Goal: Task Accomplishment & Management: Manage account settings

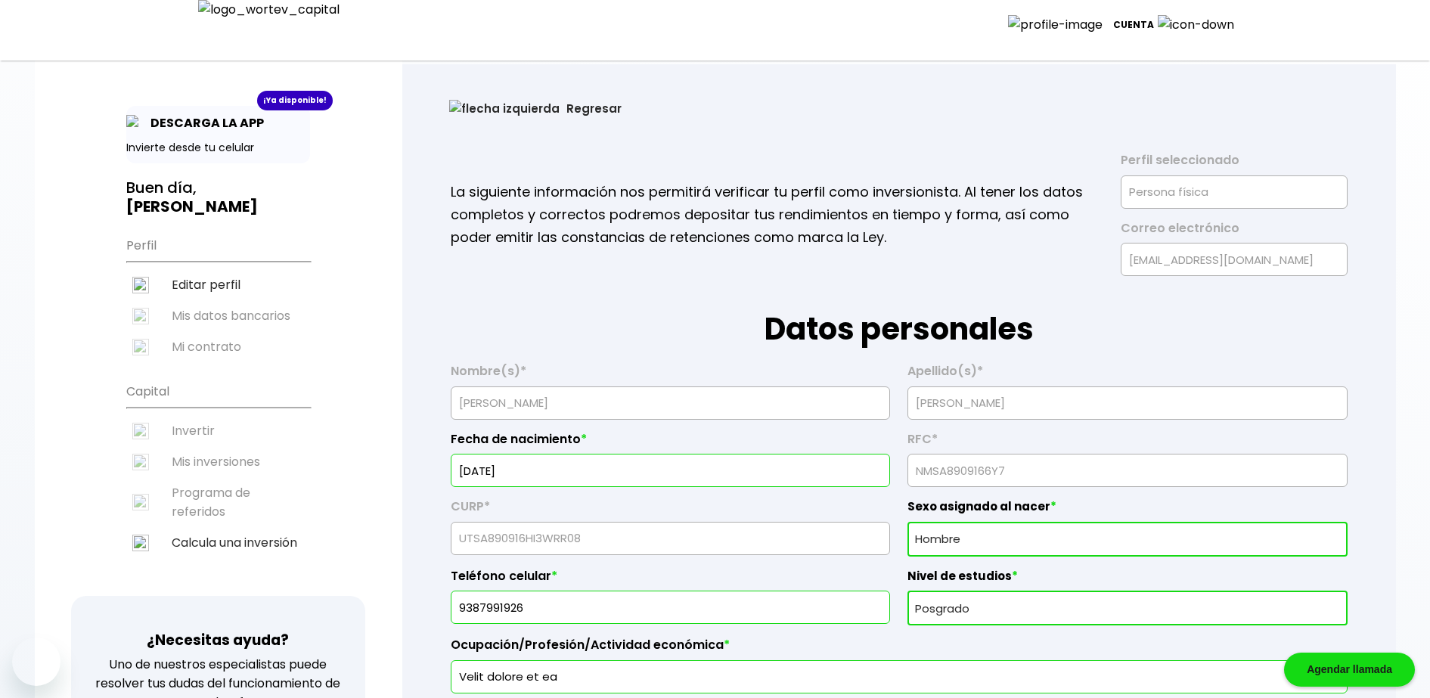
select select "Hombre"
select select "Posgrado"
select select "CO"
select select "ku-bo Financiero, S.A. de C.V."
select select "[GEOGRAPHIC_DATA]"
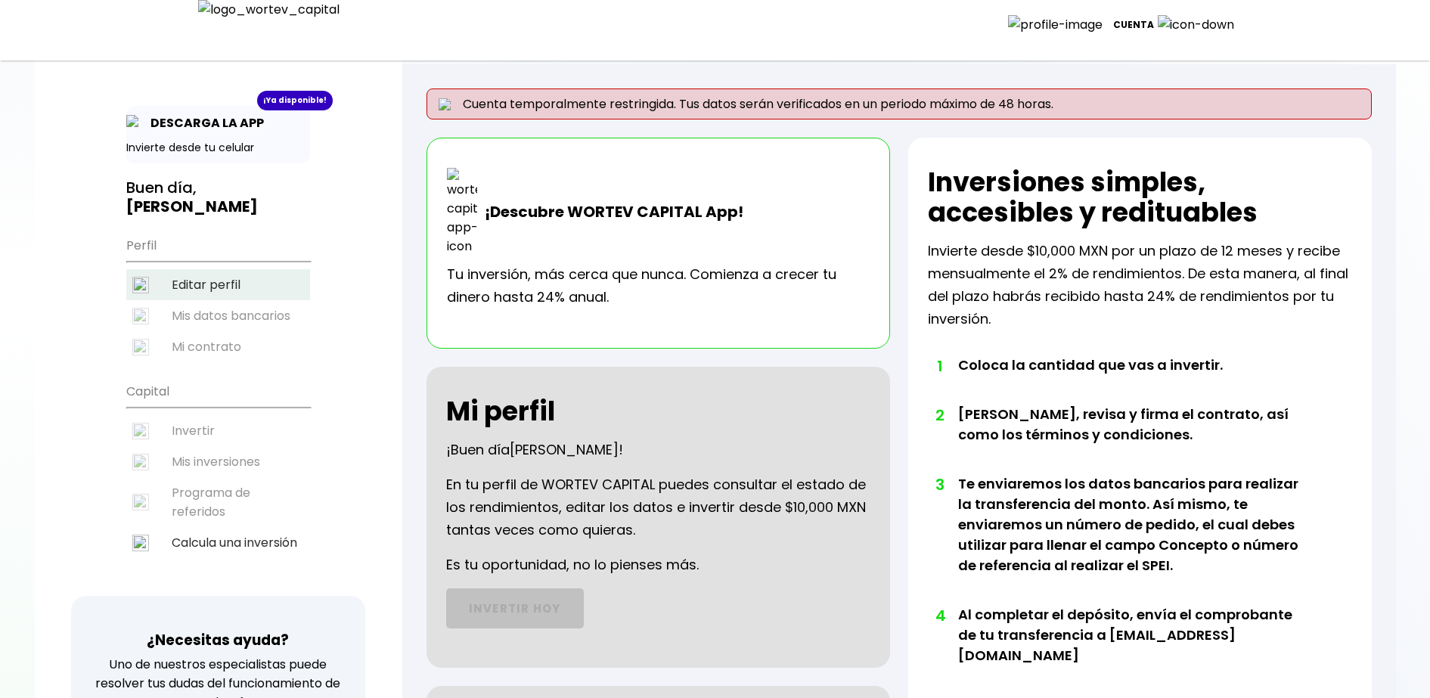
click at [219, 278] on li "Editar perfil" at bounding box center [218, 284] width 184 height 31
select select "Hombre"
select select "Posgrado"
select select "CO"
select select "ku-bo Financiero, S.A. de C.V."
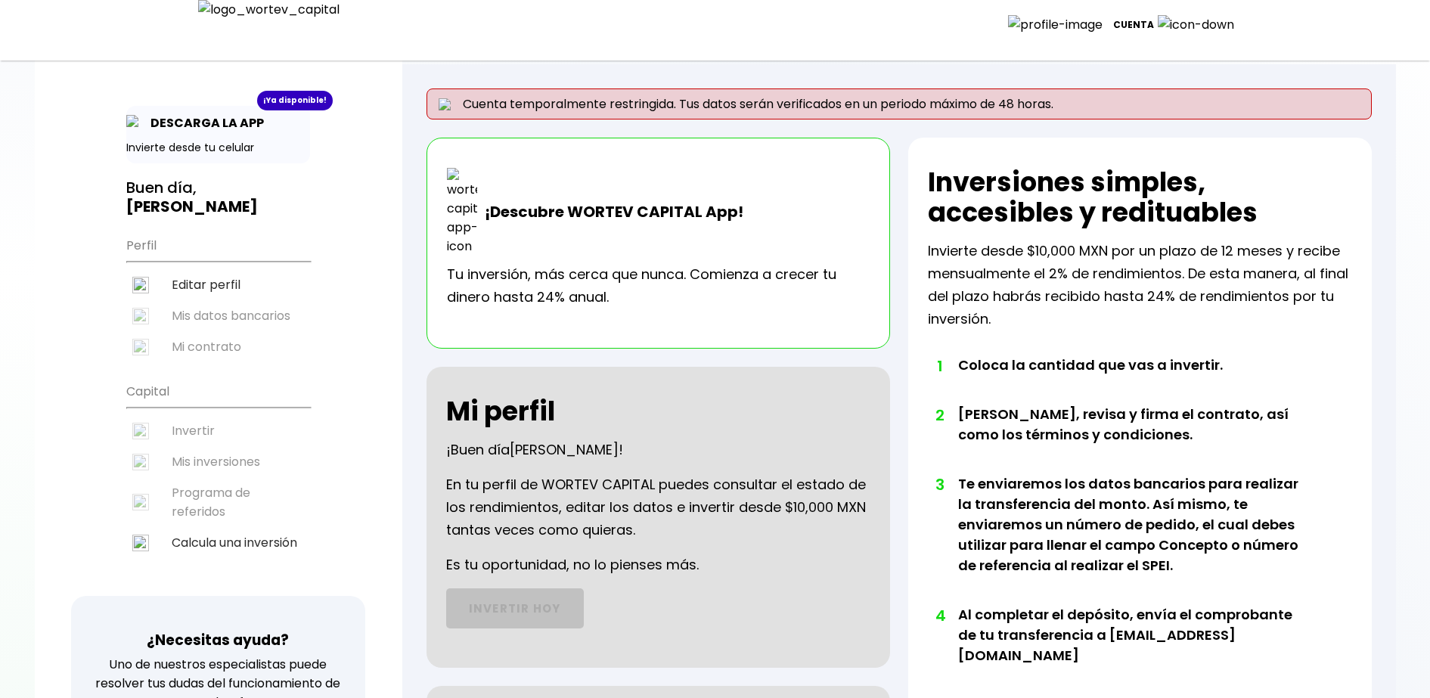
select select "[GEOGRAPHIC_DATA]"
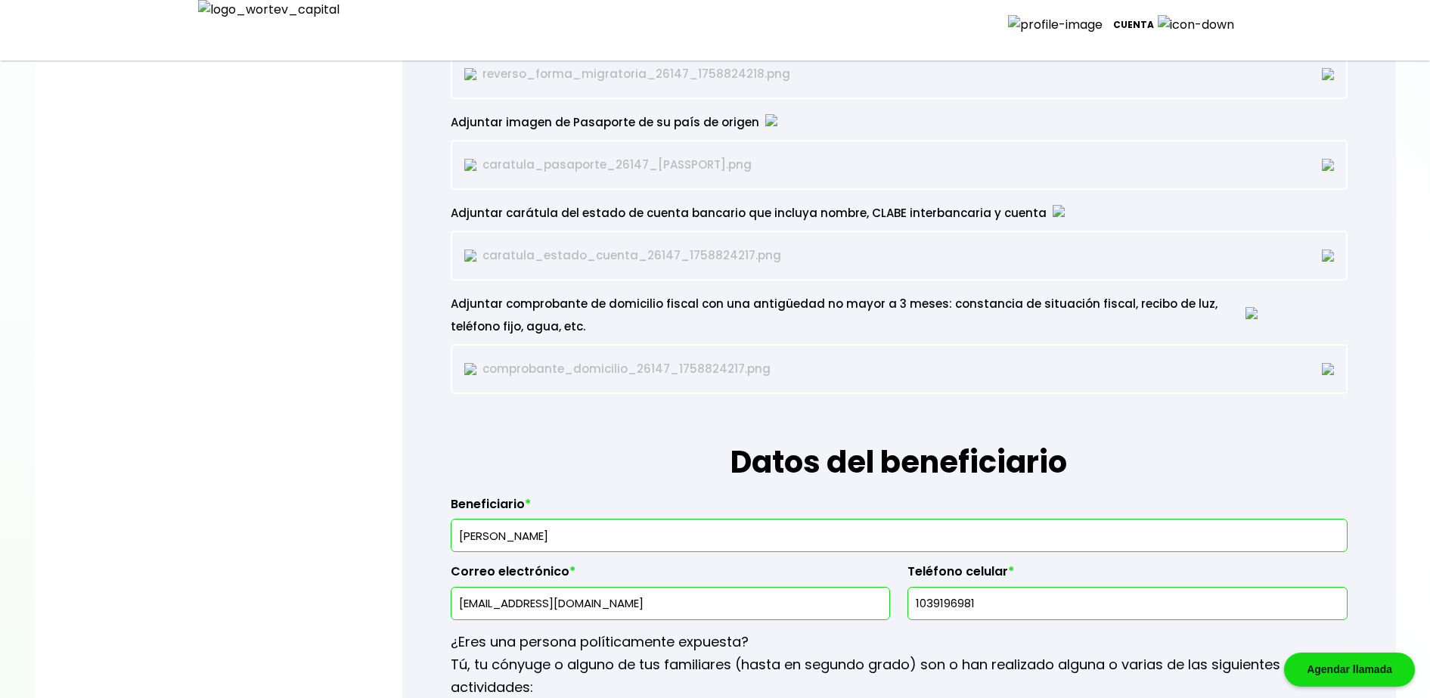
scroll to position [2080, 0]
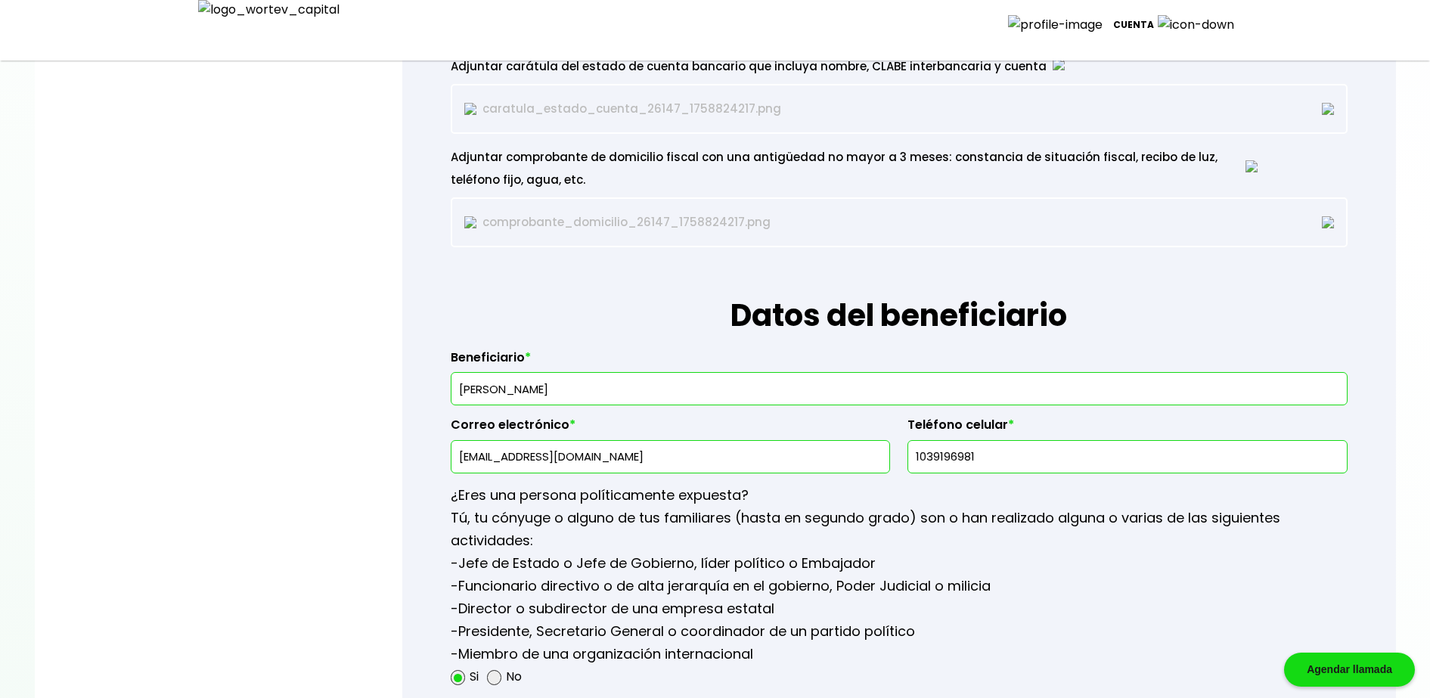
click at [1323, 226] on img at bounding box center [1328, 222] width 12 height 12
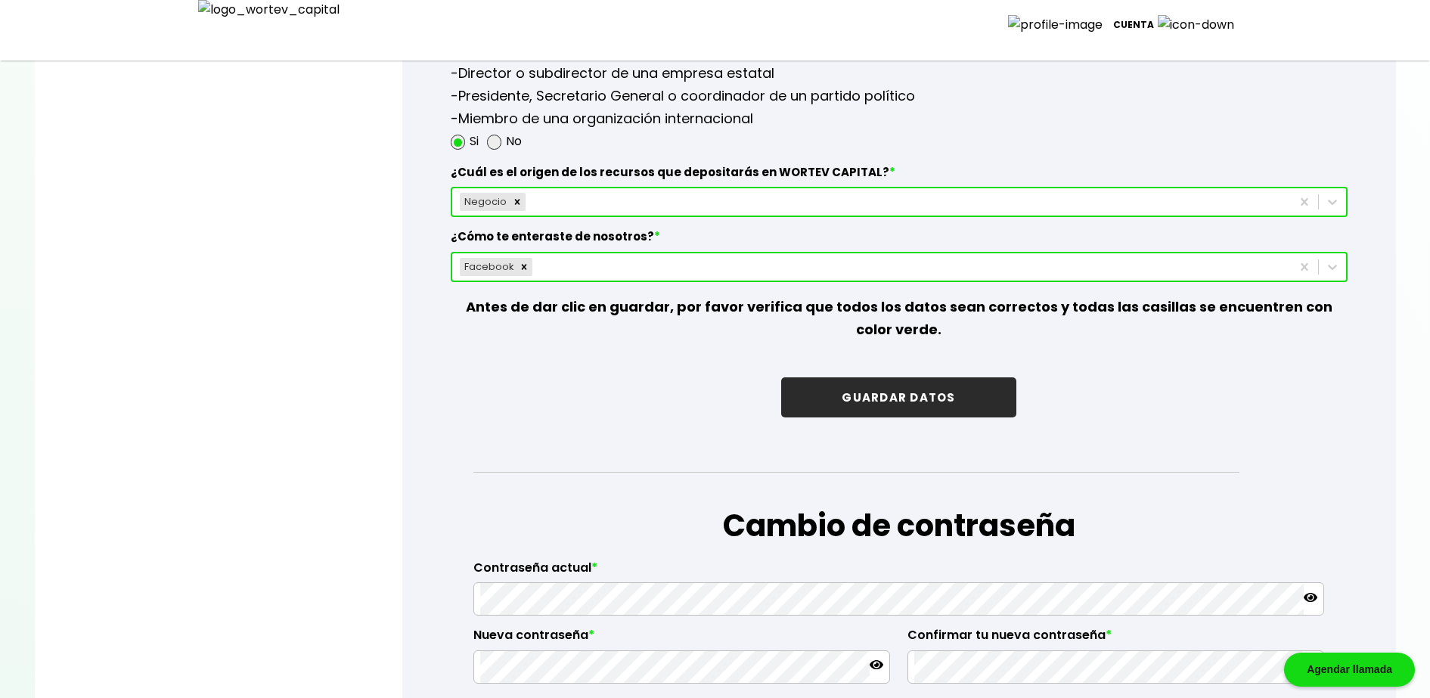
scroll to position [2742, 0]
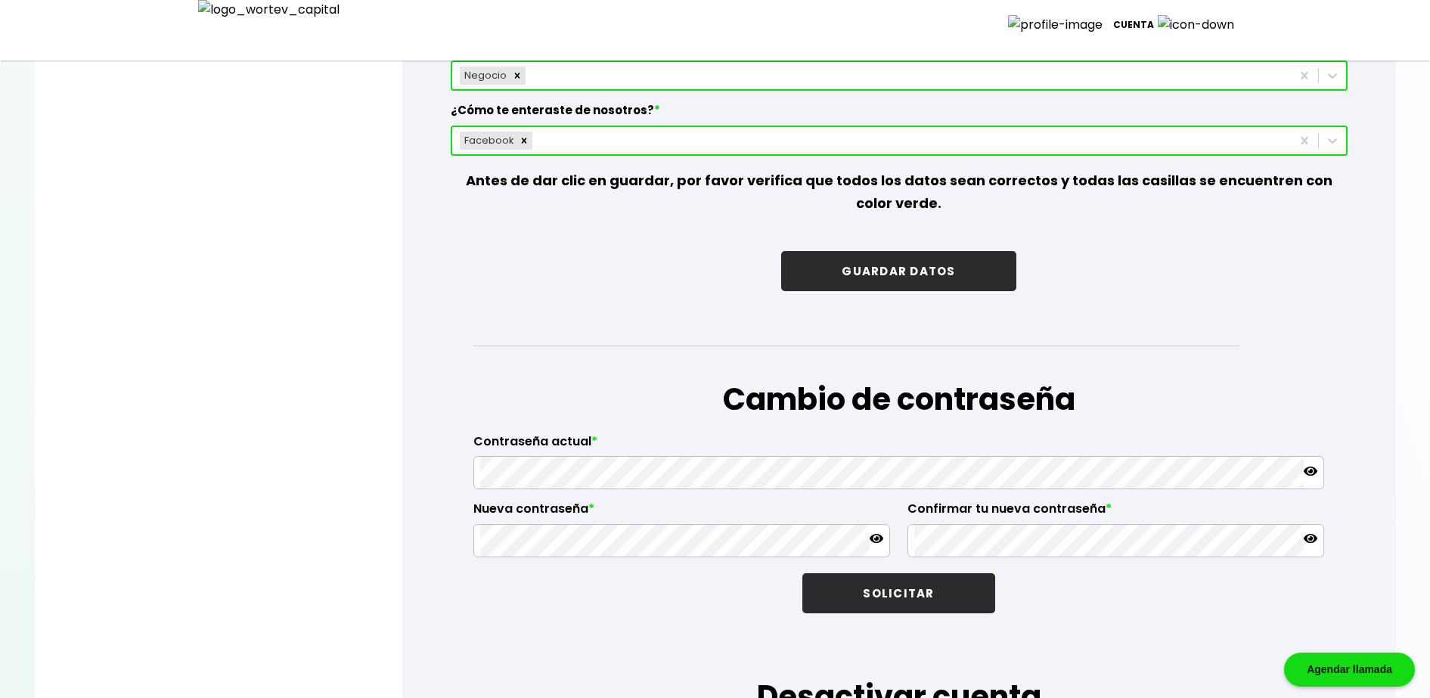
click at [940, 272] on button "GUARDAR DATOS" at bounding box center [898, 271] width 234 height 40
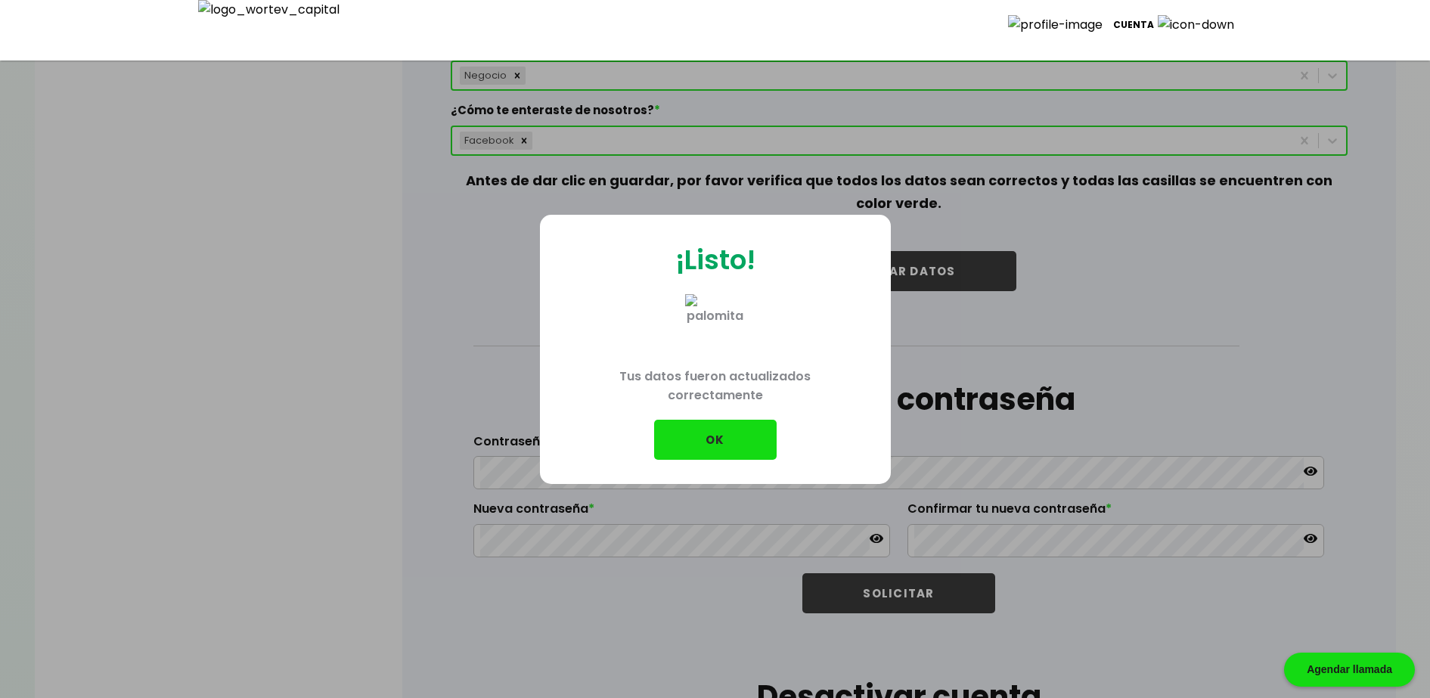
click at [703, 457] on button "OK" at bounding box center [715, 440] width 123 height 40
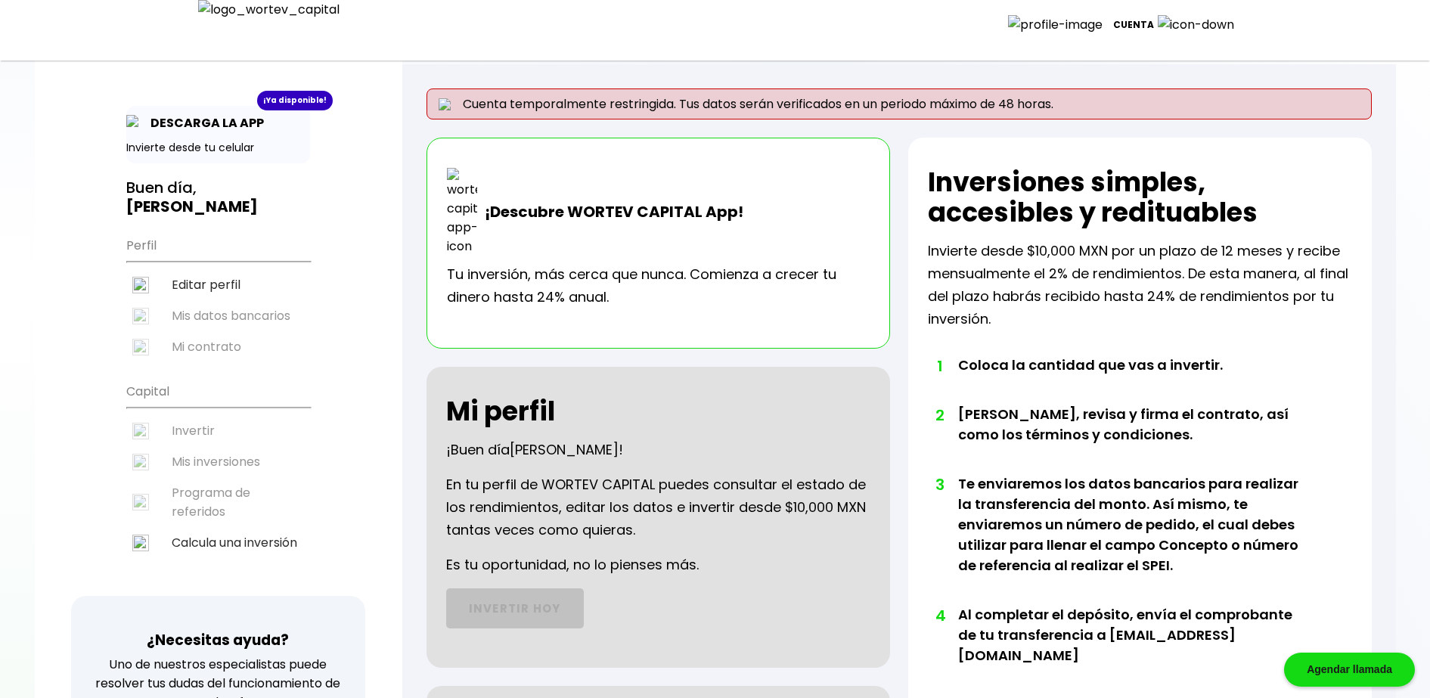
click at [1154, 29] on p "Cuenta" at bounding box center [1133, 25] width 41 height 23
click at [1184, 104] on li "Cerrar sesión" at bounding box center [1188, 107] width 121 height 31
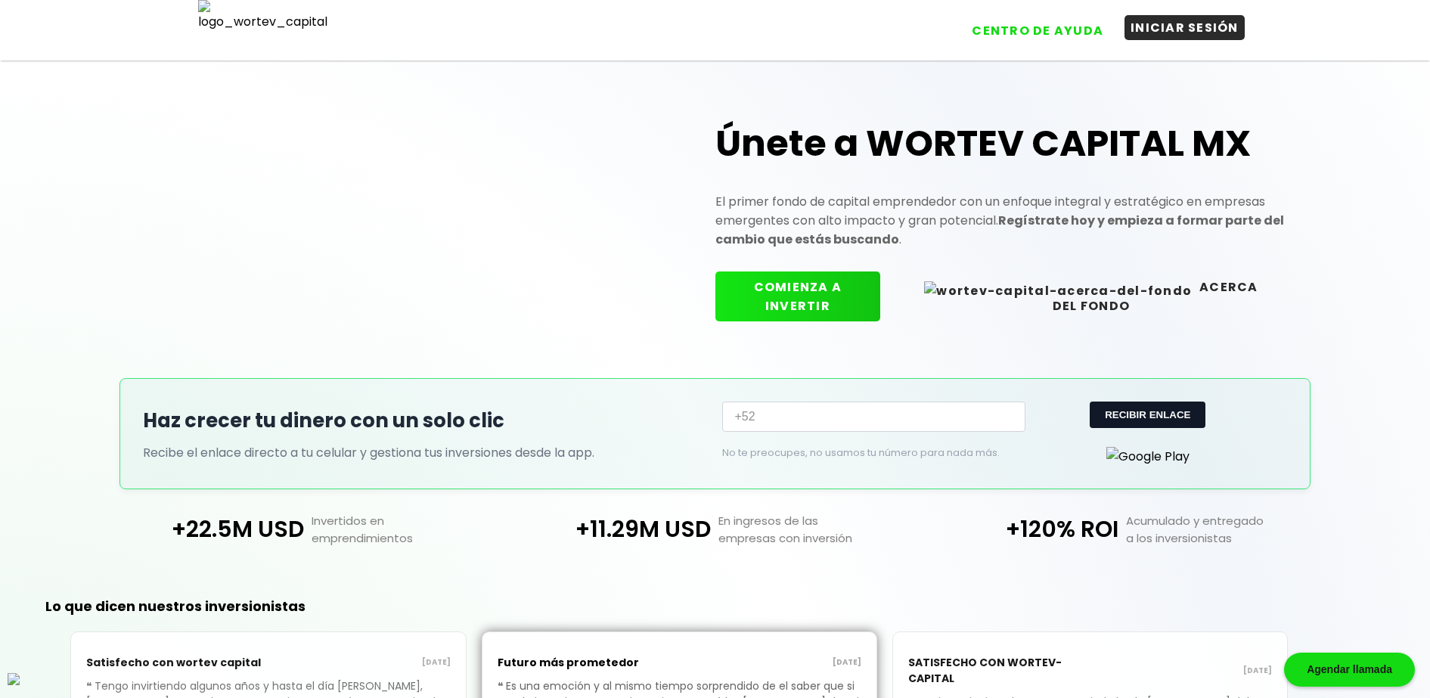
click at [1176, 30] on button "INICIAR SESIÓN" at bounding box center [1185, 27] width 120 height 25
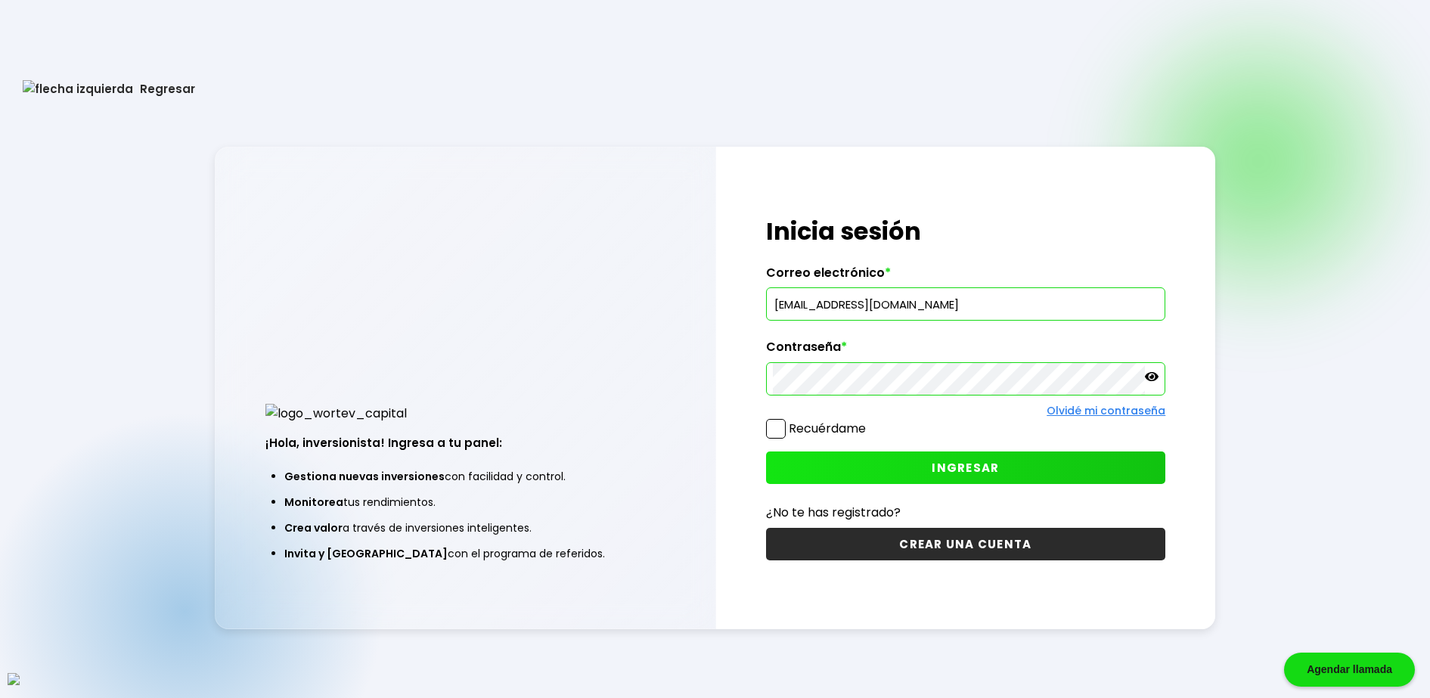
click at [850, 312] on input "[EMAIL_ADDRESS][DOMAIN_NAME]" at bounding box center [966, 304] width 386 height 32
paste input "quqatov@mailinator"
type input "[EMAIL_ADDRESS][DOMAIN_NAME]"
click at [789, 433] on label "Recuérdame" at bounding box center [827, 428] width 77 height 17
click at [869, 421] on input "Recuérdame" at bounding box center [869, 421] width 0 height 0
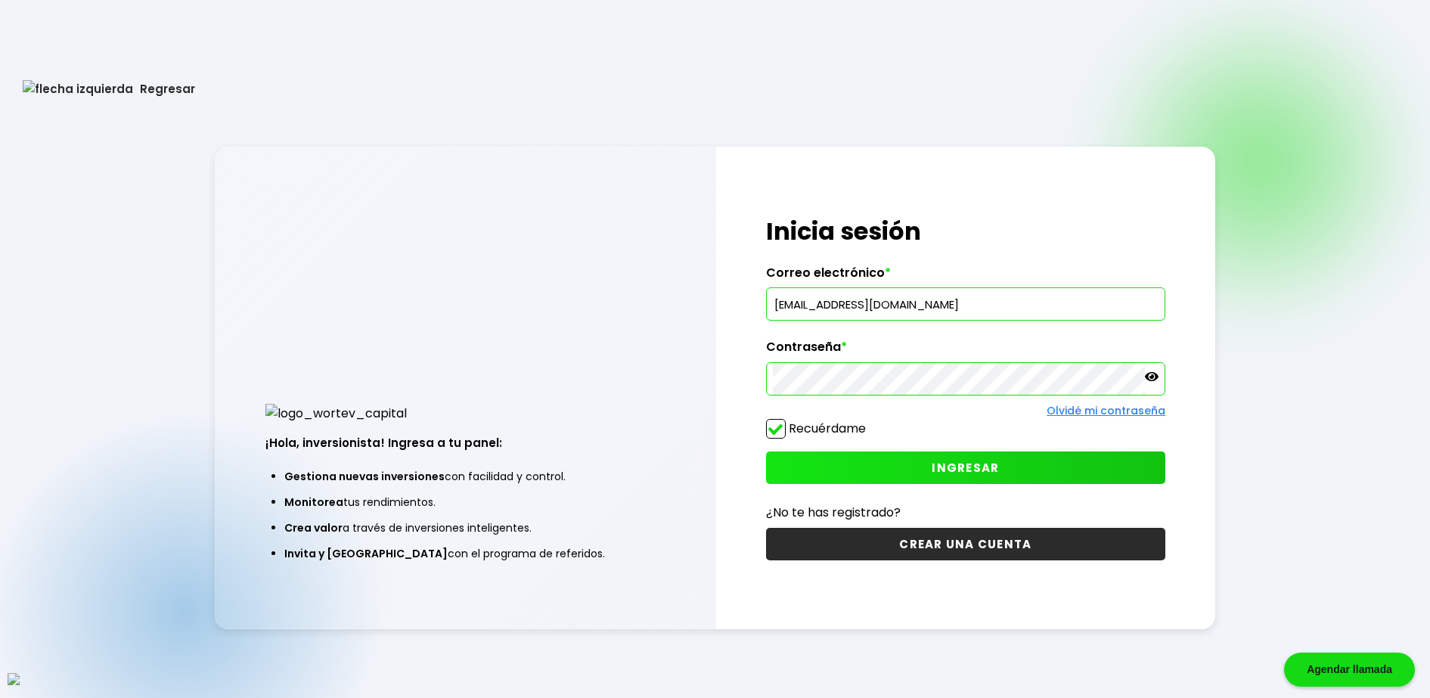
click at [967, 470] on span "INGRESAR" at bounding box center [965, 468] width 67 height 16
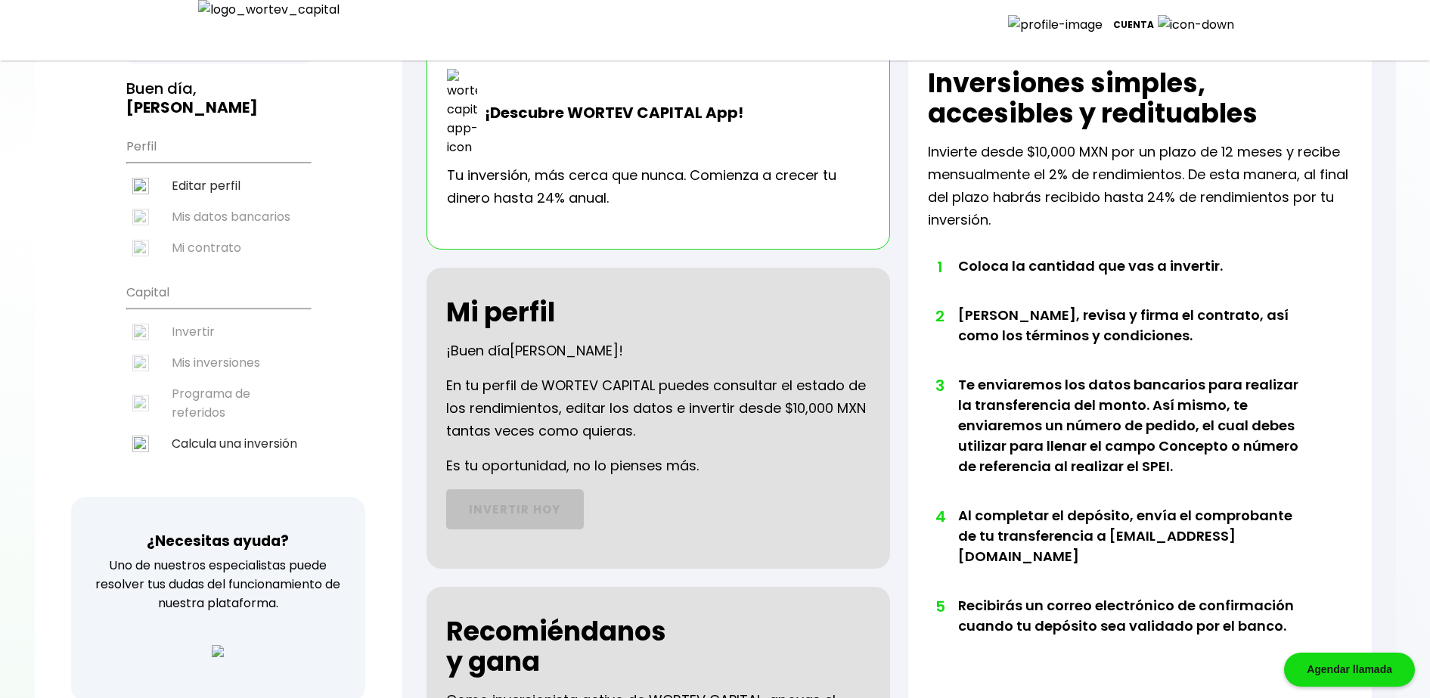
scroll to position [32, 0]
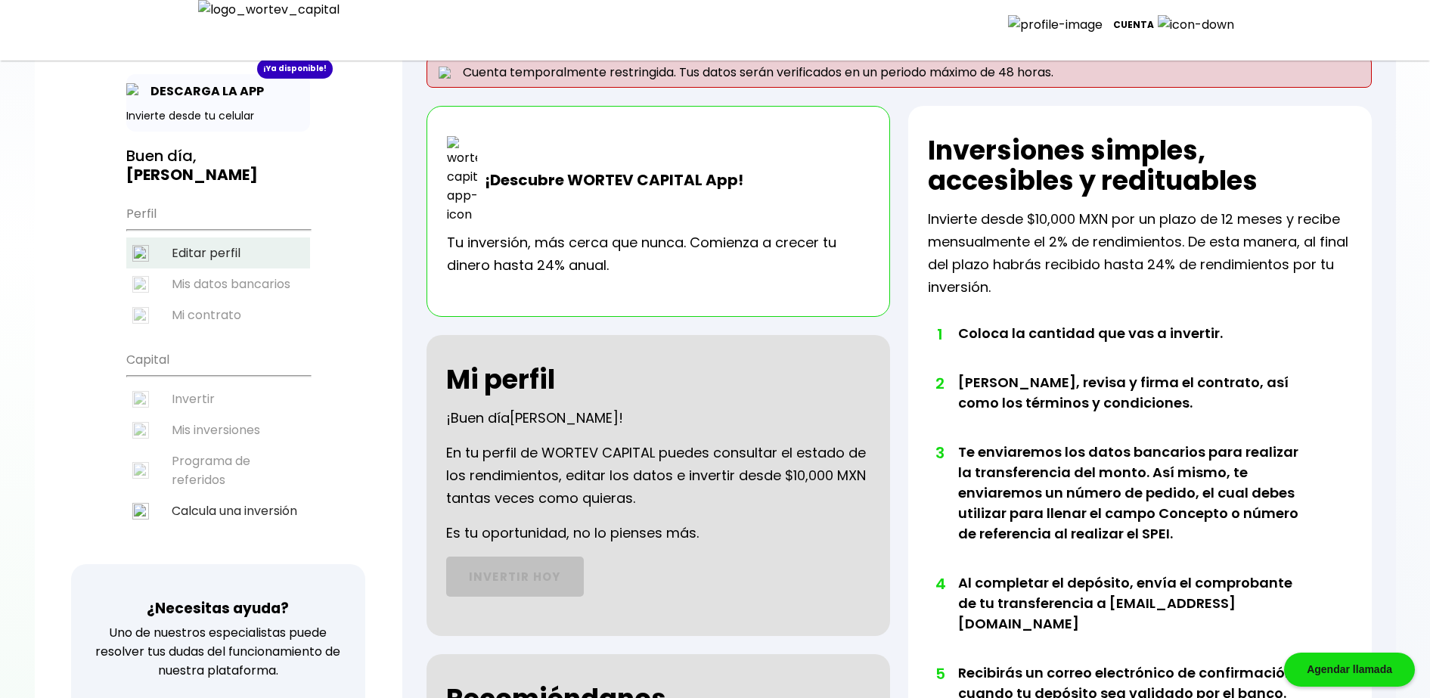
click at [218, 259] on li "Editar perfil" at bounding box center [218, 252] width 184 height 31
select select "DF"
select select "Caja Morelia [GEOGRAPHIC_DATA]"
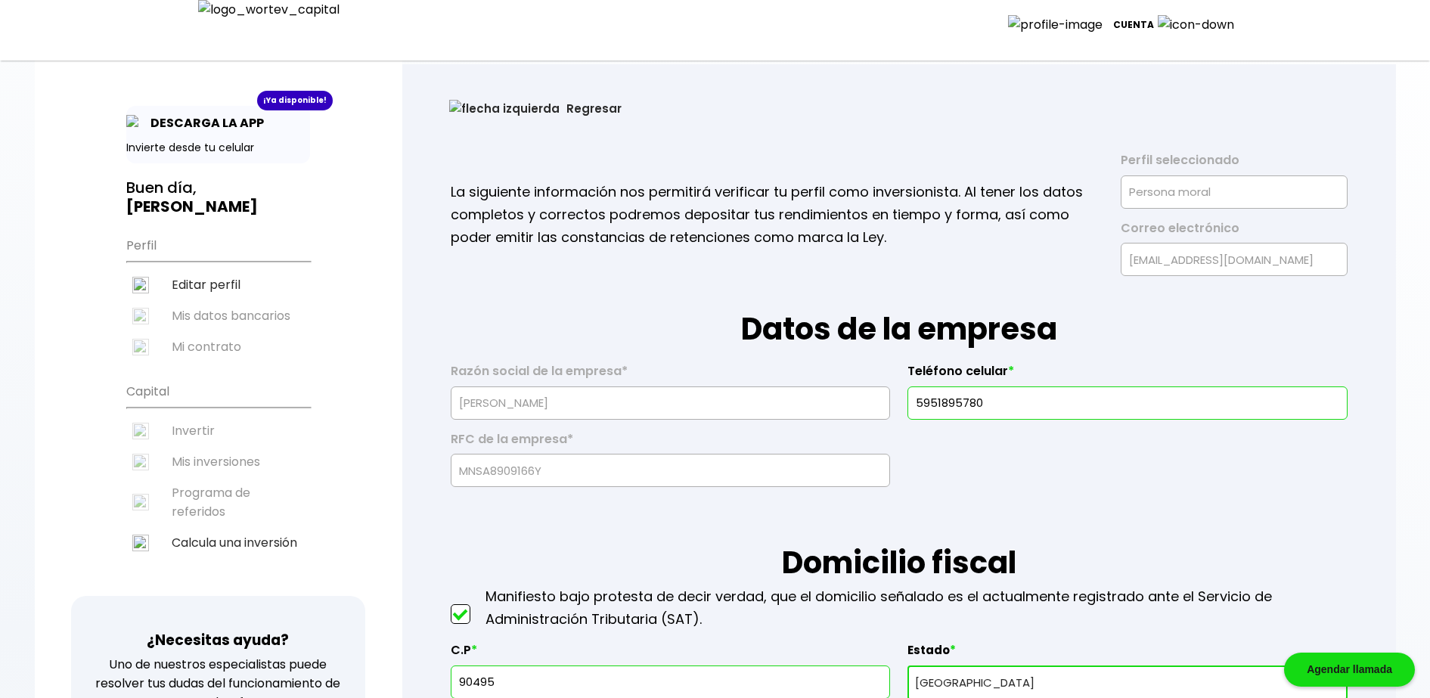
click at [1154, 23] on p "Cuenta" at bounding box center [1133, 25] width 41 height 23
click at [1181, 108] on li "Cerrar sesión" at bounding box center [1188, 107] width 121 height 31
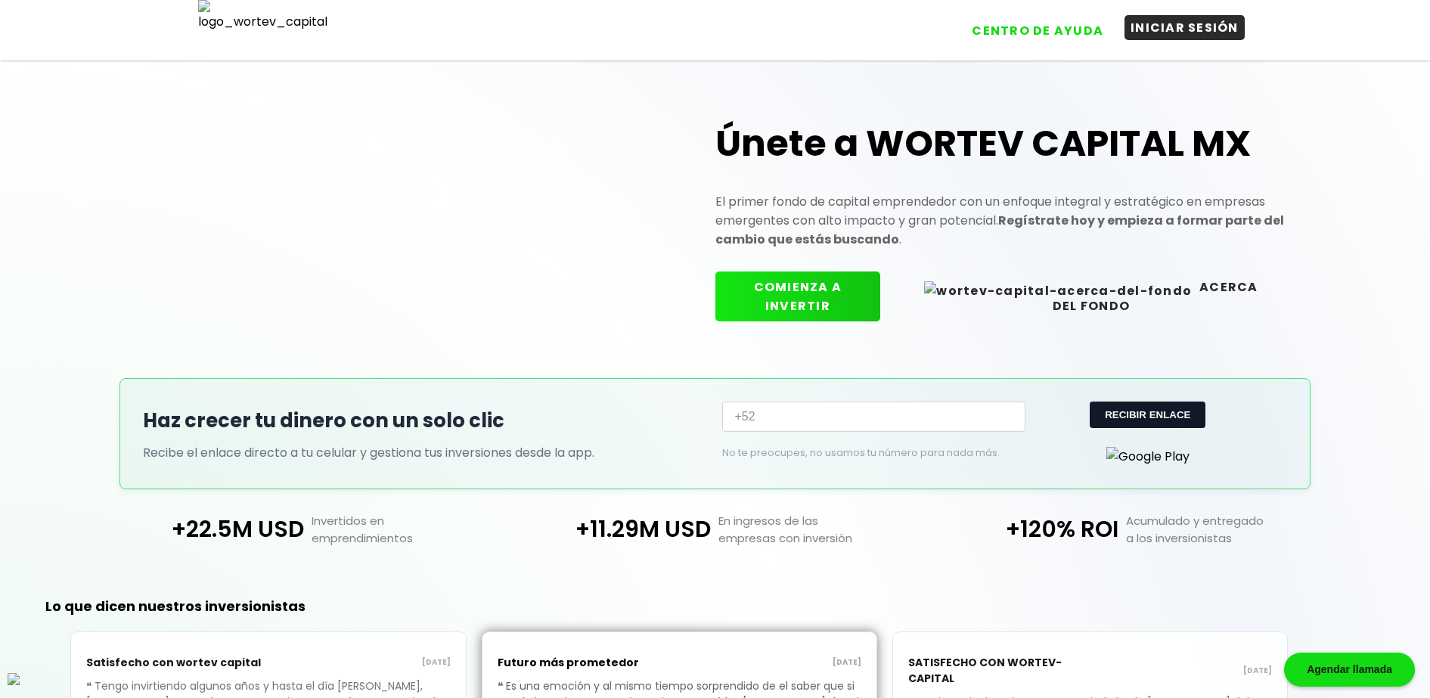
click at [1200, 22] on button "INICIAR SESIÓN" at bounding box center [1185, 27] width 120 height 25
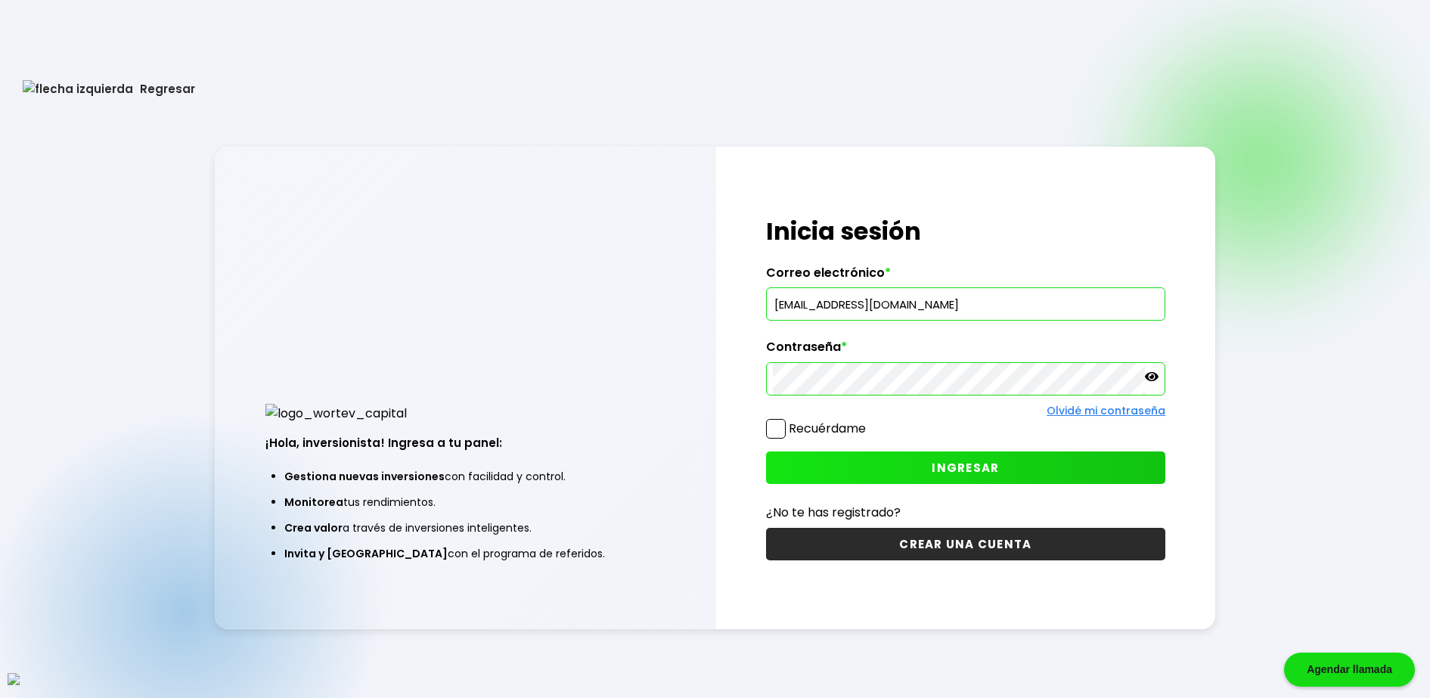
click at [945, 310] on input "[EMAIL_ADDRESS][DOMAIN_NAME]" at bounding box center [966, 304] width 386 height 32
paste input "reju@mailinator"
type input "[EMAIL_ADDRESS][DOMAIN_NAME]"
drag, startPoint x: 772, startPoint y: 429, endPoint x: 778, endPoint y: 436, distance: 9.1
click at [772, 429] on span at bounding box center [776, 429] width 20 height 20
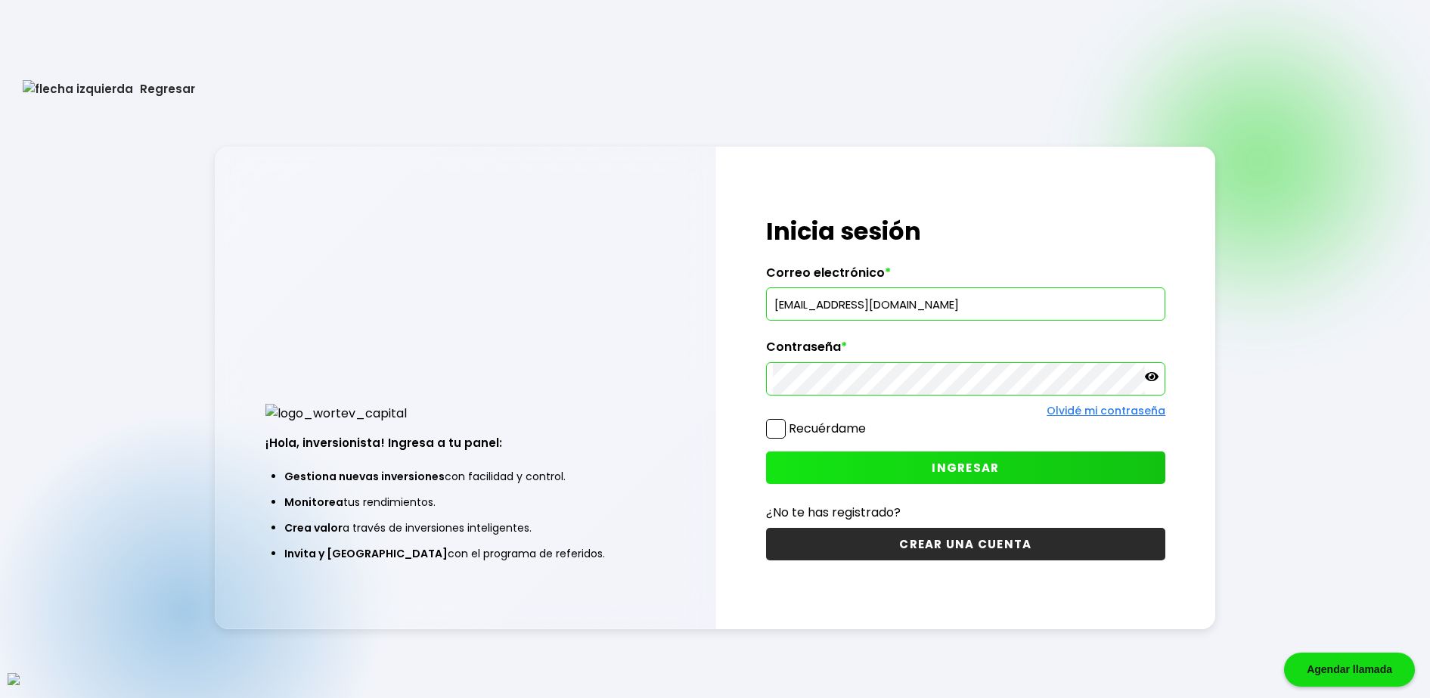
click at [869, 421] on input "Recuérdame" at bounding box center [869, 421] width 0 height 0
click at [799, 476] on button "INGRESAR" at bounding box center [966, 468] width 400 height 33
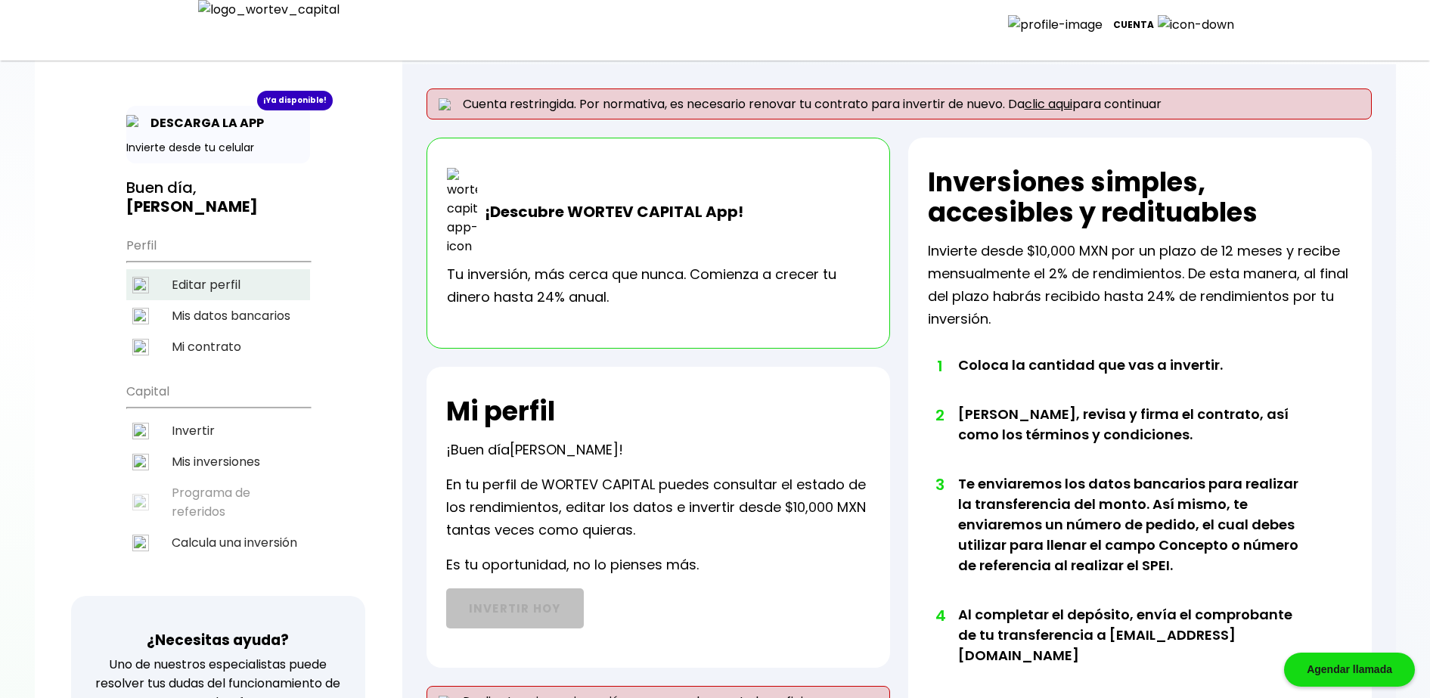
click at [242, 291] on li "Editar perfil" at bounding box center [218, 284] width 184 height 31
select select "Hombre"
select select "Posgrado"
select select "CO"
select select "ku-bo Financiero, S.A. de C.V."
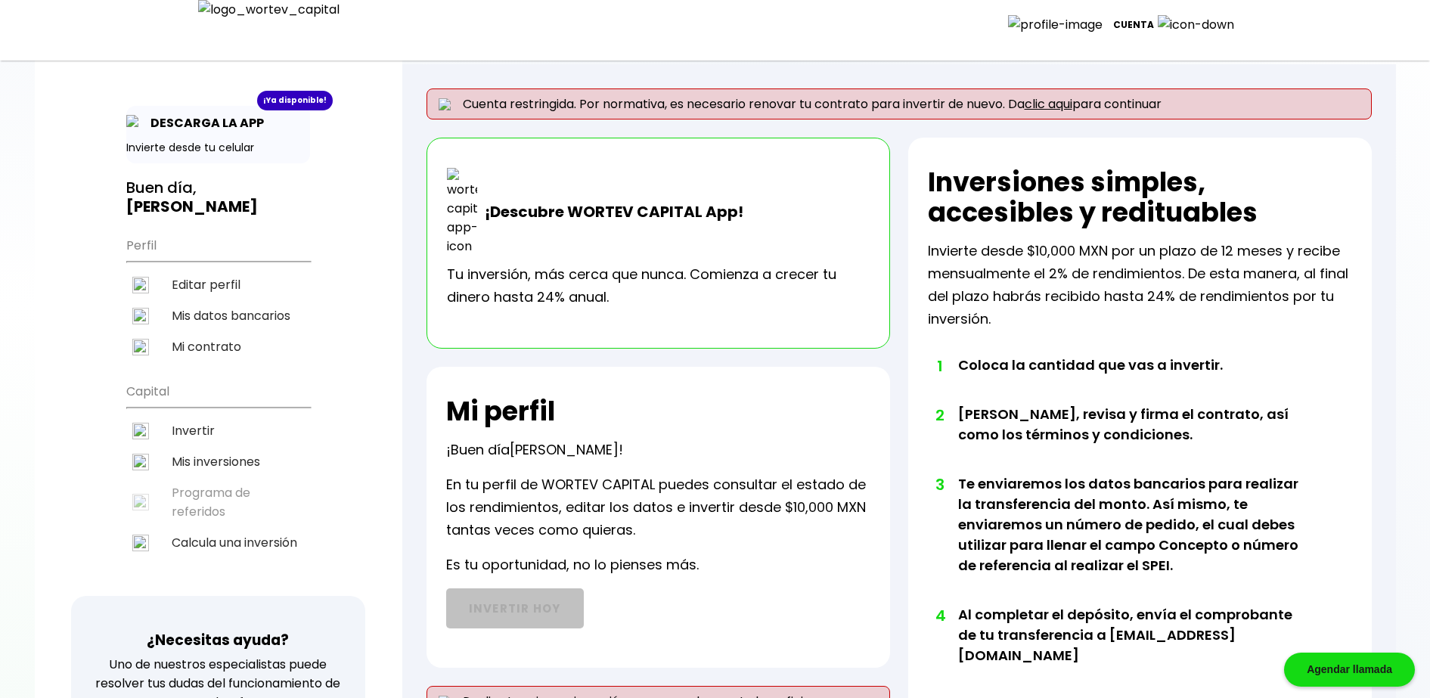
select select "[GEOGRAPHIC_DATA]"
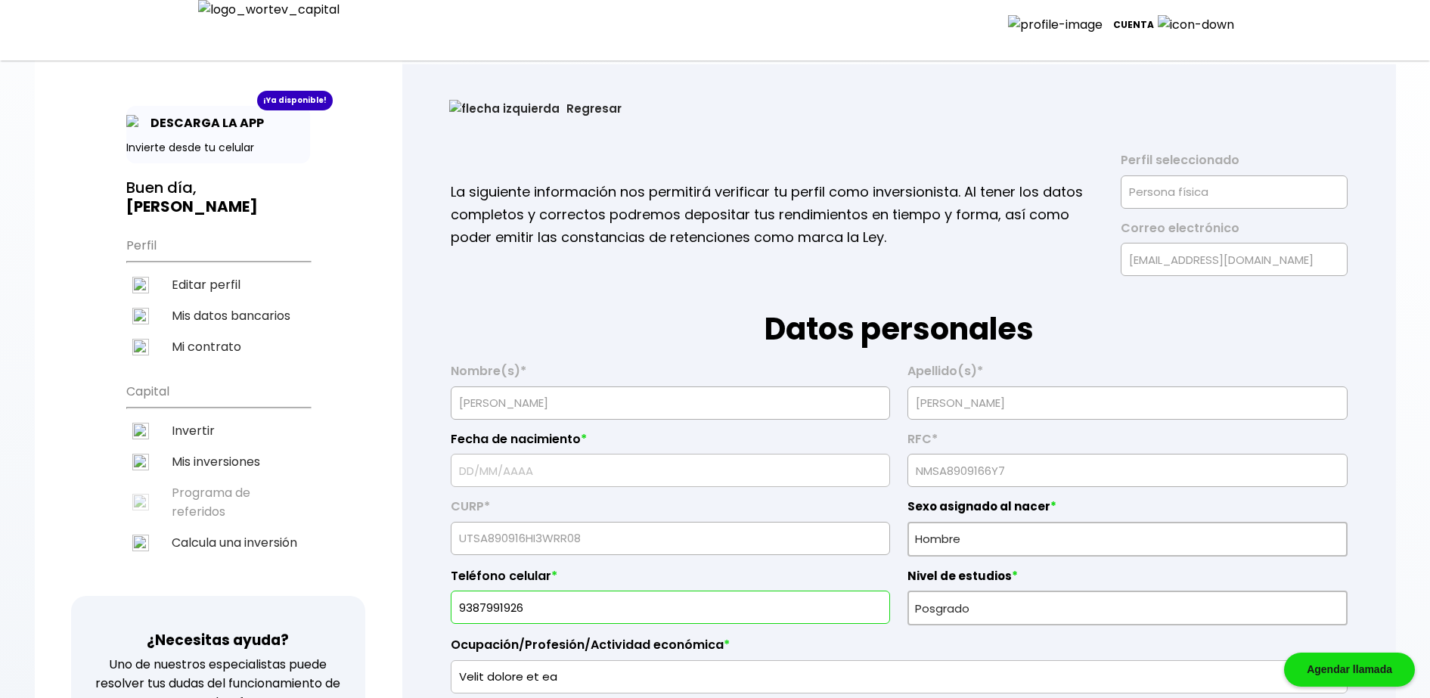
type input "[DATE]"
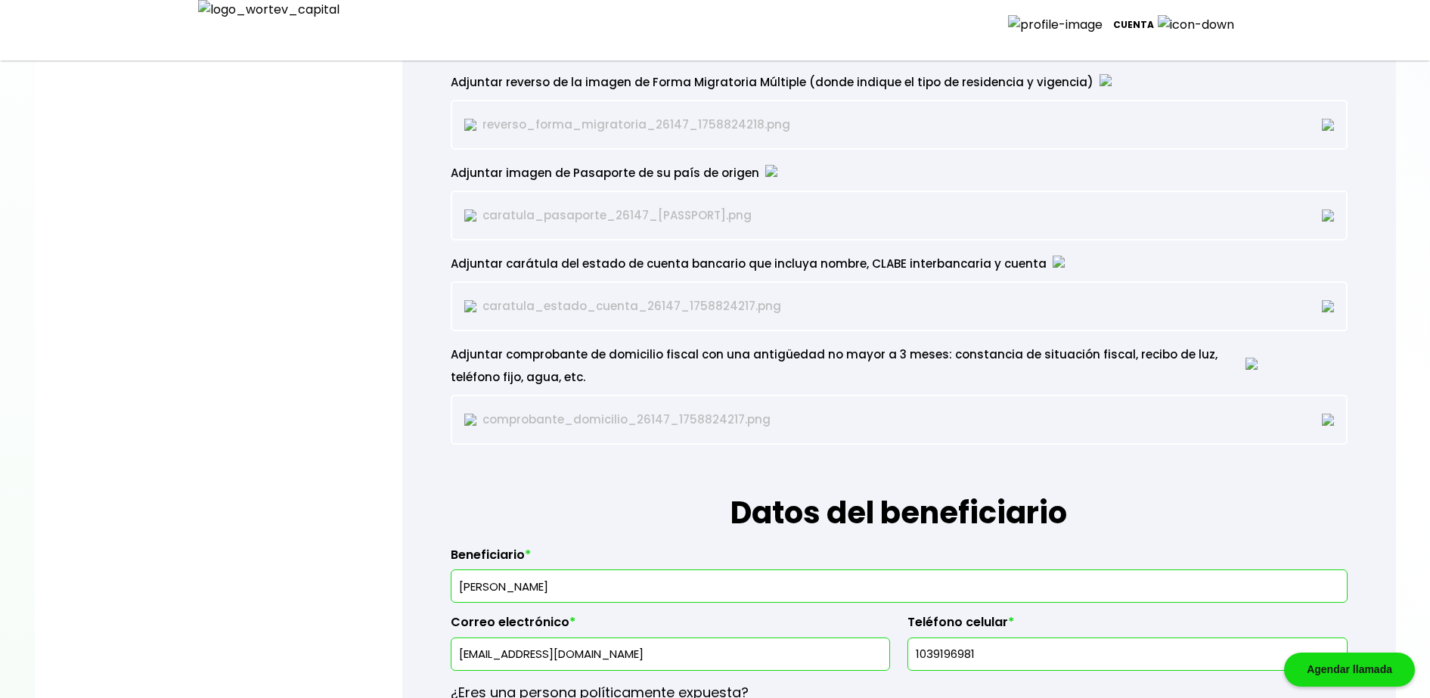
scroll to position [1942, 0]
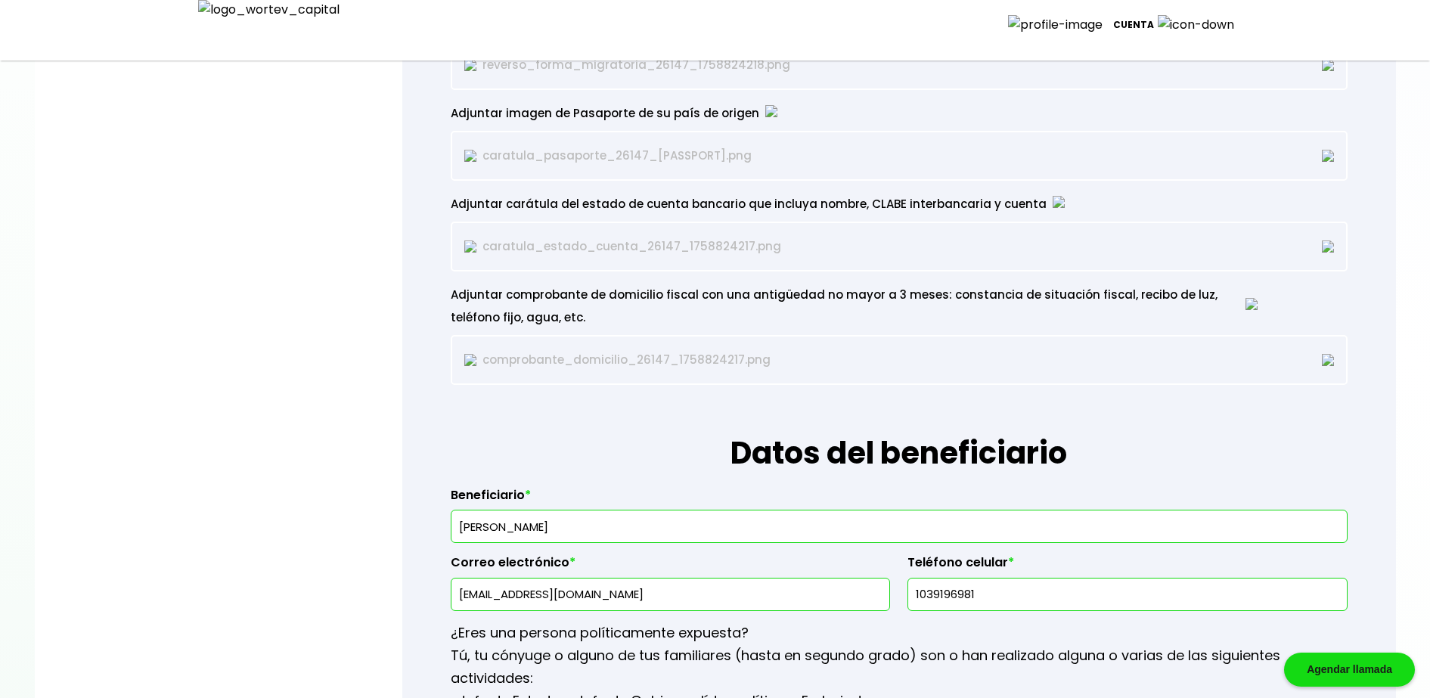
click at [1322, 359] on img at bounding box center [1328, 360] width 12 height 12
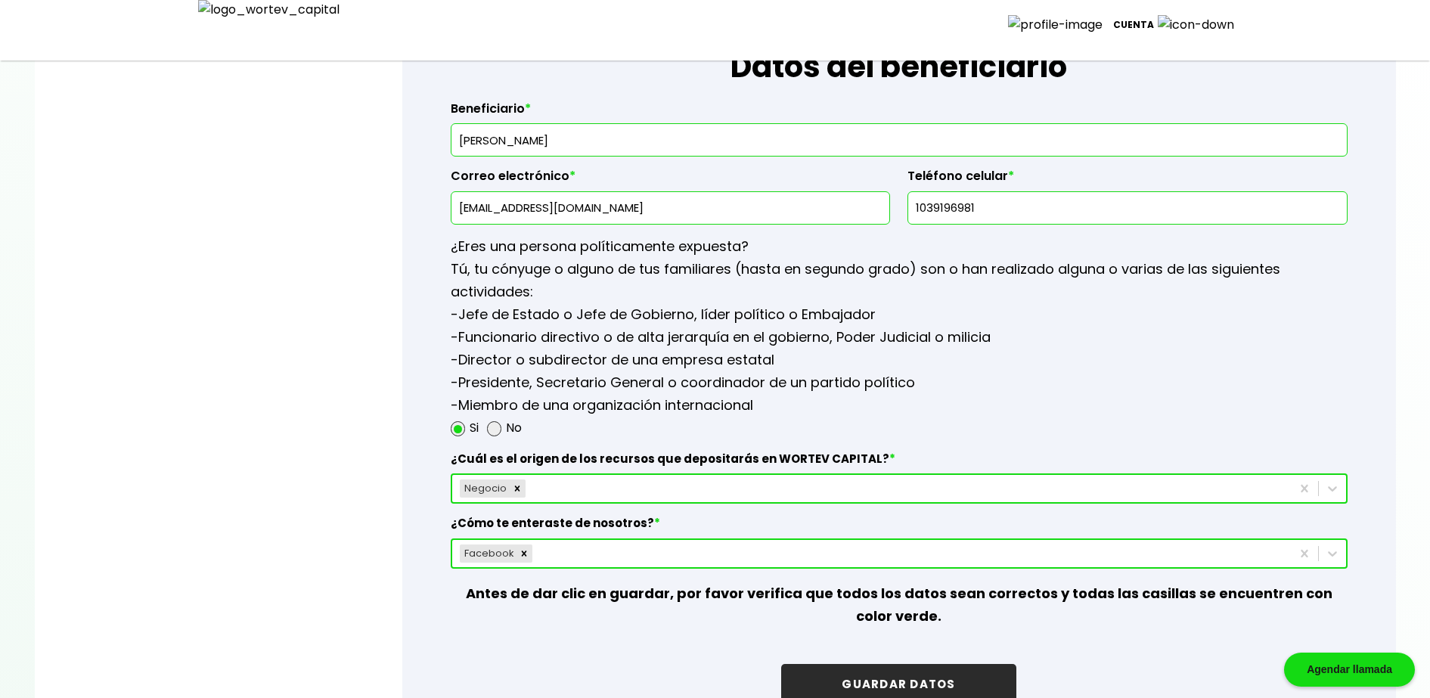
scroll to position [2510, 0]
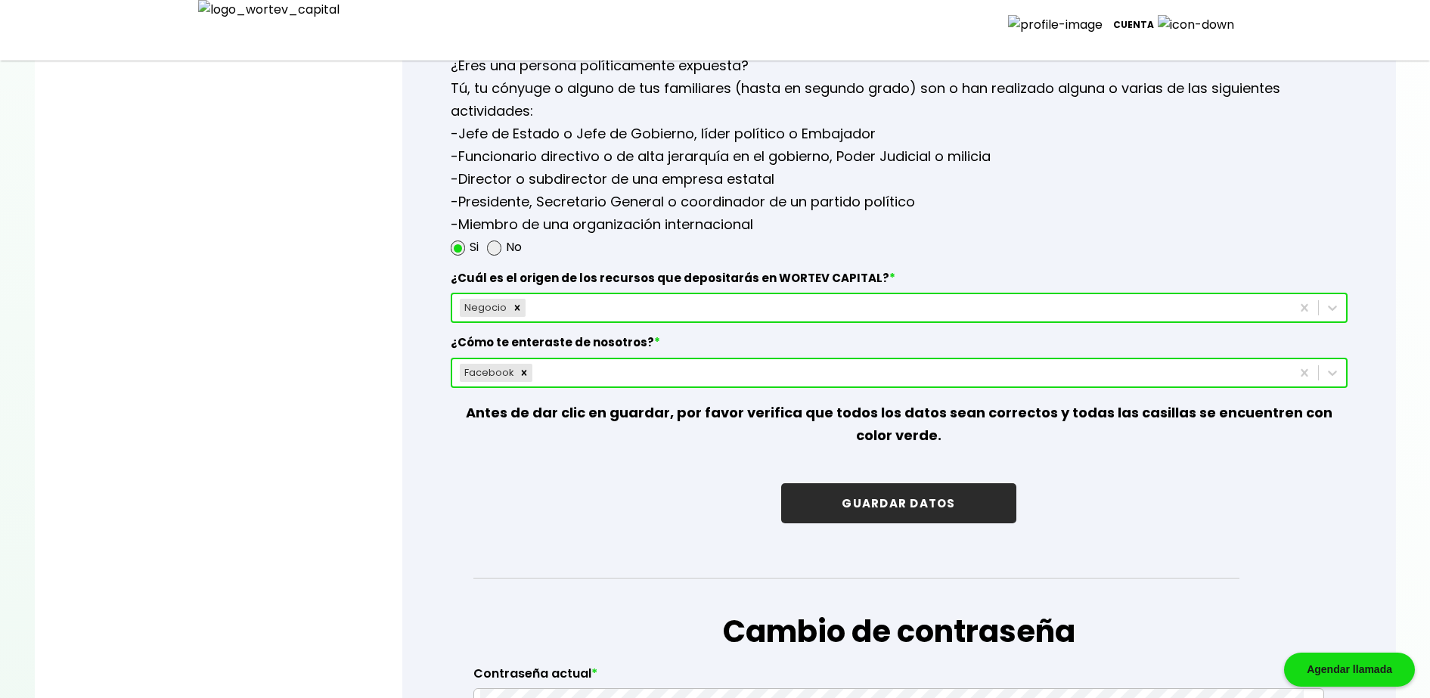
click at [939, 505] on button "GUARDAR DATOS" at bounding box center [898, 503] width 234 height 40
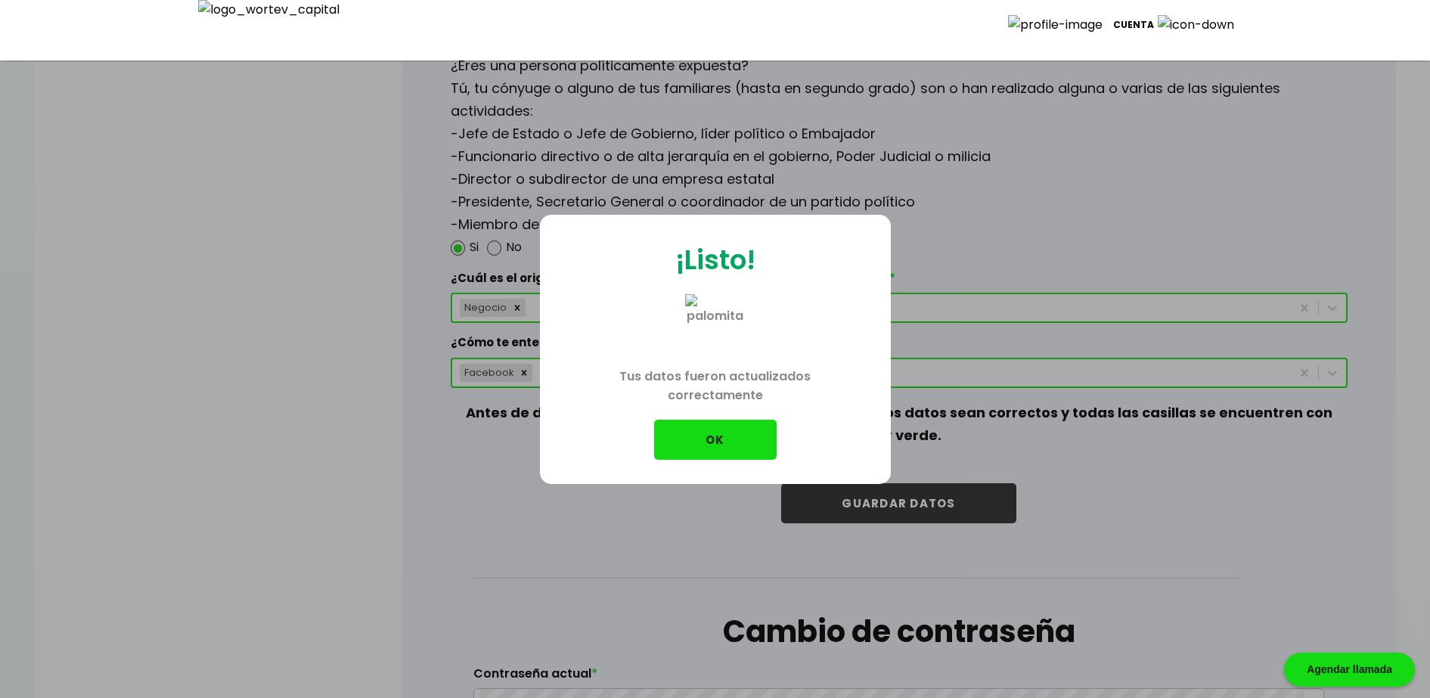
click at [1154, 23] on p "Cuenta" at bounding box center [1133, 25] width 41 height 23
click at [1179, 95] on li "Cerrar sesión" at bounding box center [1188, 107] width 121 height 31
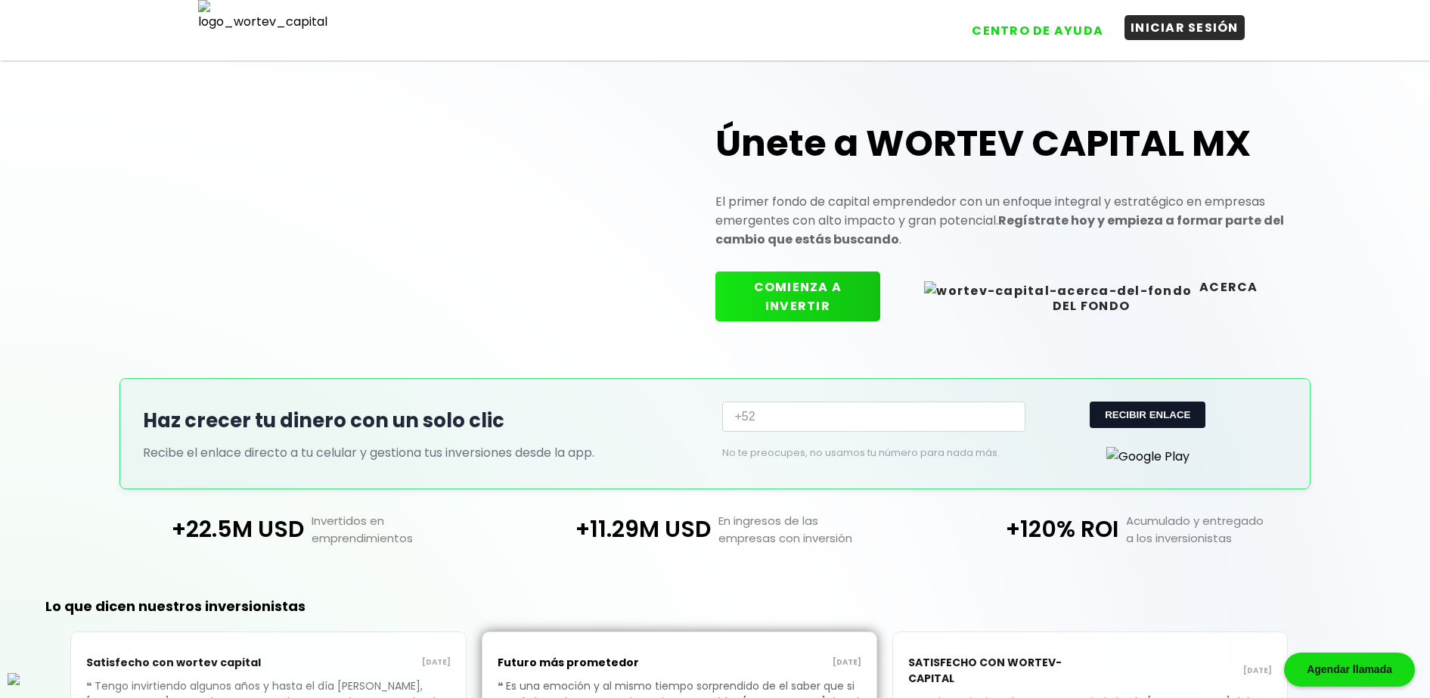
click at [1221, 38] on button "INICIAR SESIÓN" at bounding box center [1185, 27] width 120 height 25
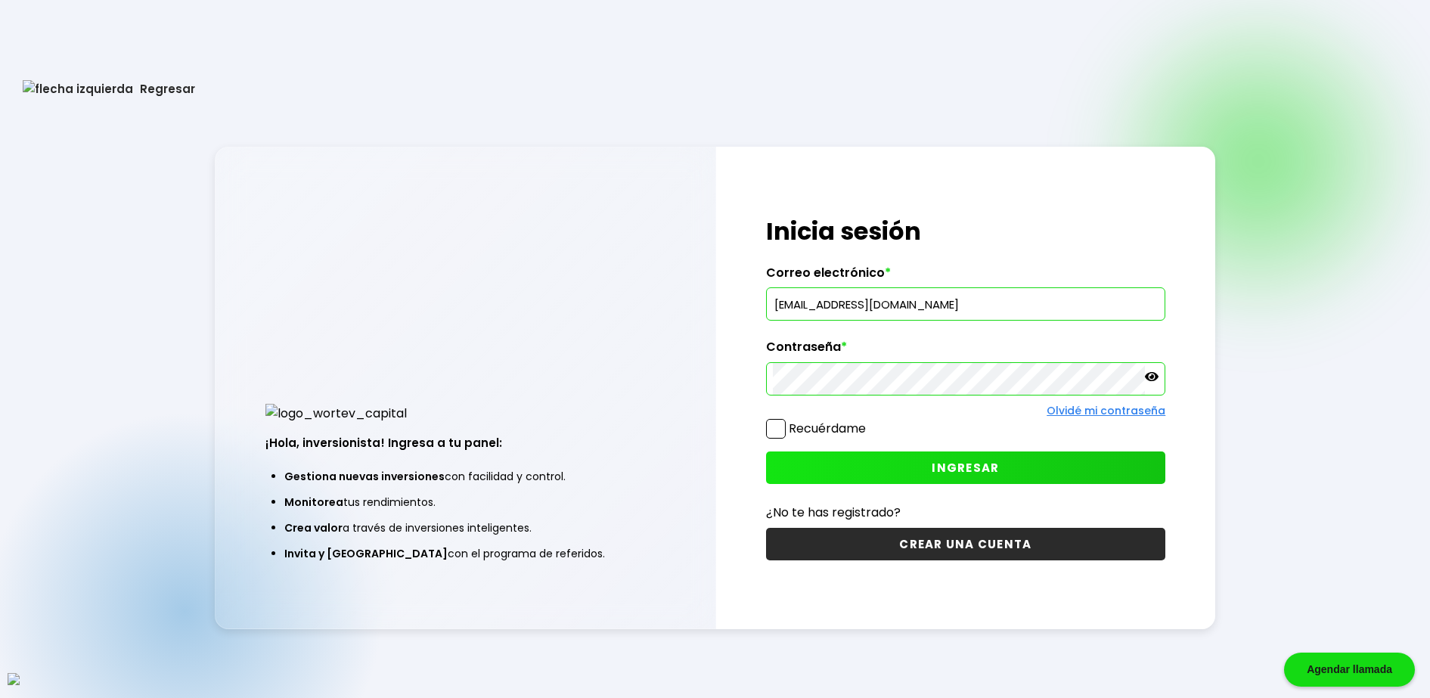
click at [908, 309] on input "[EMAIL_ADDRESS][DOMAIN_NAME]" at bounding box center [966, 304] width 386 height 32
paste input "quqatov@mailinator"
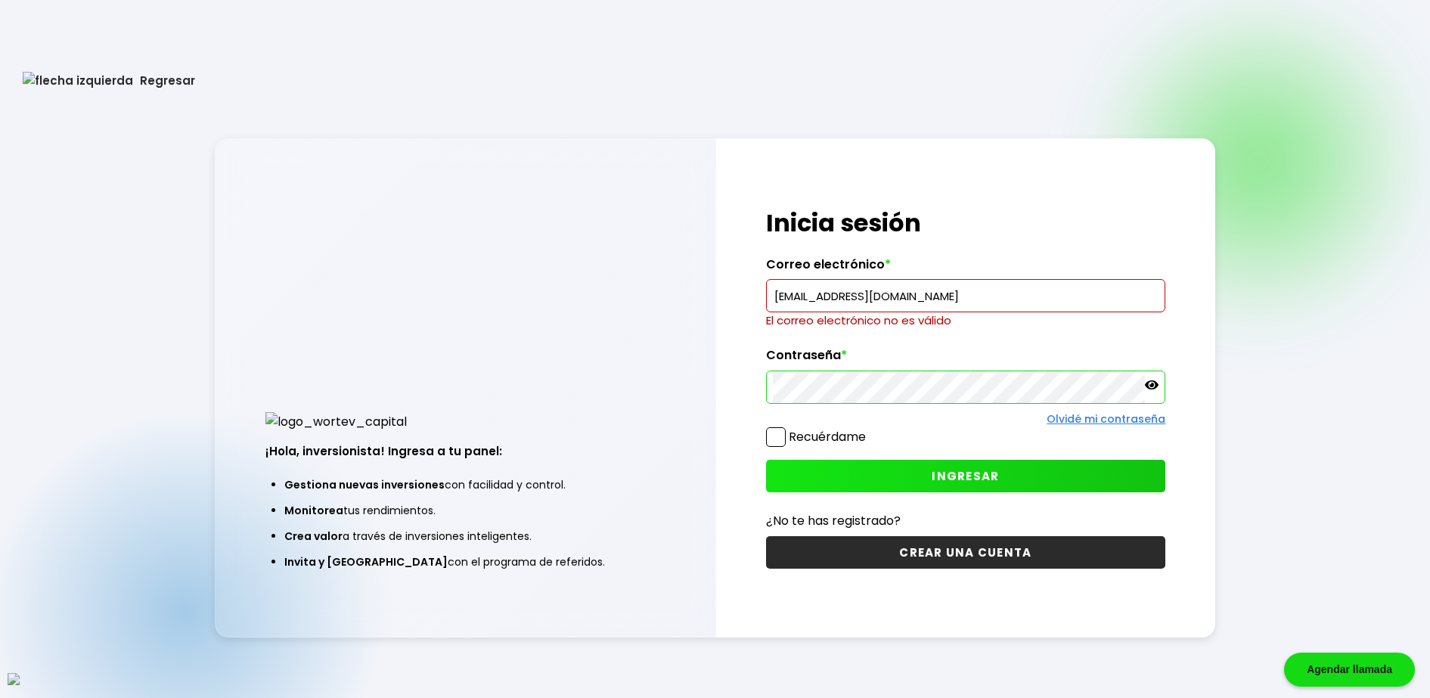
click at [995, 294] on input "[EMAIL_ADDRESS][DOMAIN_NAME]" at bounding box center [966, 296] width 386 height 32
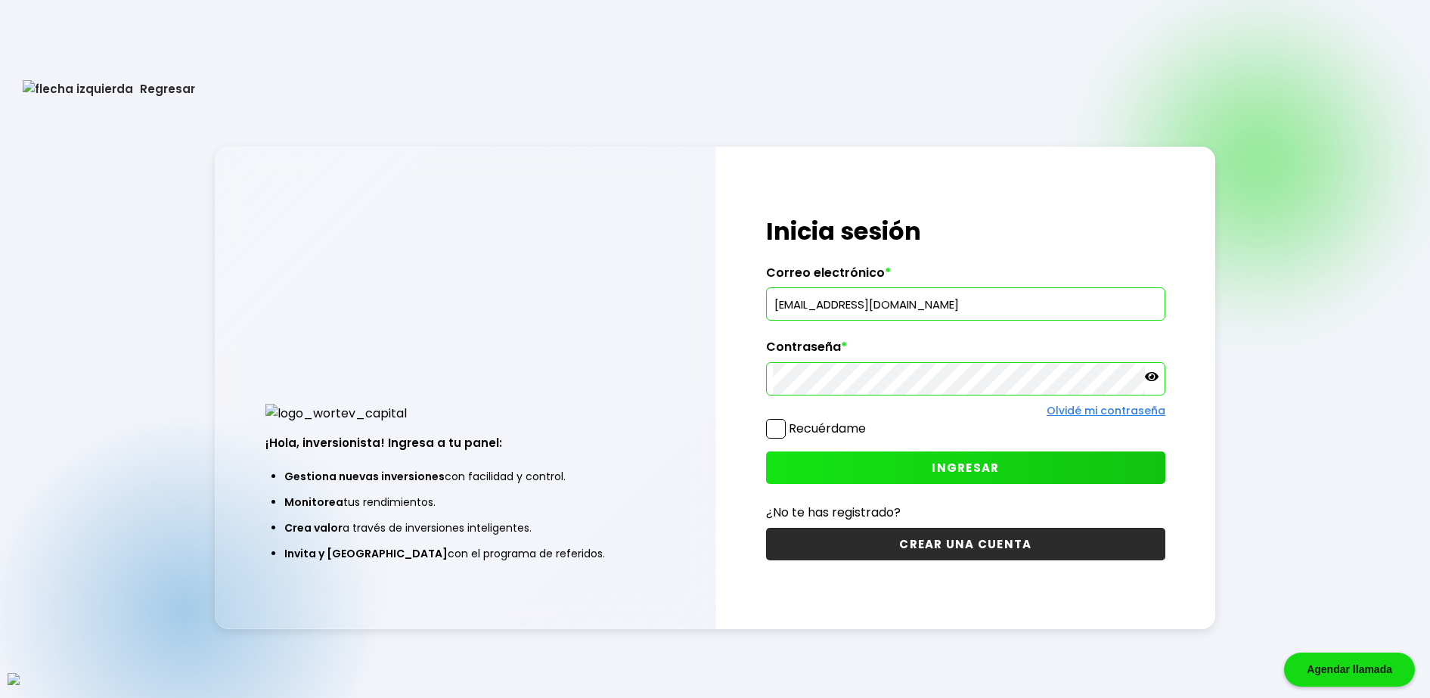
type input "[EMAIL_ADDRESS][DOMAIN_NAME]"
click at [773, 427] on span at bounding box center [776, 429] width 20 height 20
click at [869, 421] on input "Recuérdame" at bounding box center [869, 421] width 0 height 0
click at [893, 460] on button "INGRESAR" at bounding box center [966, 468] width 400 height 33
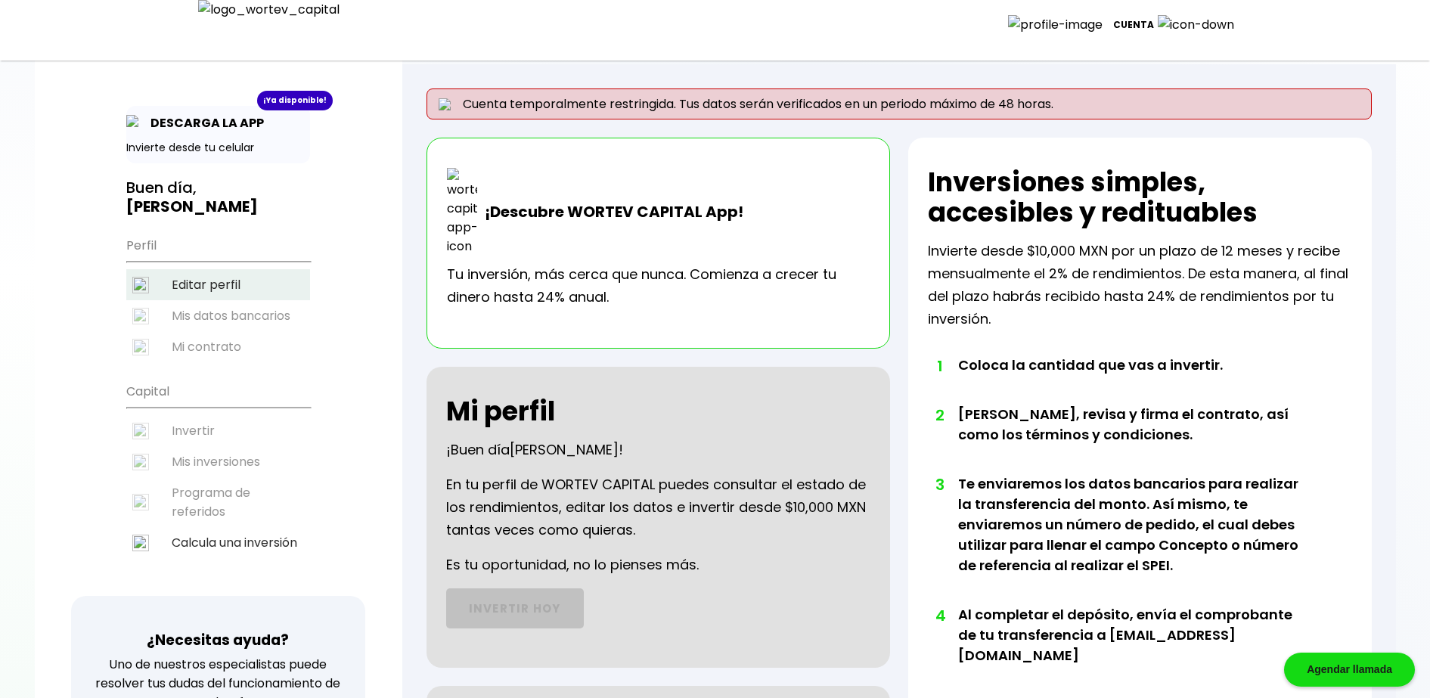
click at [206, 290] on li "Editar perfil" at bounding box center [218, 284] width 184 height 31
select select "DF"
select select "Caja Morelia [GEOGRAPHIC_DATA]"
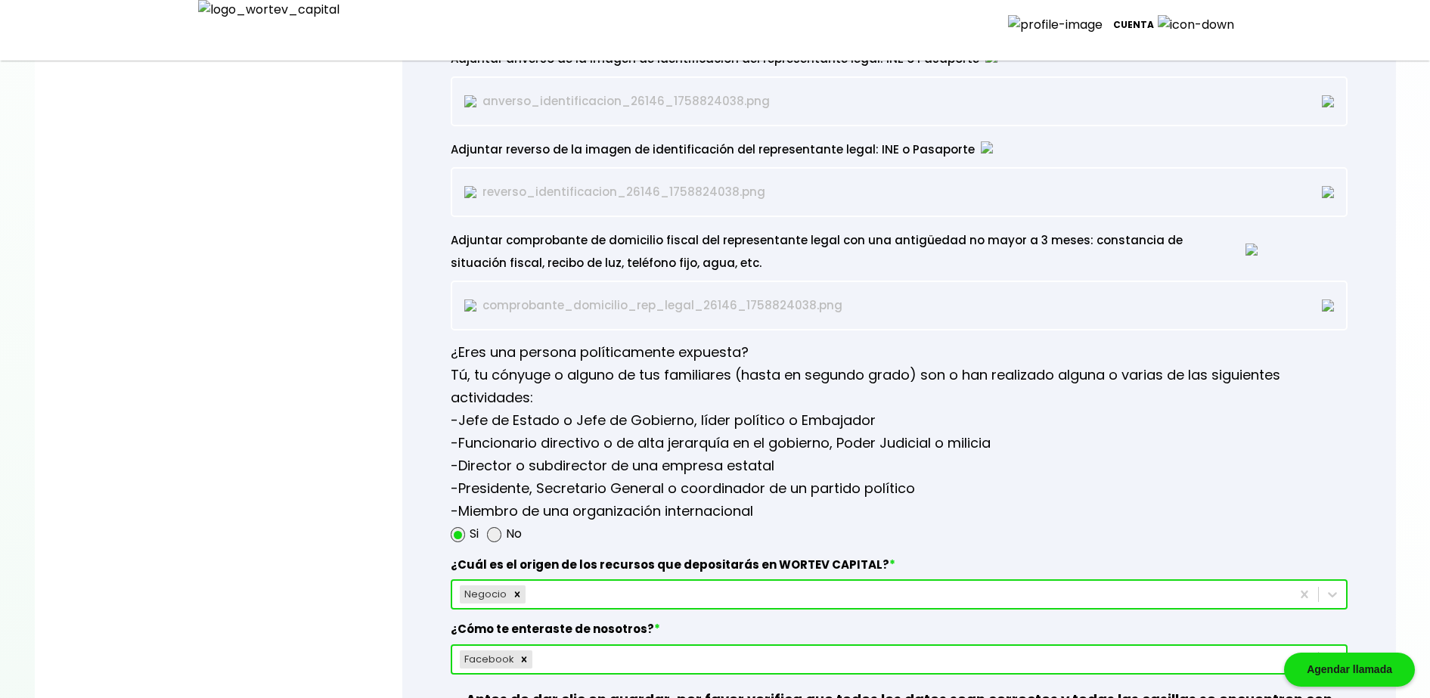
scroll to position [2039, 0]
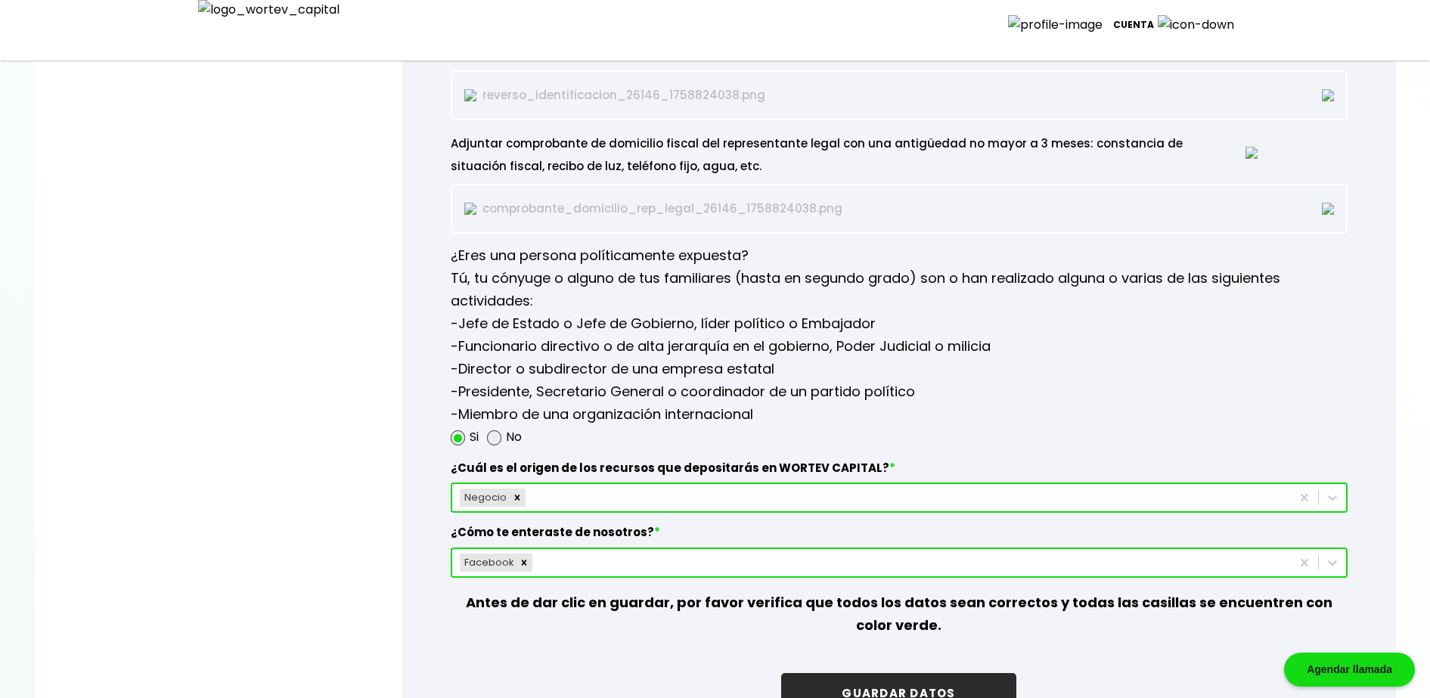
click at [1327, 203] on img at bounding box center [1328, 209] width 12 height 12
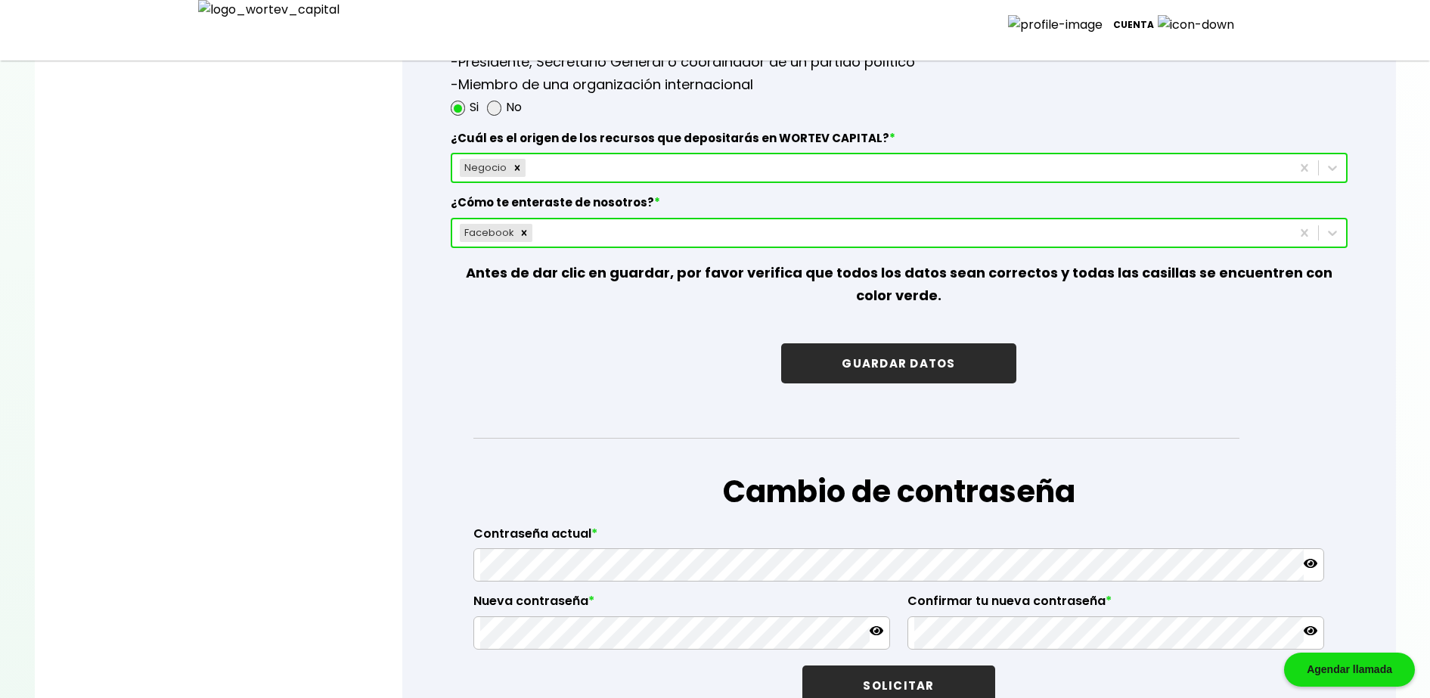
scroll to position [2544, 0]
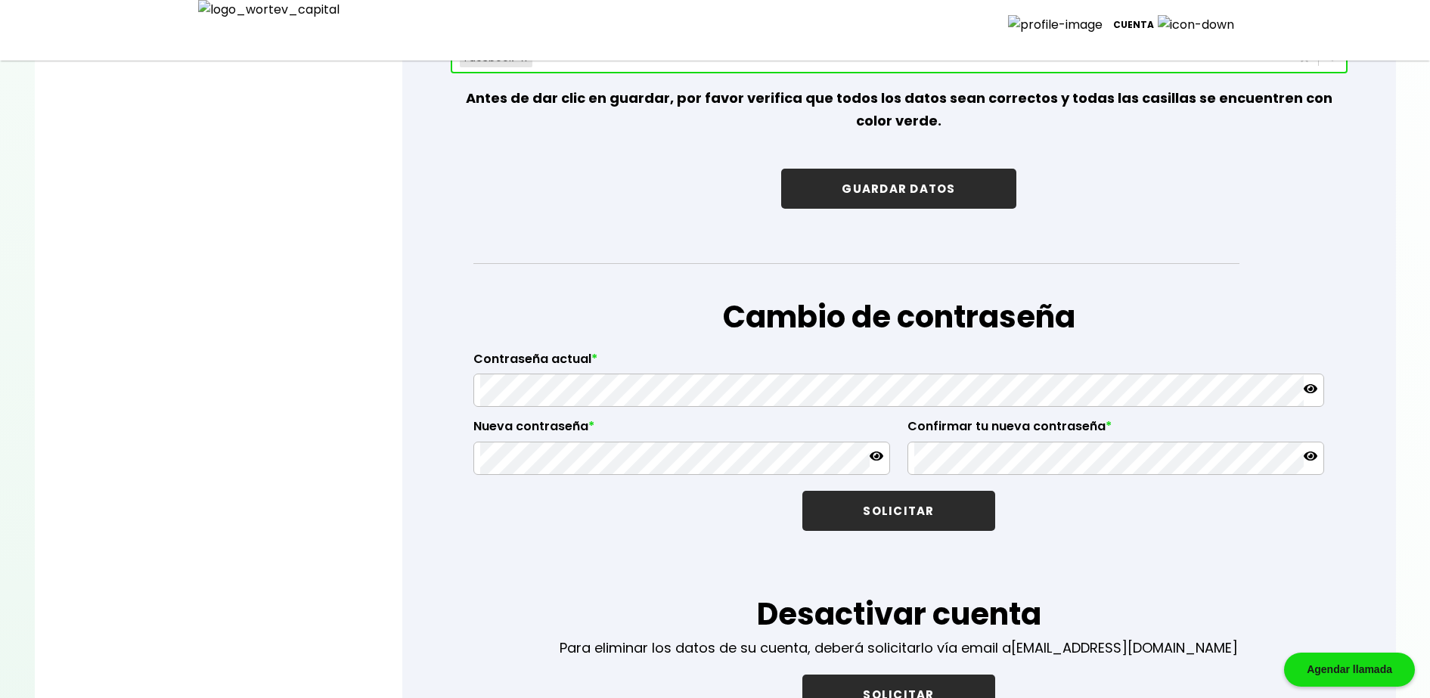
click at [874, 190] on button "GUARDAR DATOS" at bounding box center [898, 189] width 234 height 40
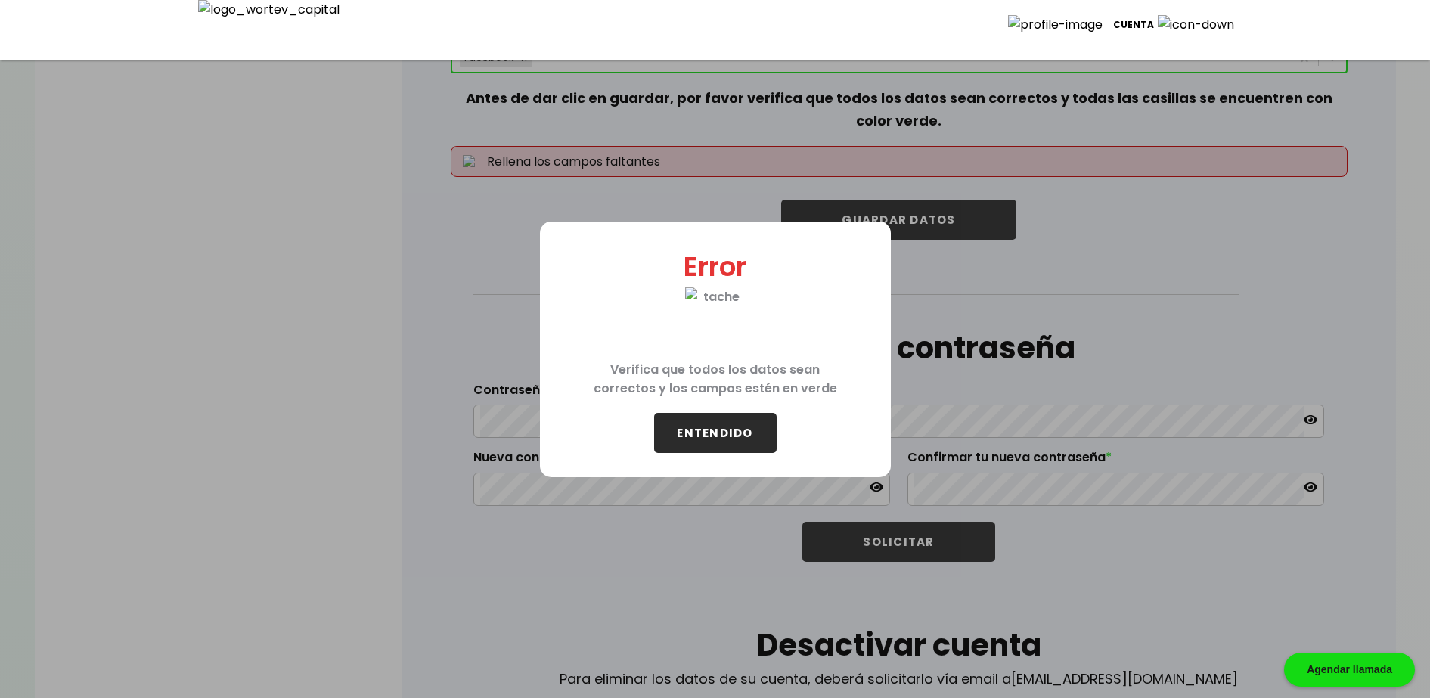
click at [752, 441] on button "ENTENDIDO" at bounding box center [715, 433] width 123 height 40
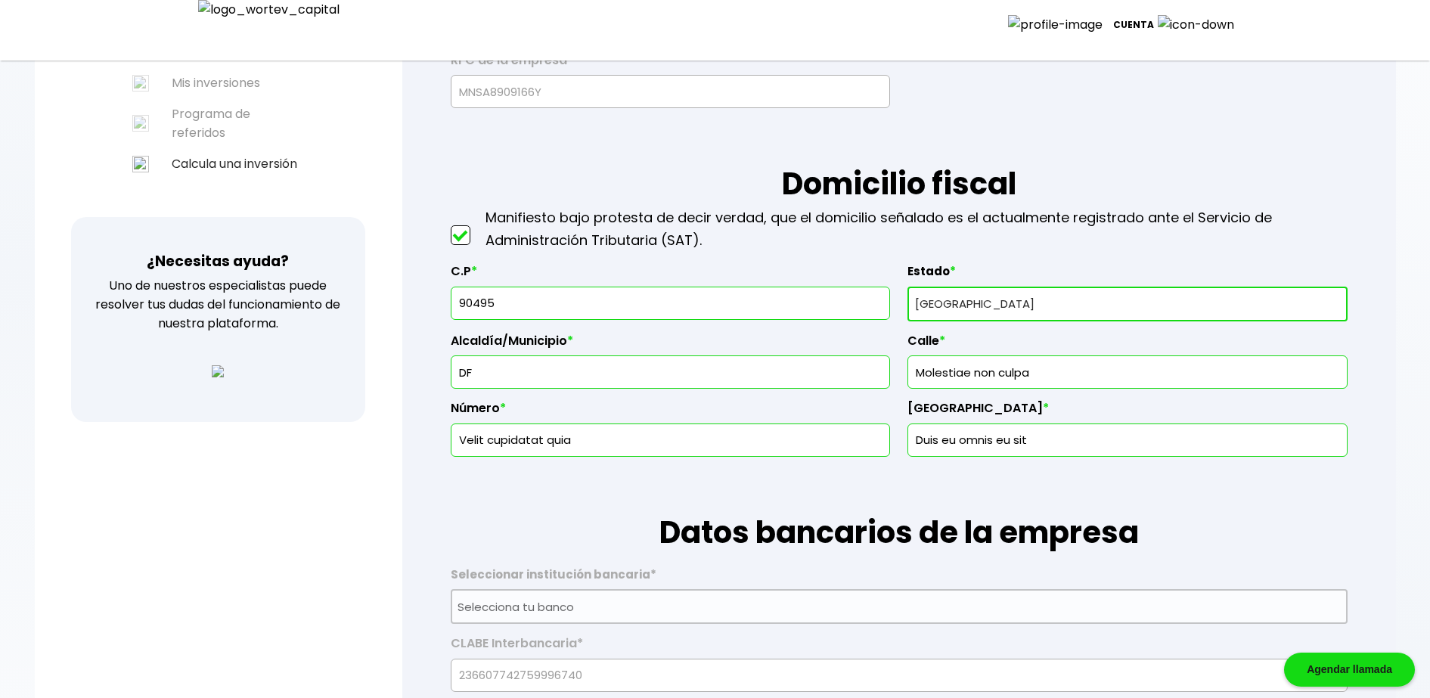
scroll to position [0, 0]
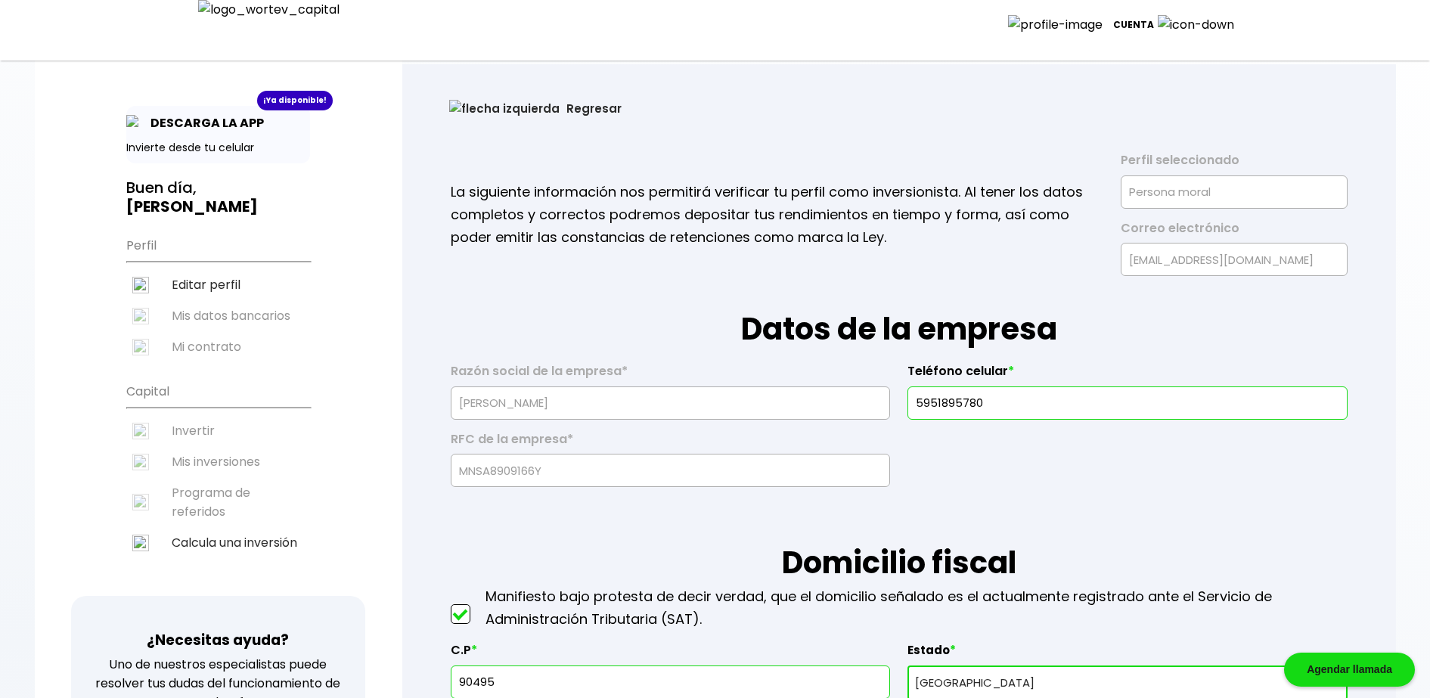
click at [472, 107] on button "Regresar" at bounding box center [536, 108] width 218 height 40
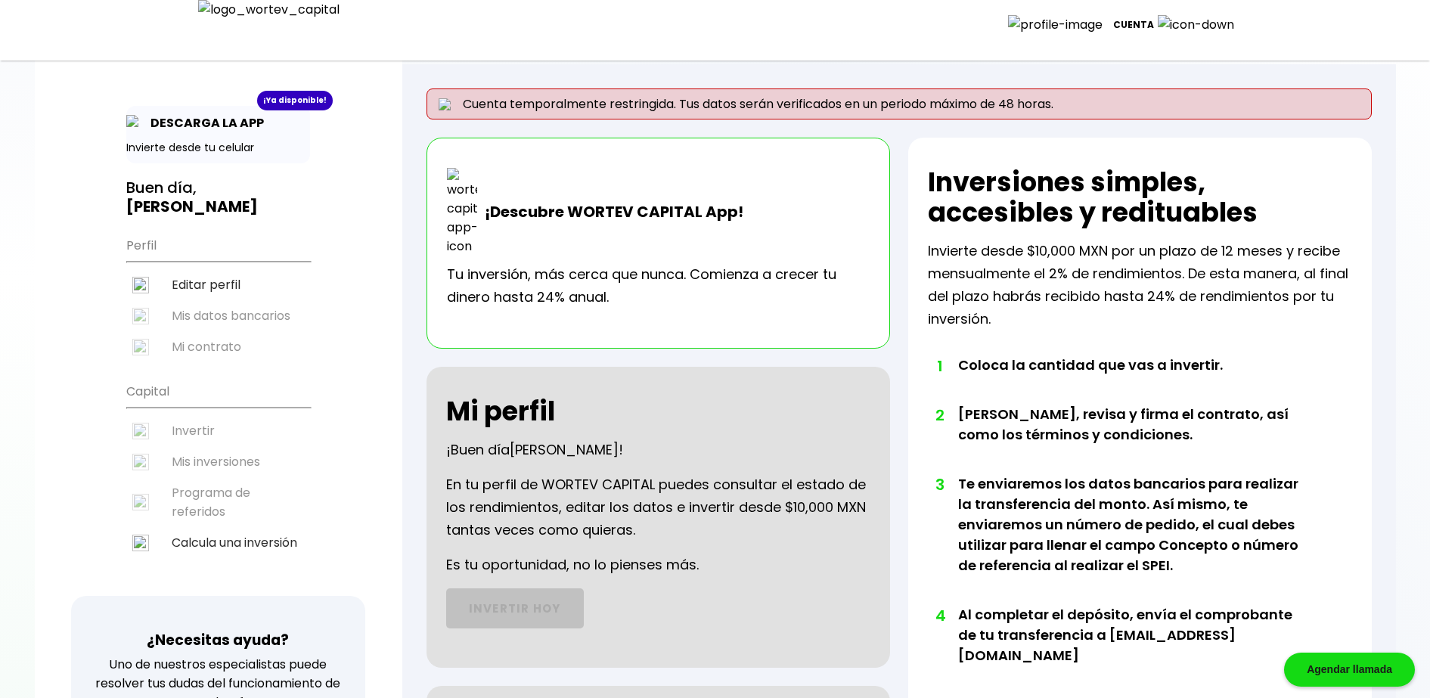
click at [213, 281] on li "Editar perfil" at bounding box center [218, 284] width 184 height 31
select select "DF"
select select "Caja Morelia [GEOGRAPHIC_DATA]"
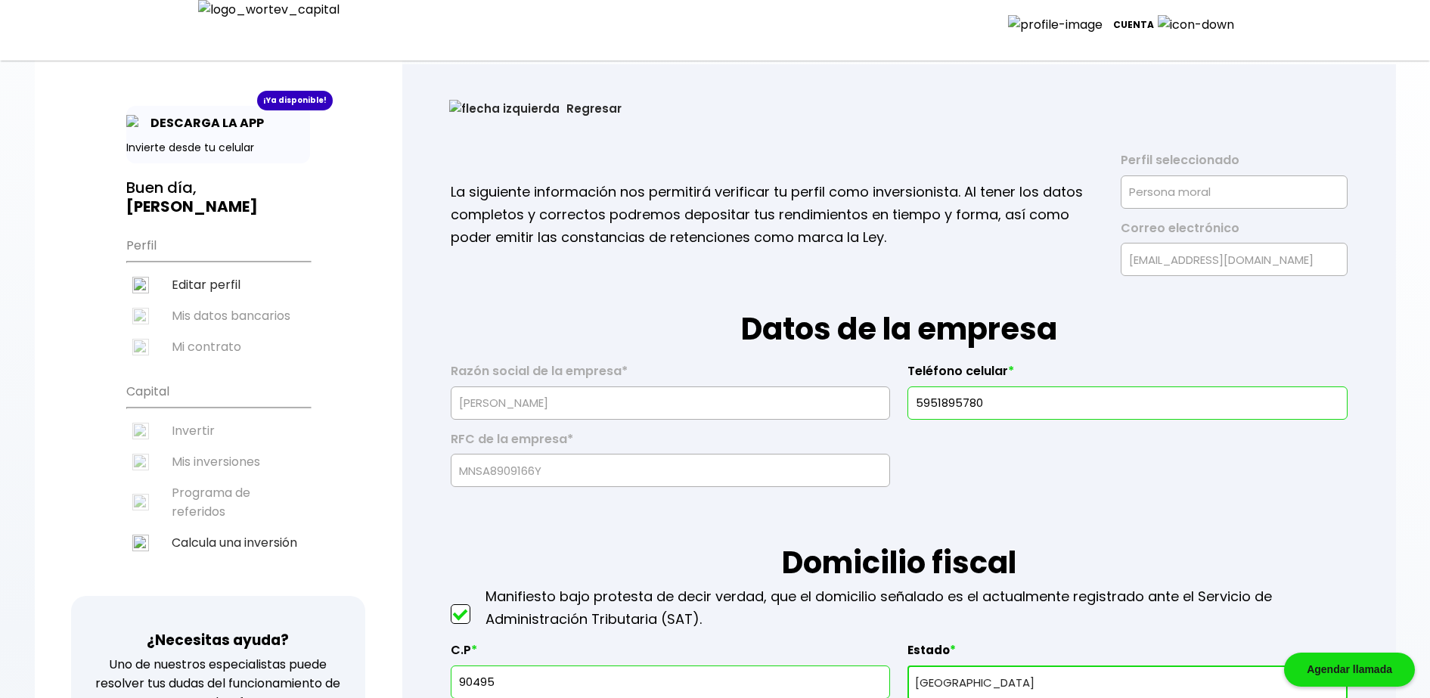
select select "DF"
select select "Caja Morelia [GEOGRAPHIC_DATA]"
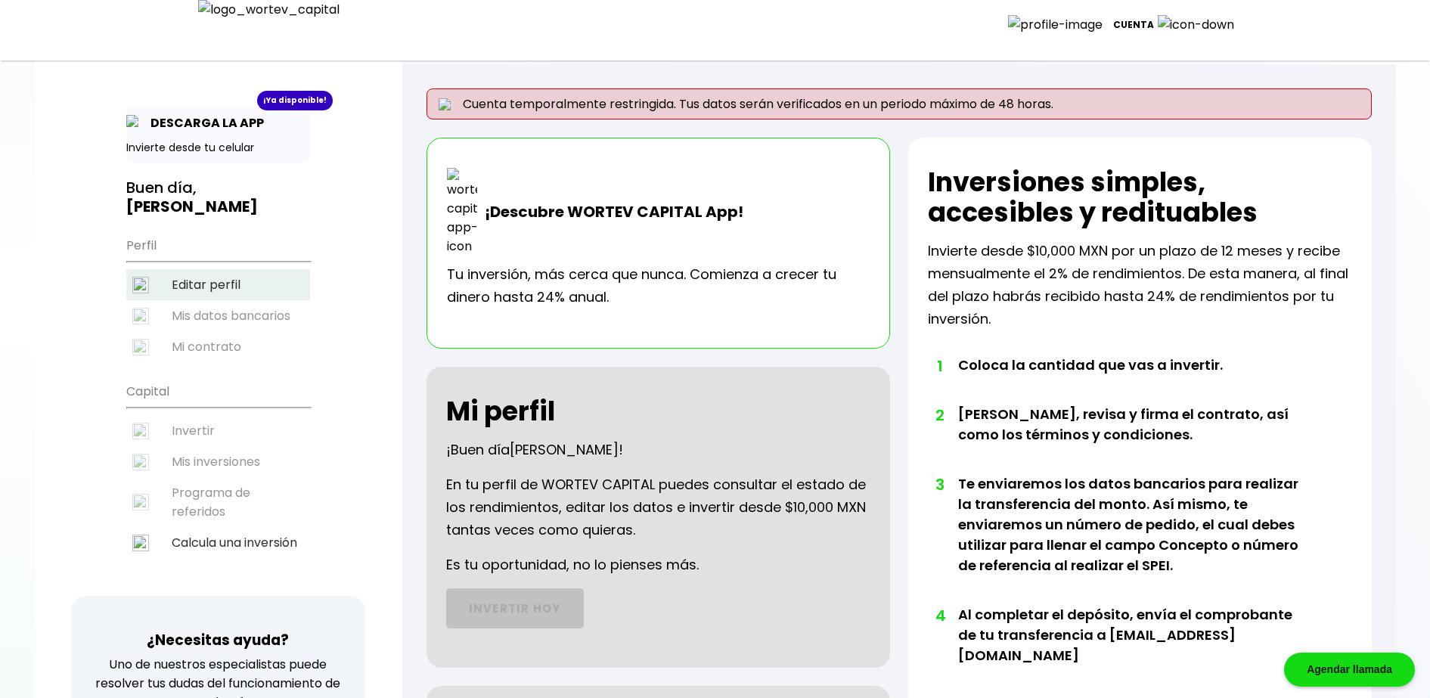
click at [223, 289] on li "Editar perfil" at bounding box center [218, 284] width 184 height 31
click at [216, 281] on li "Editar perfil" at bounding box center [218, 284] width 184 height 31
click at [202, 276] on li "Editar perfil" at bounding box center [218, 284] width 184 height 31
select select "DF"
select select "Caja Morelia [GEOGRAPHIC_DATA]"
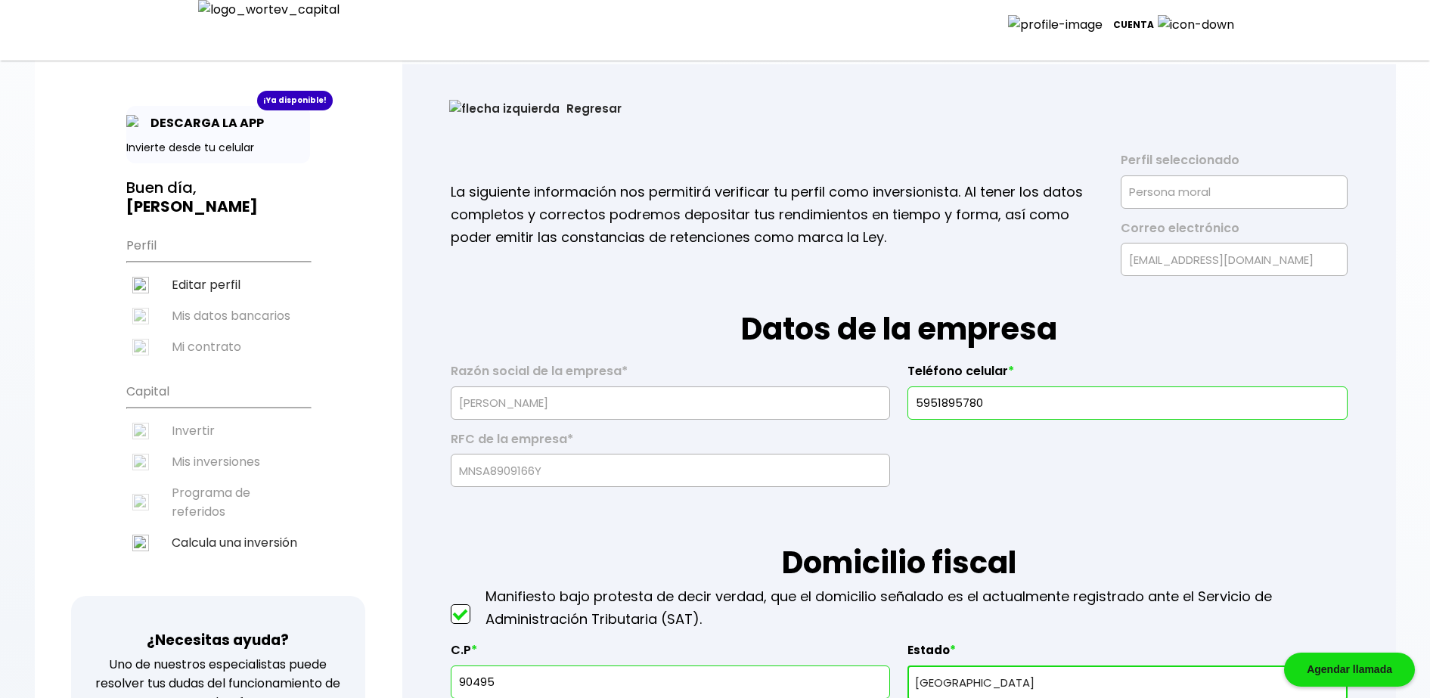
click at [480, 95] on button "Regresar" at bounding box center [536, 108] width 218 height 40
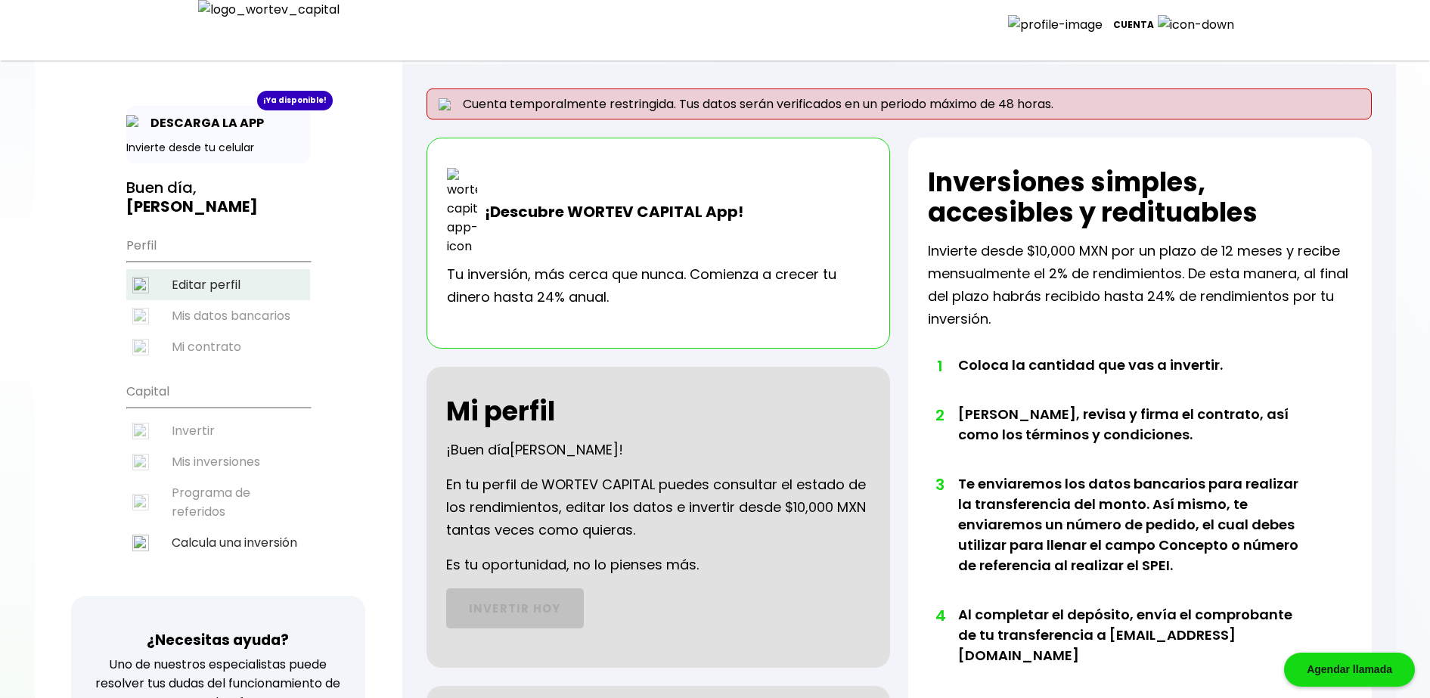
click at [217, 284] on li "Editar perfil" at bounding box center [218, 284] width 184 height 31
select select "DF"
select select "Caja Morelia [GEOGRAPHIC_DATA]"
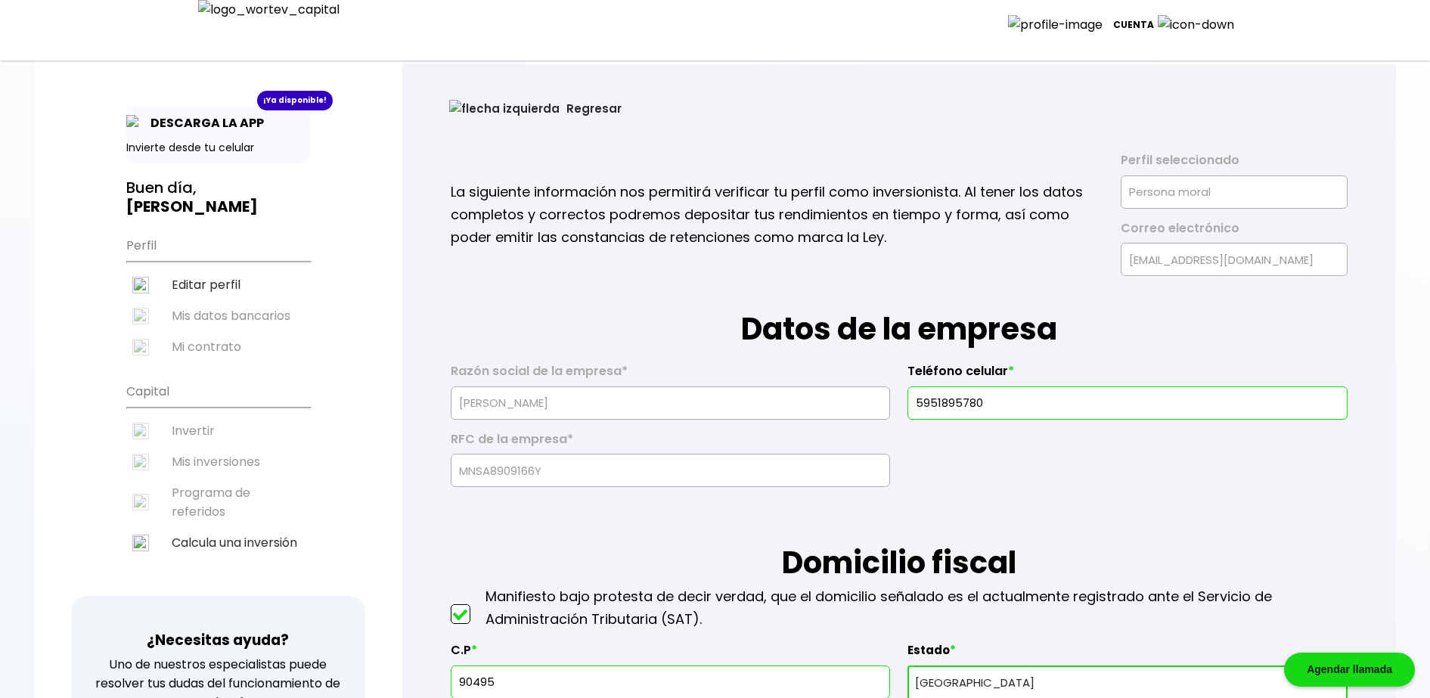
click at [469, 104] on button "Regresar" at bounding box center [536, 108] width 218 height 40
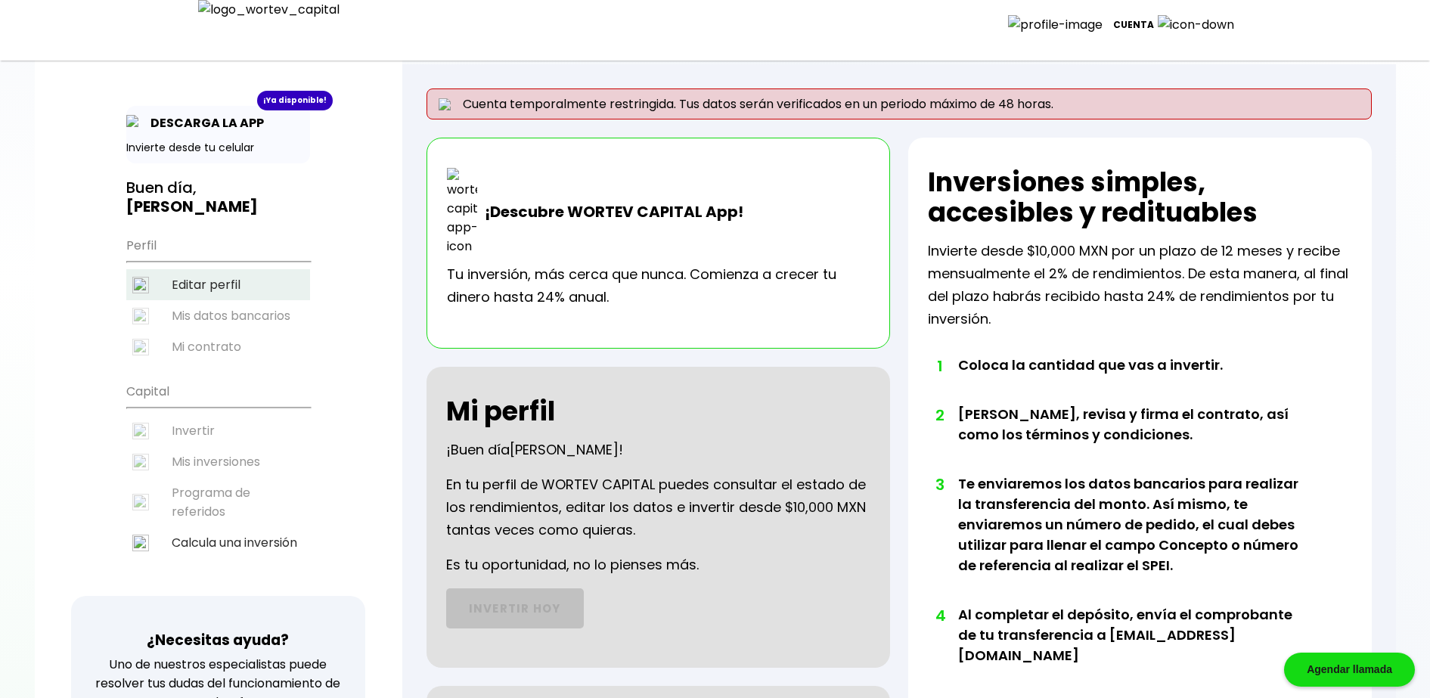
click at [249, 287] on li "Editar perfil" at bounding box center [218, 284] width 184 height 31
select select "DF"
select select "Caja Morelia [GEOGRAPHIC_DATA]"
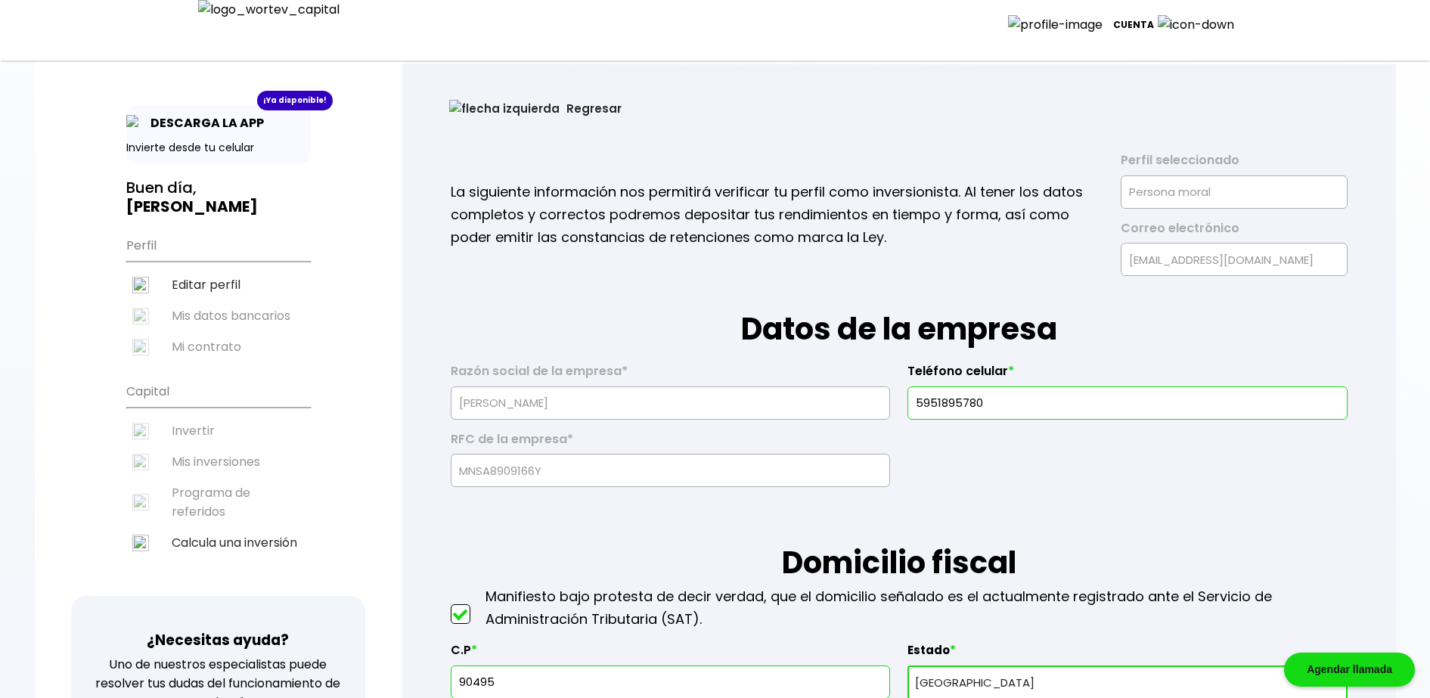
click at [470, 103] on button "Regresar" at bounding box center [536, 108] width 218 height 40
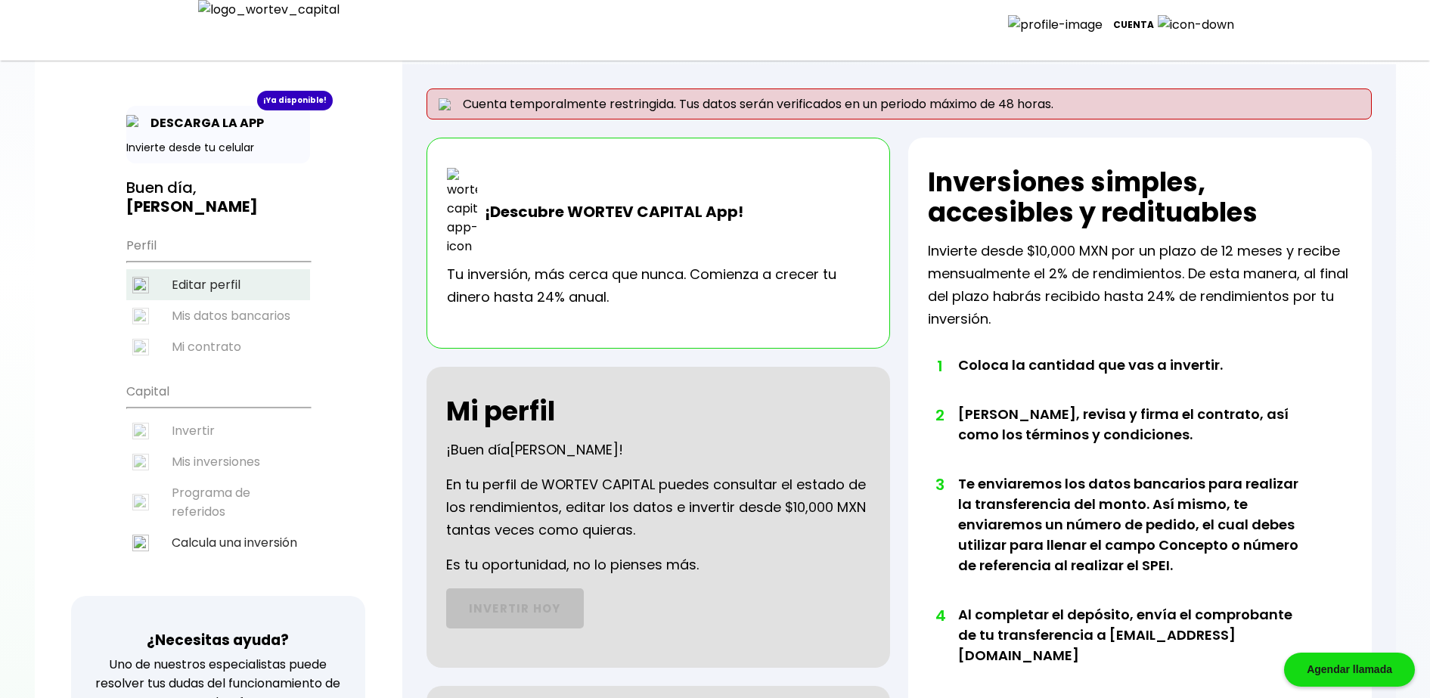
click at [211, 275] on li "Editar perfil" at bounding box center [218, 284] width 184 height 31
select select "DF"
select select "Caja Morelia [GEOGRAPHIC_DATA]"
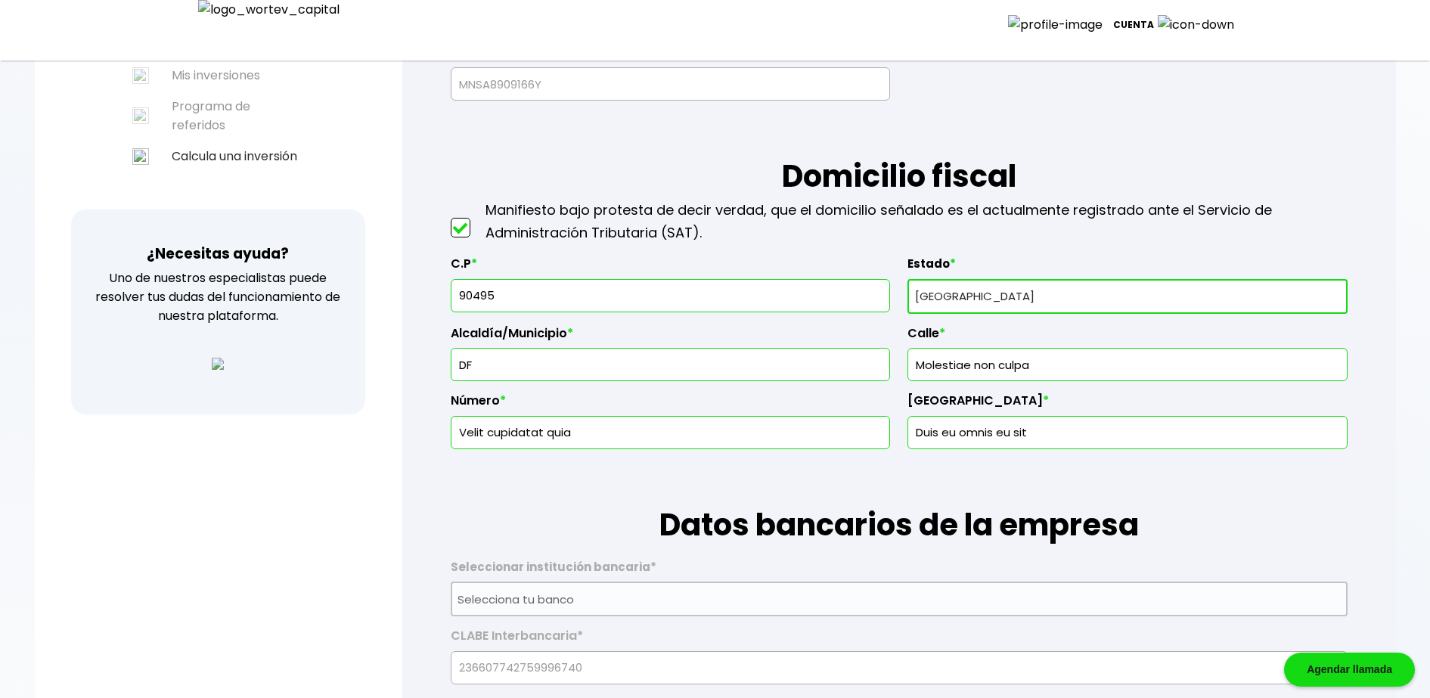
scroll to position [324, 0]
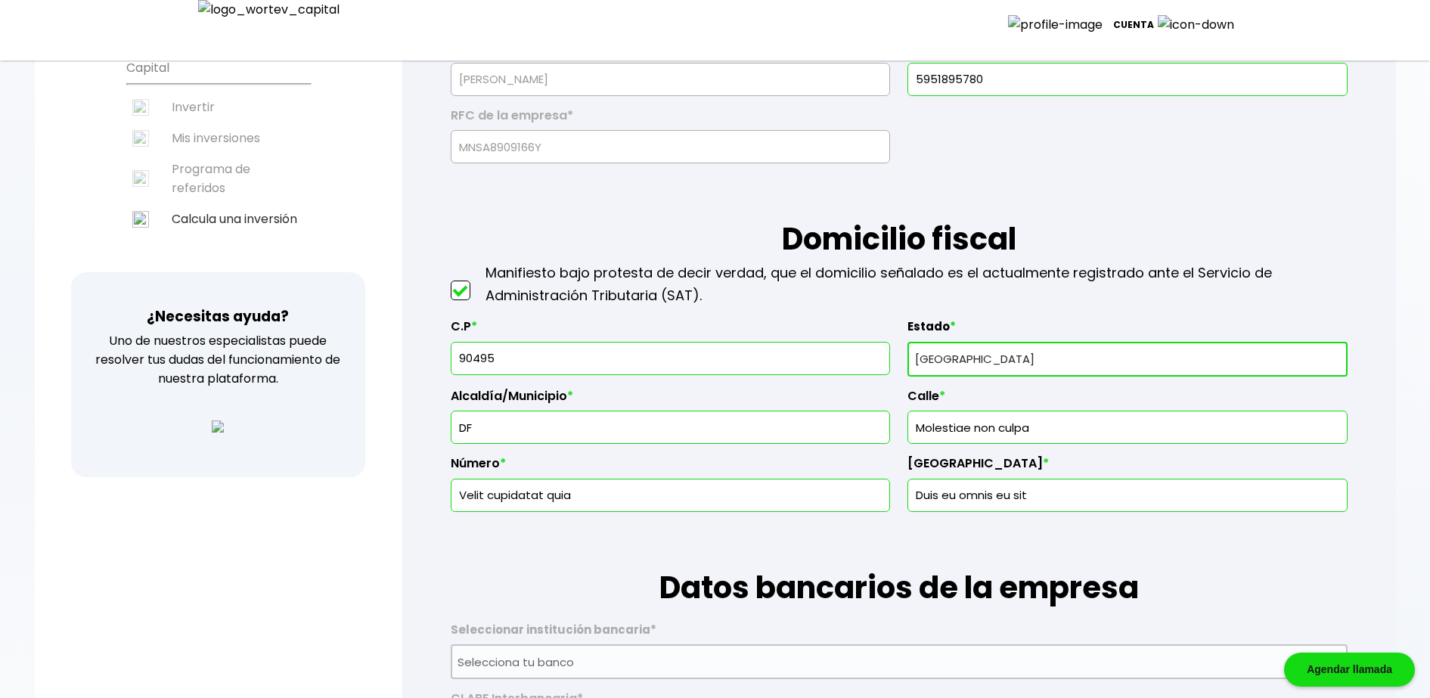
click at [983, 355] on select "Selecciona tu estado [GEOGRAPHIC_DATA] [GEOGRAPHIC_DATA][US_STATE] [GEOGRAPHIC_…" at bounding box center [1127, 359] width 439 height 35
click at [908, 342] on select "Selecciona tu estado [GEOGRAPHIC_DATA] [GEOGRAPHIC_DATA][US_STATE] [GEOGRAPHIC_…" at bounding box center [1127, 359] width 439 height 35
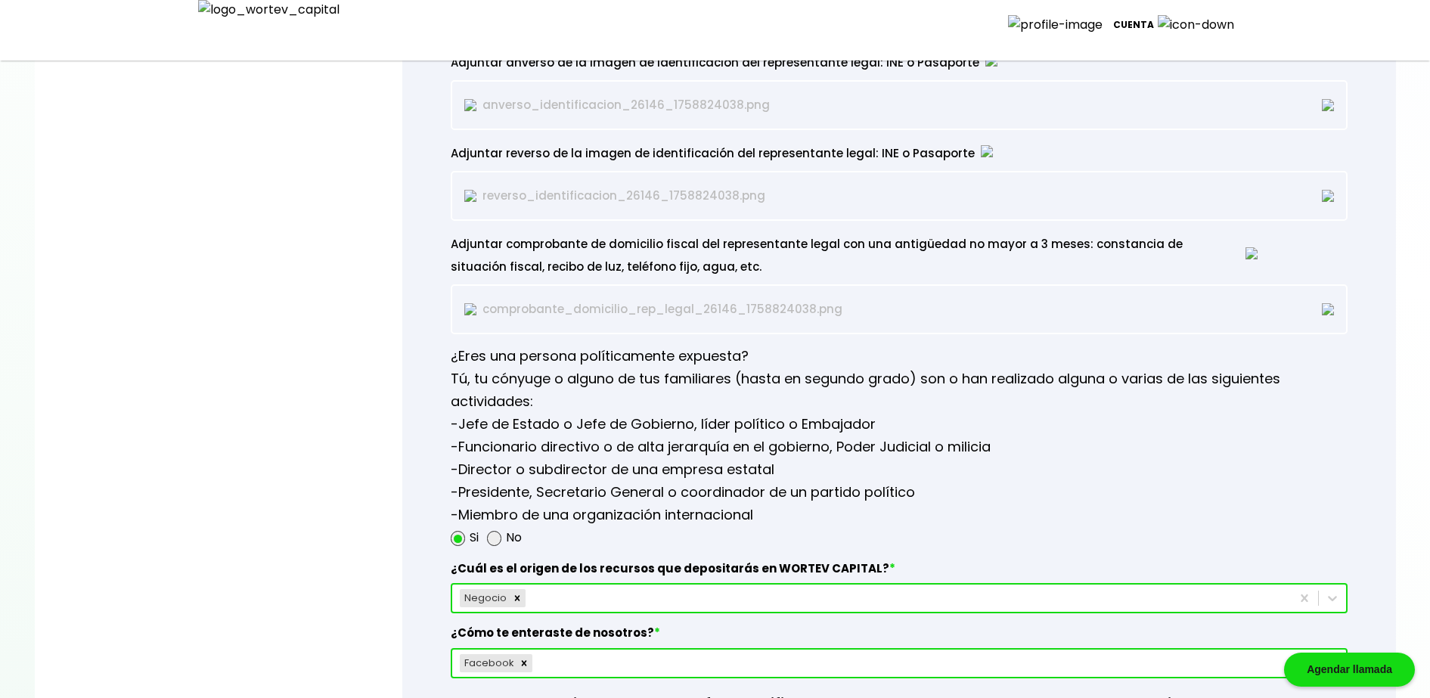
scroll to position [2025, 0]
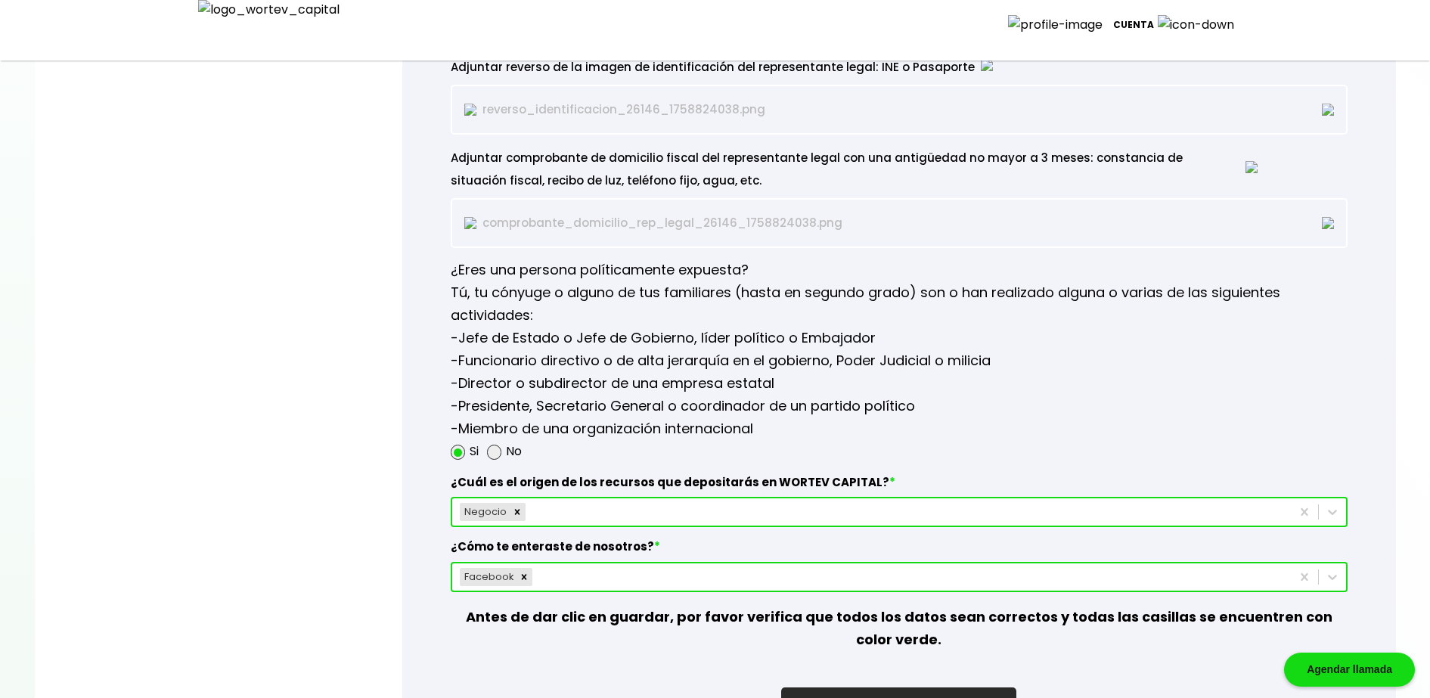
select select "DF"
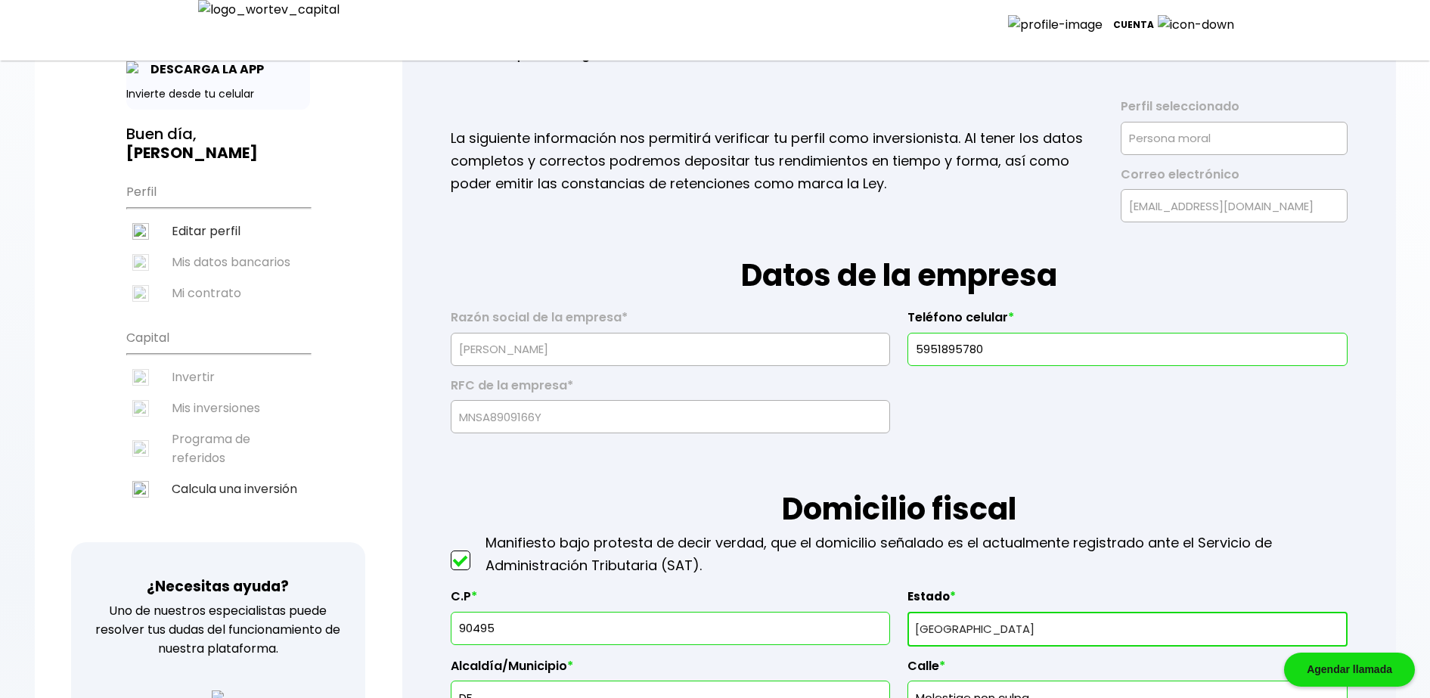
scroll to position [0, 0]
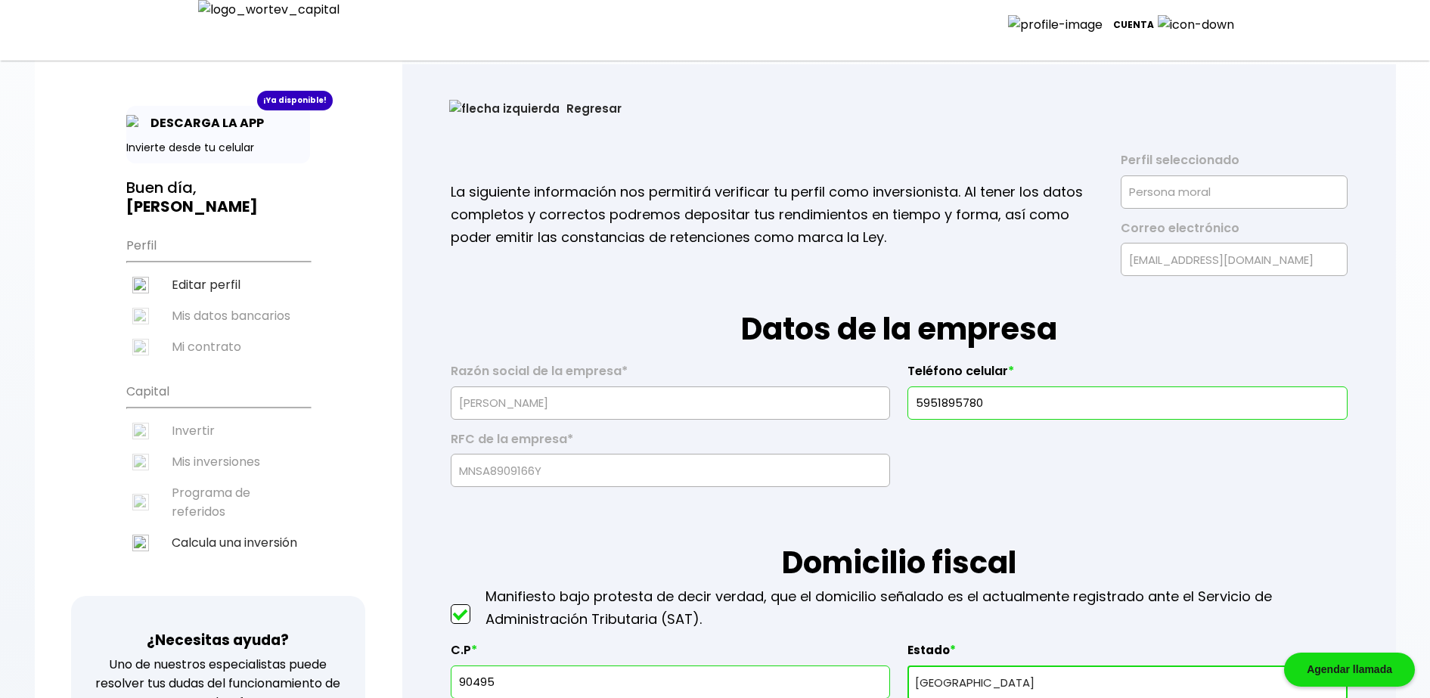
click at [493, 110] on button "Regresar" at bounding box center [536, 108] width 218 height 40
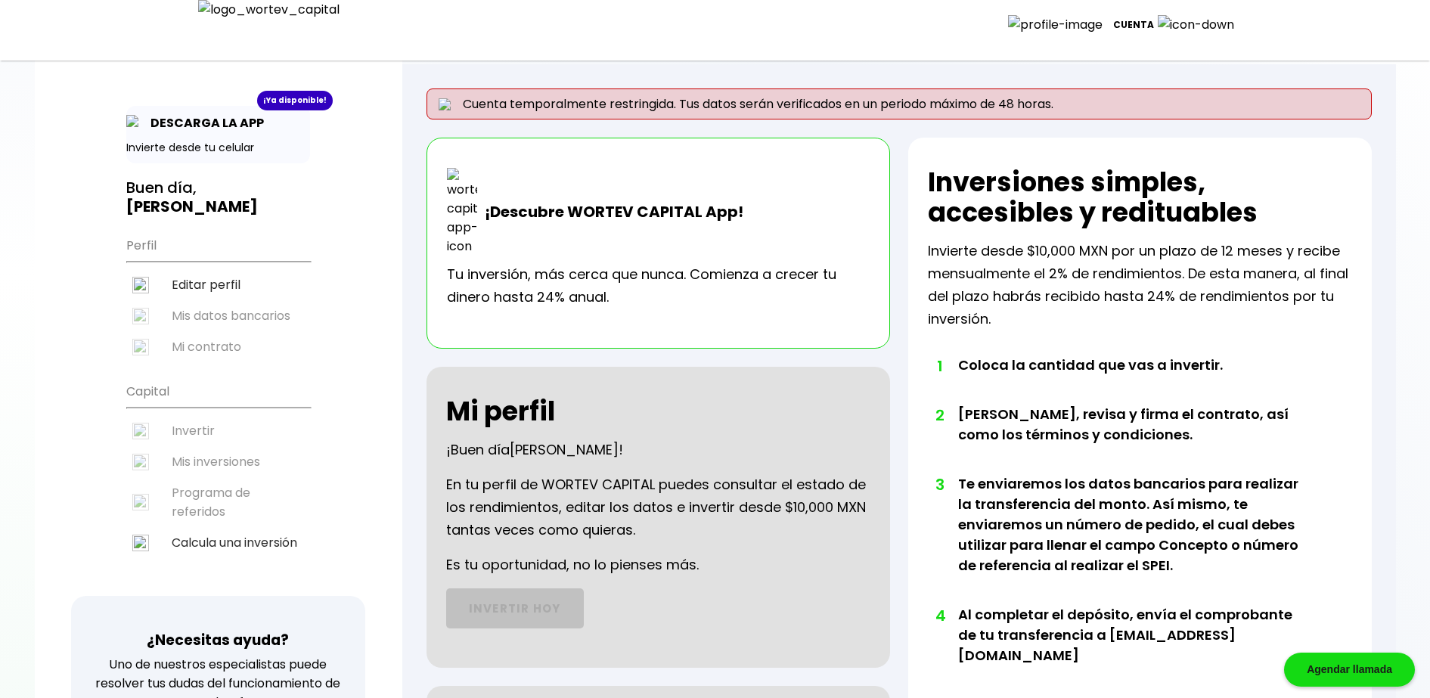
click at [217, 287] on li "Editar perfil" at bounding box center [218, 284] width 184 height 31
select select "DF"
select select "Caja Morelia [GEOGRAPHIC_DATA]"
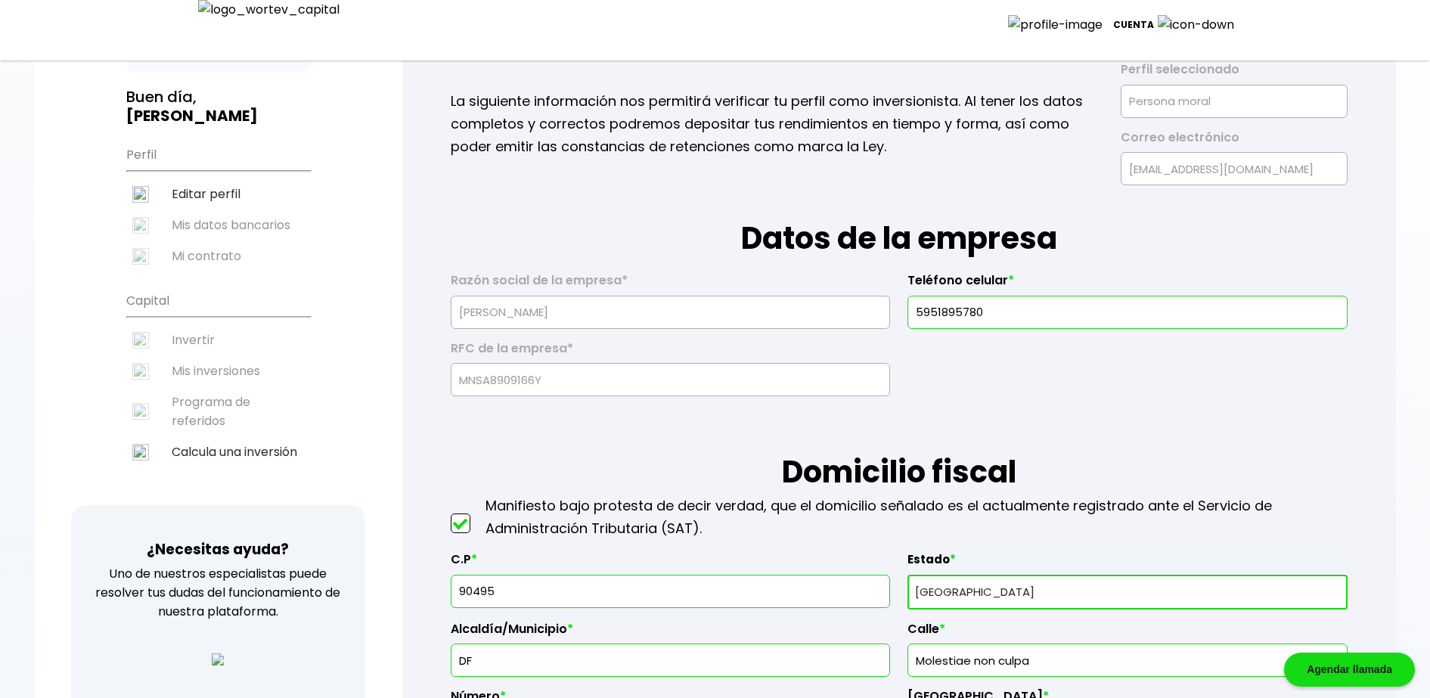
scroll to position [95, 0]
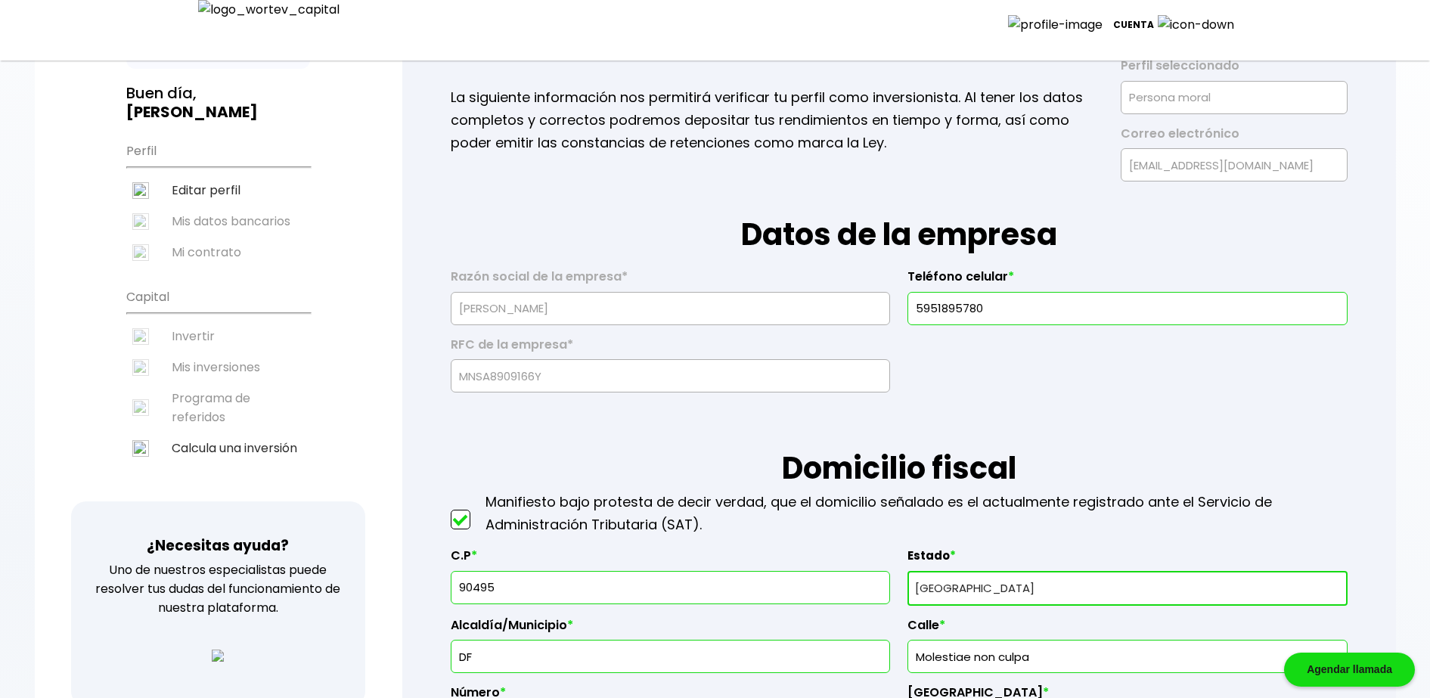
click at [514, 581] on input "90495" at bounding box center [671, 588] width 426 height 32
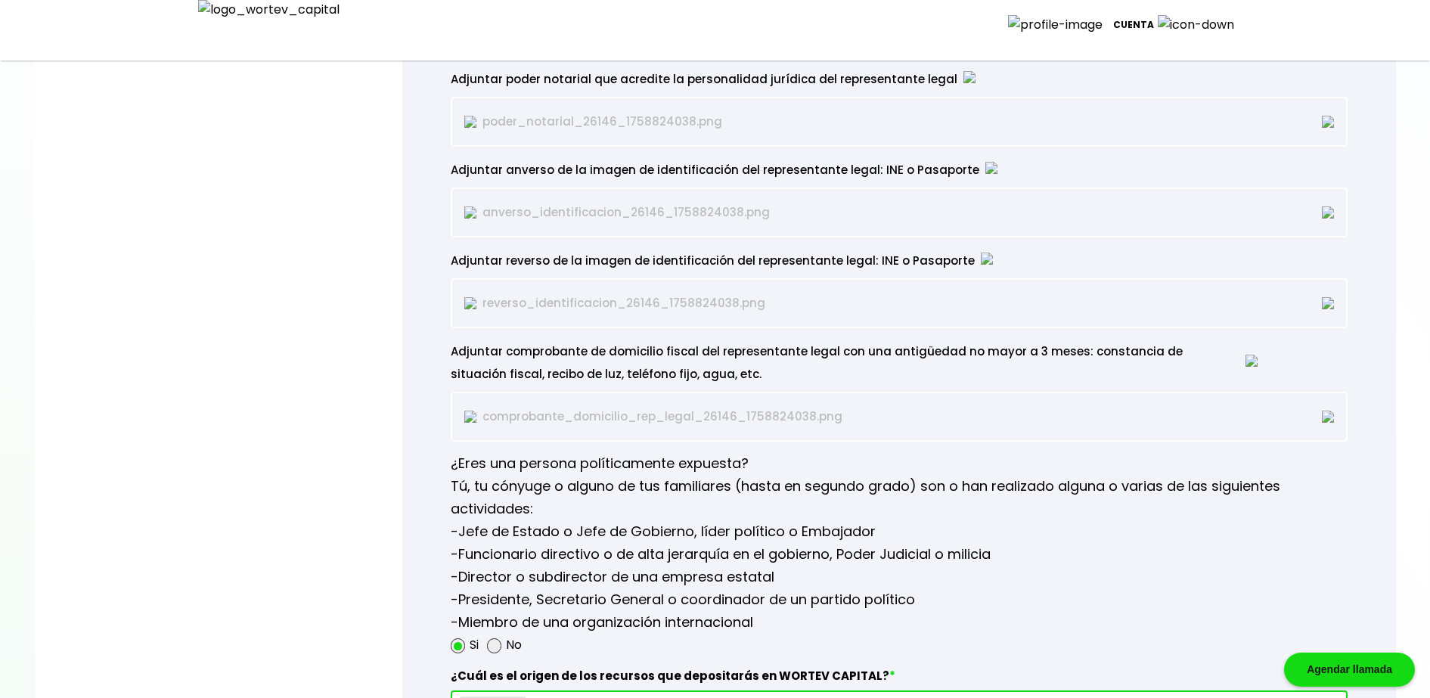
scroll to position [1945, 0]
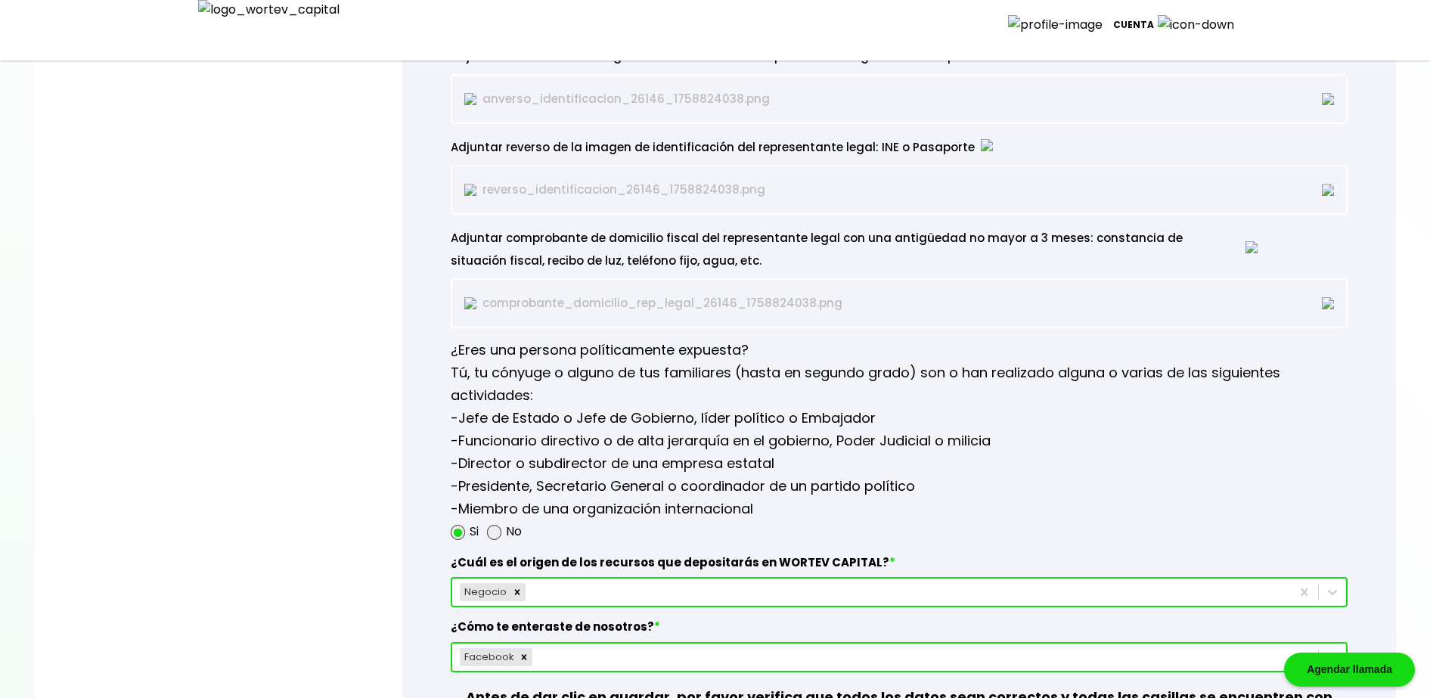
click at [1011, 433] on p "-Jefe de Estado o Jefe de Gobierno, líder político o Embajador -Funcionario dir…" at bounding box center [899, 463] width 897 height 113
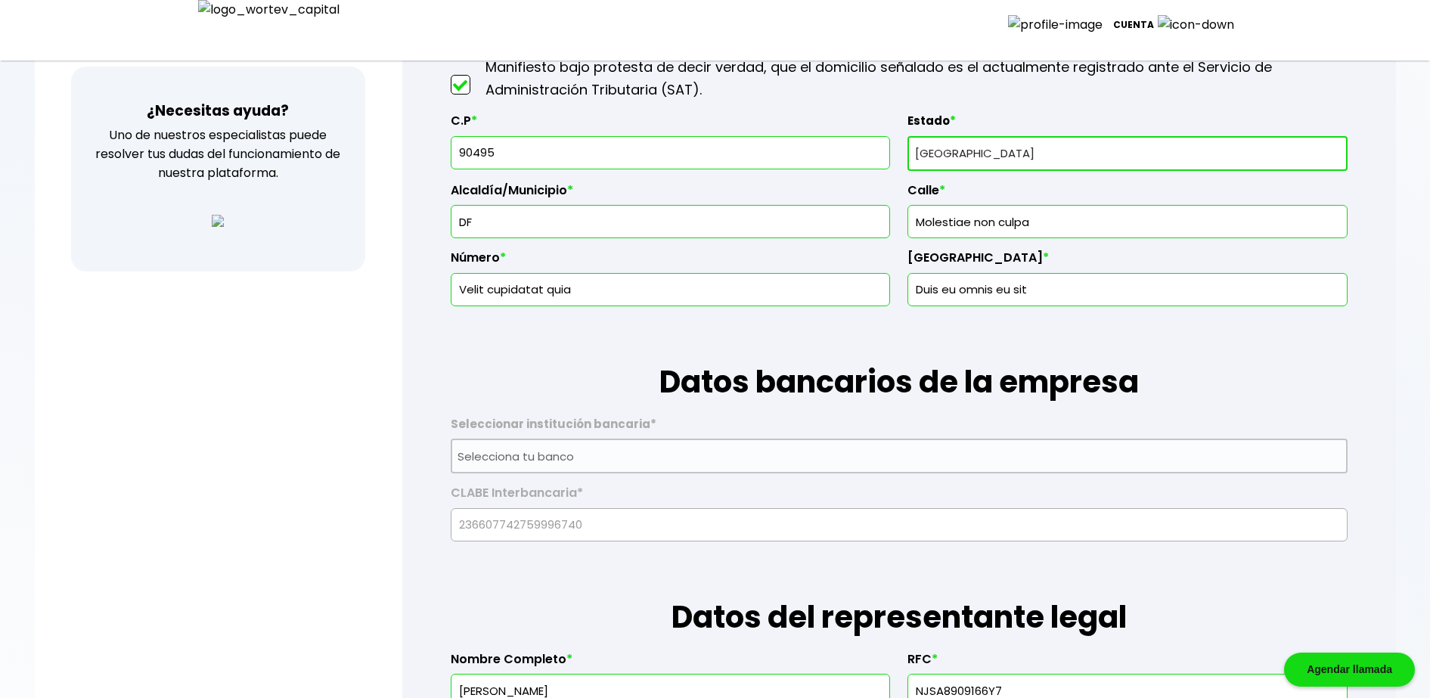
scroll to position [526, 0]
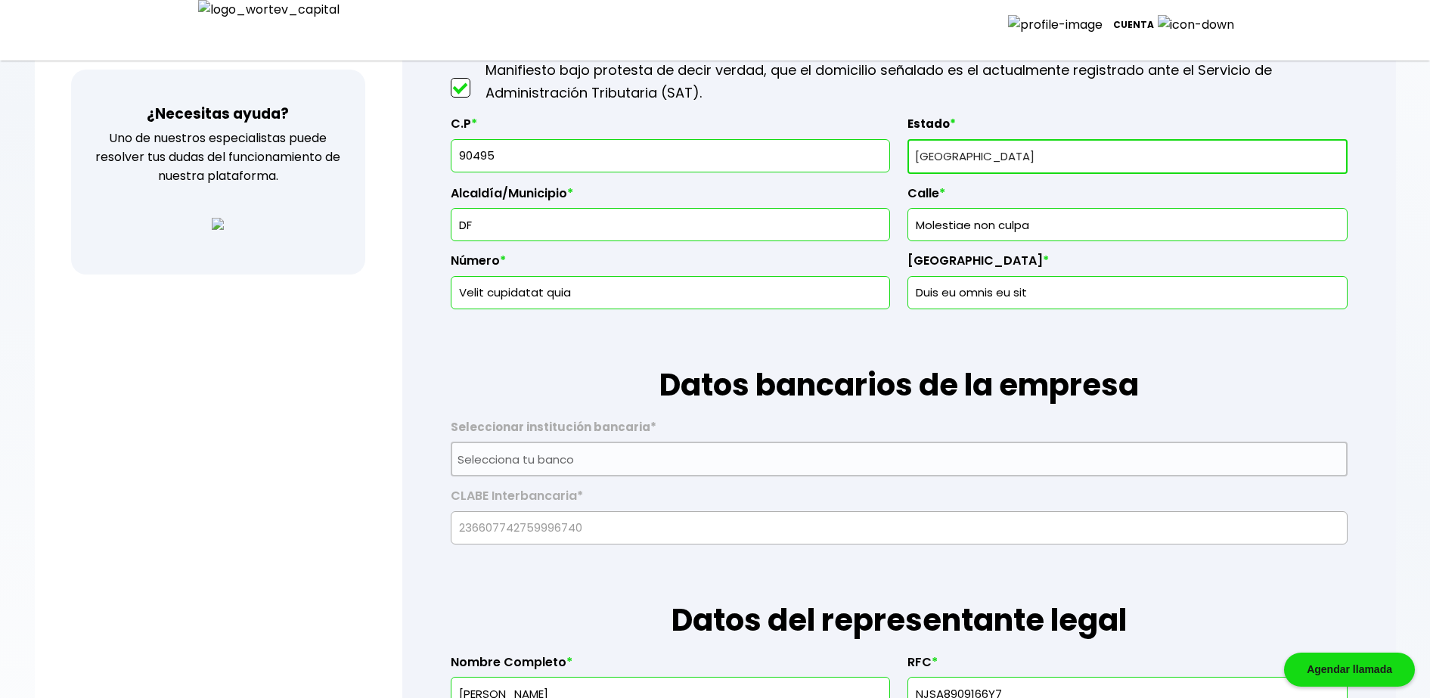
click at [536, 154] on input "90495" at bounding box center [671, 156] width 426 height 32
type input "90495"
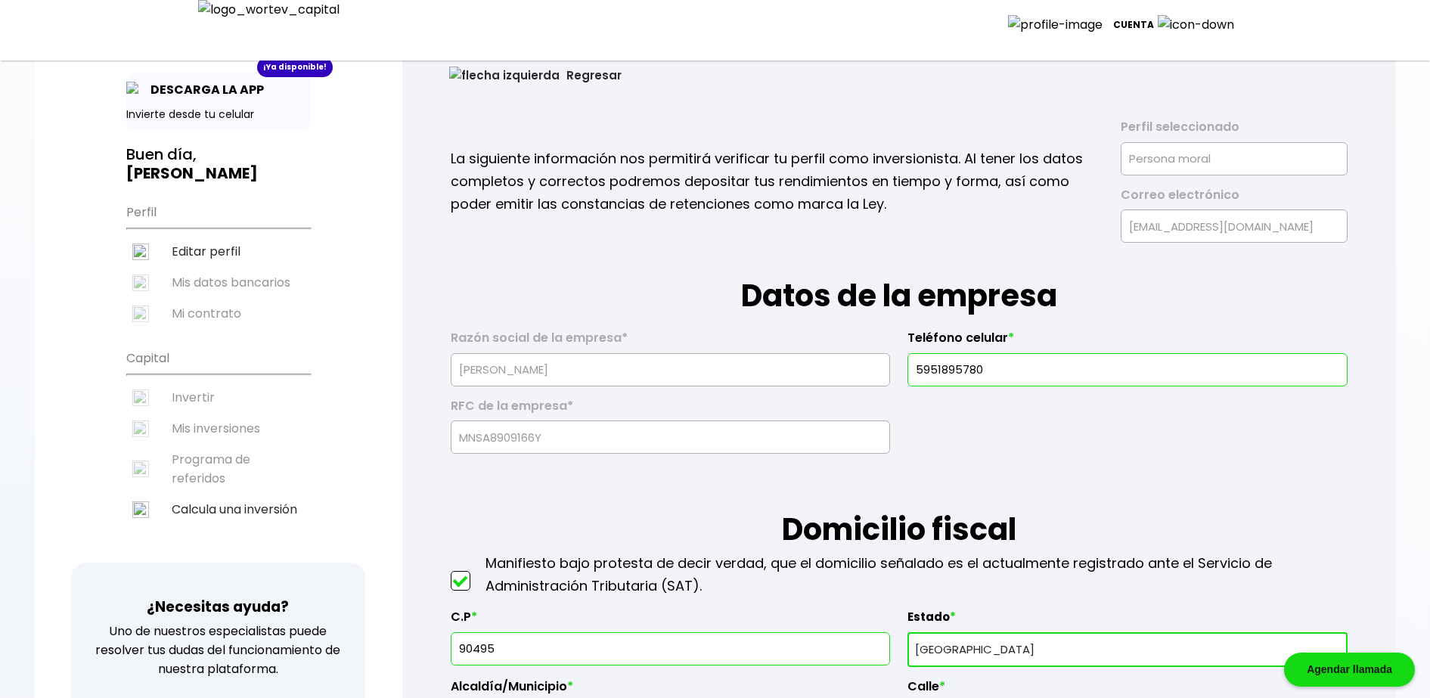
scroll to position [32, 0]
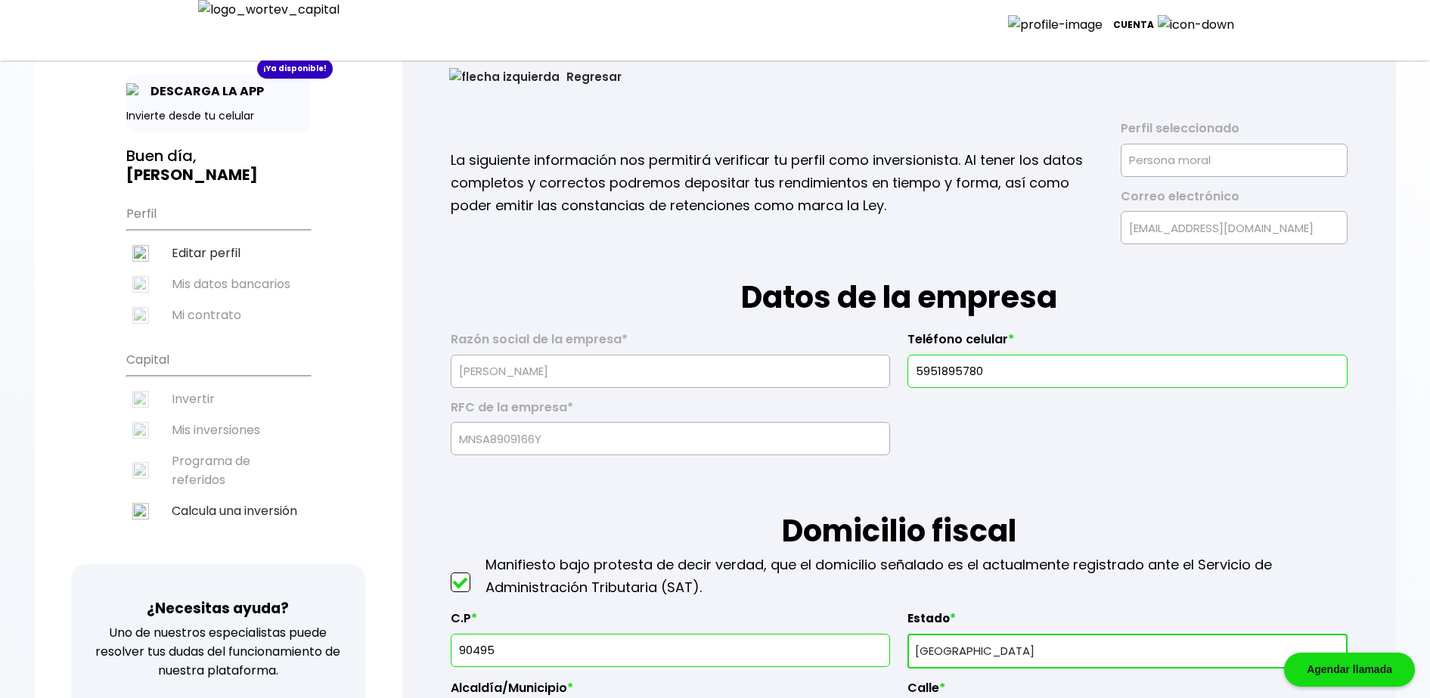
click at [480, 79] on button "Regresar" at bounding box center [536, 77] width 218 height 40
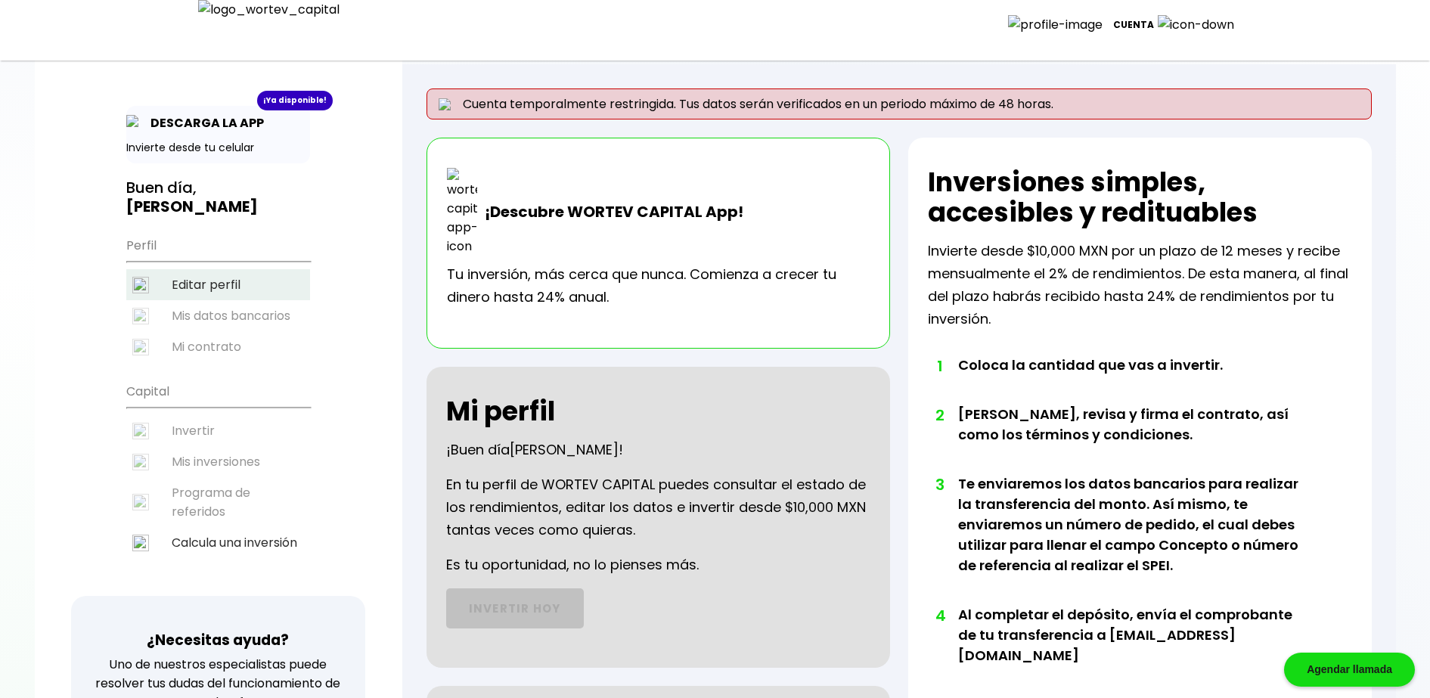
click at [184, 281] on li "Editar perfil" at bounding box center [218, 284] width 184 height 31
select select "DF"
select select "Caja Morelia [GEOGRAPHIC_DATA]"
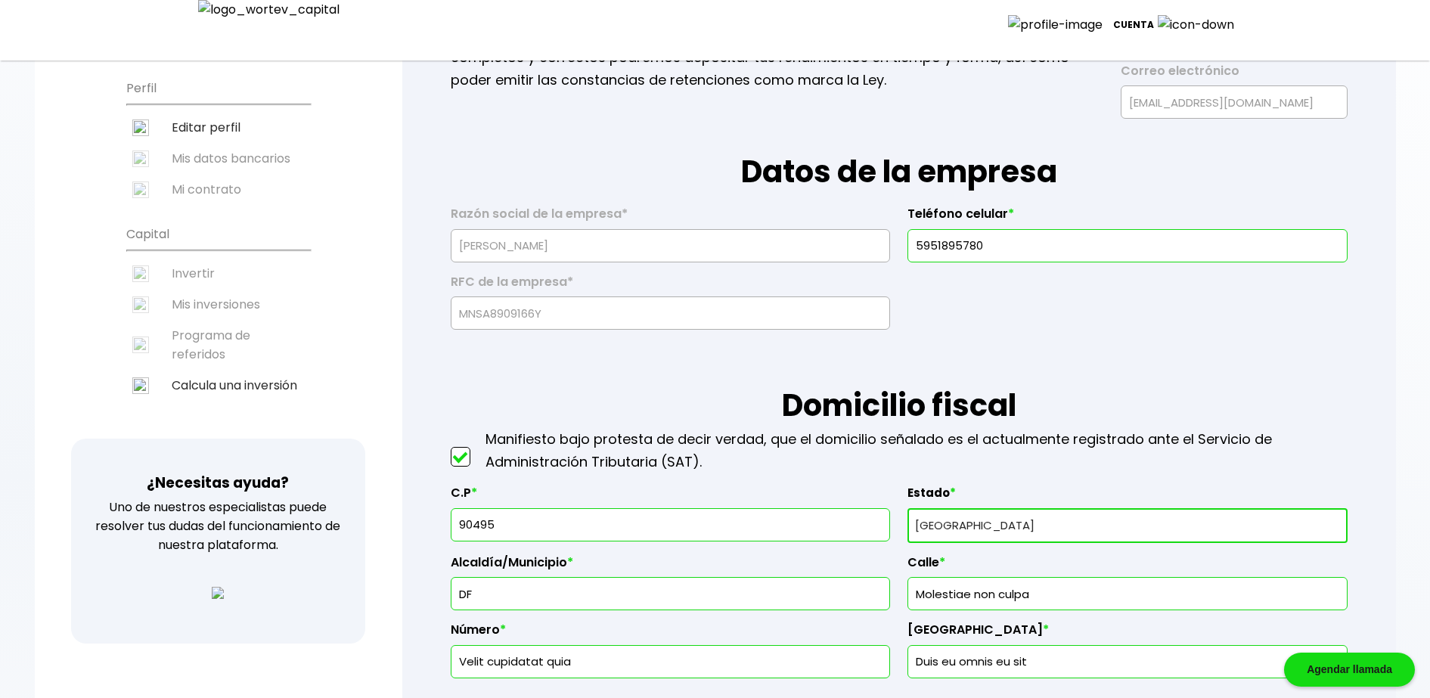
scroll to position [346, 0]
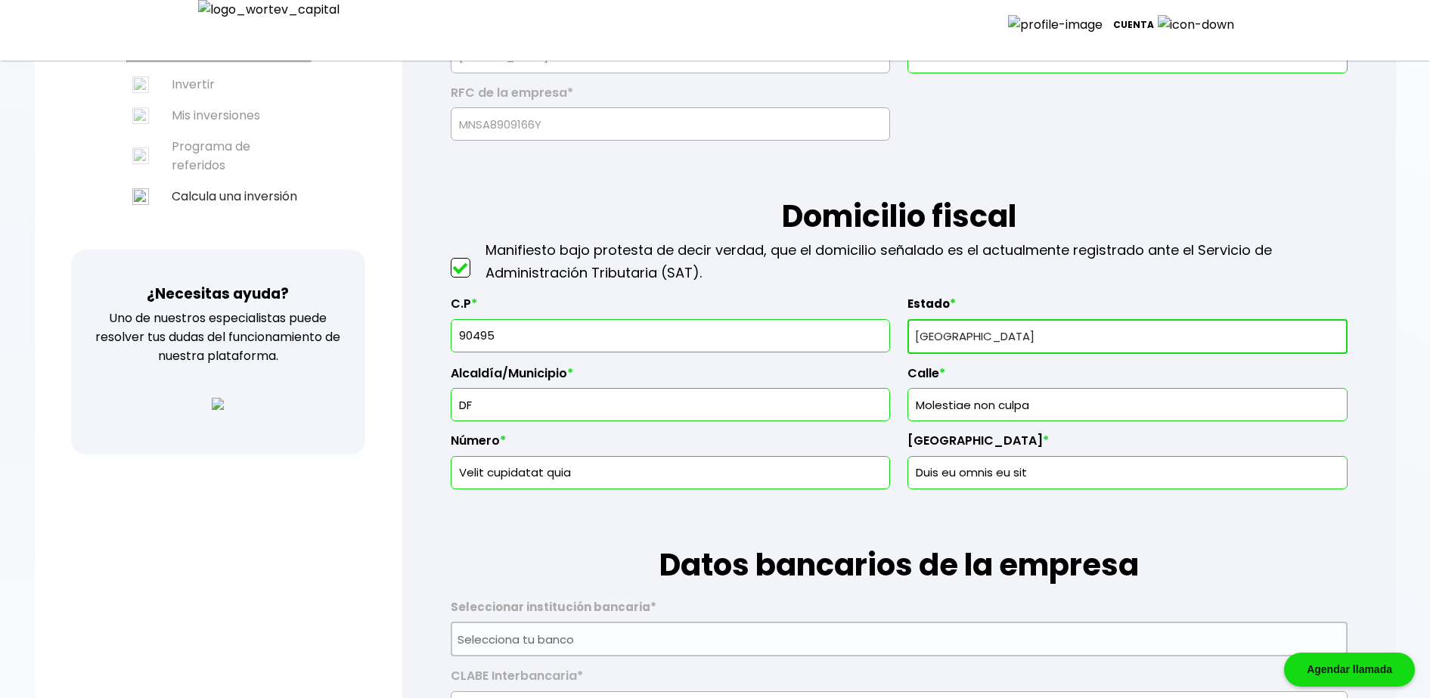
click at [550, 331] on input "90495" at bounding box center [671, 336] width 426 height 32
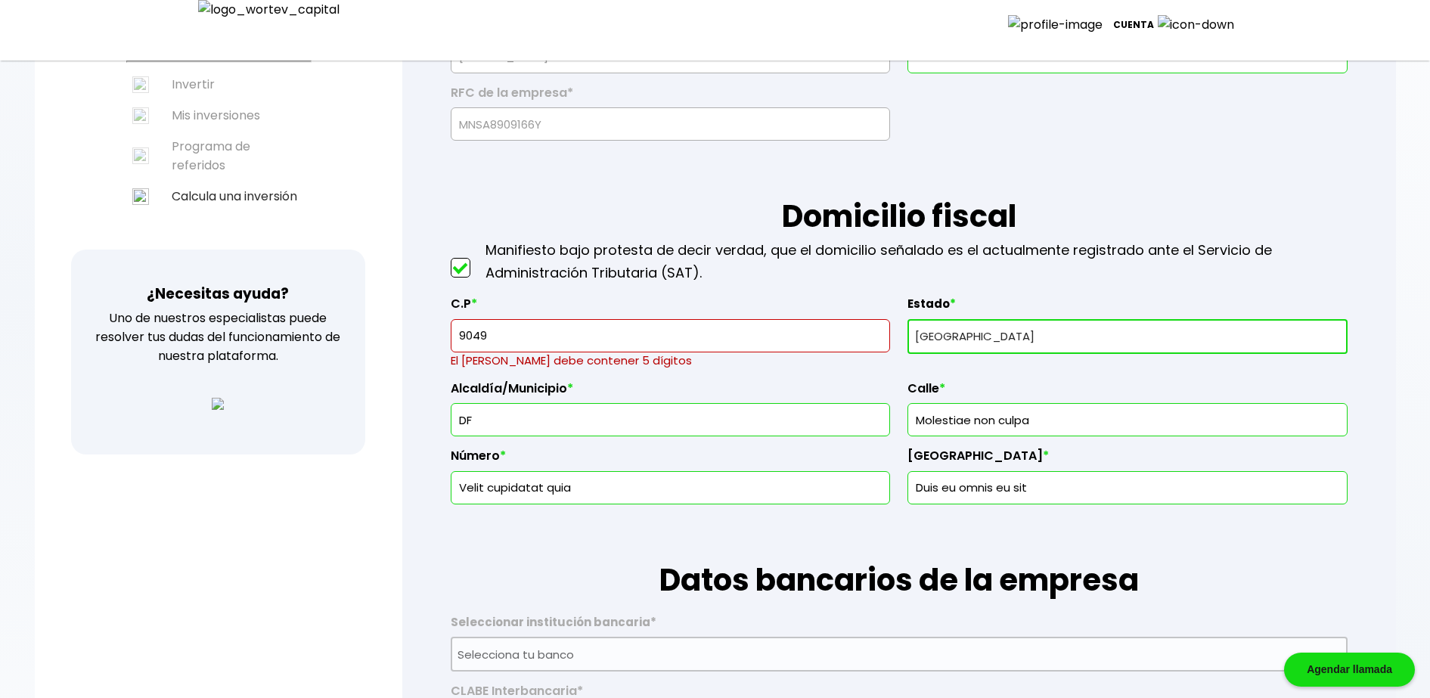
type input "90495"
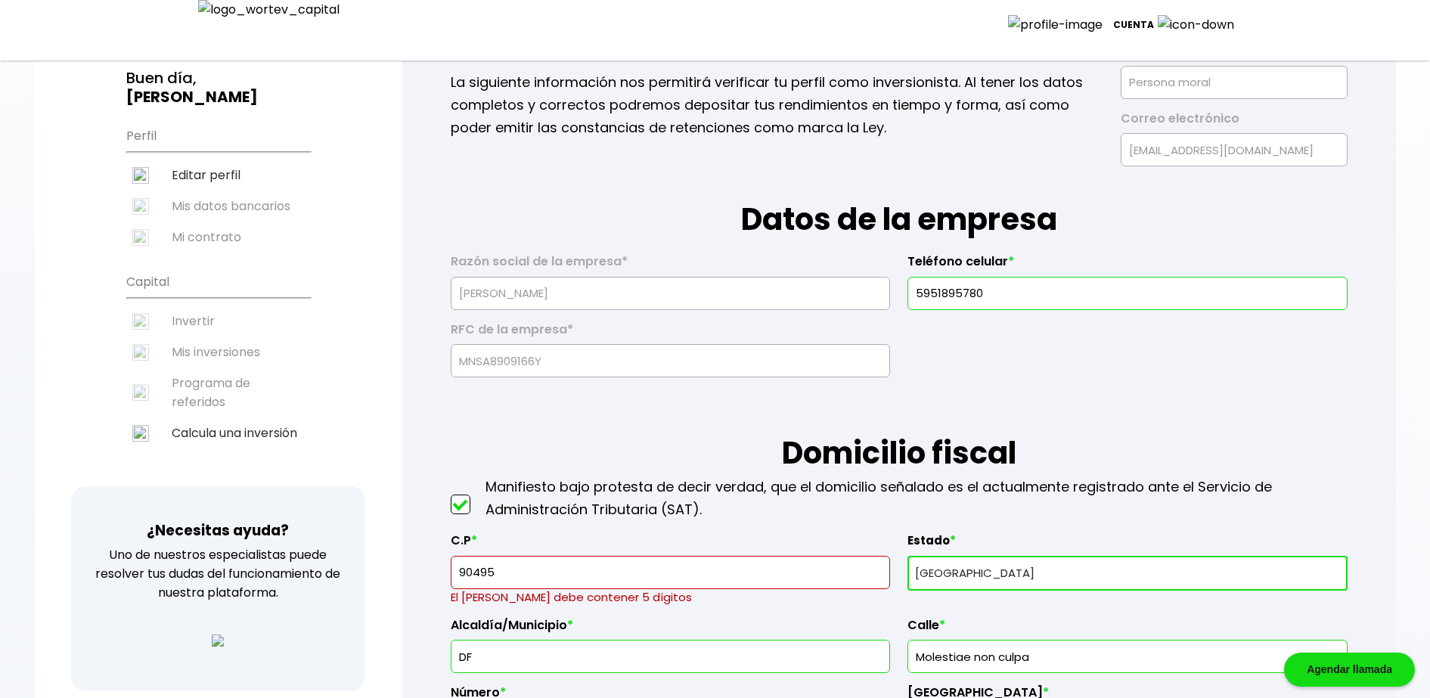
scroll to position [0, 0]
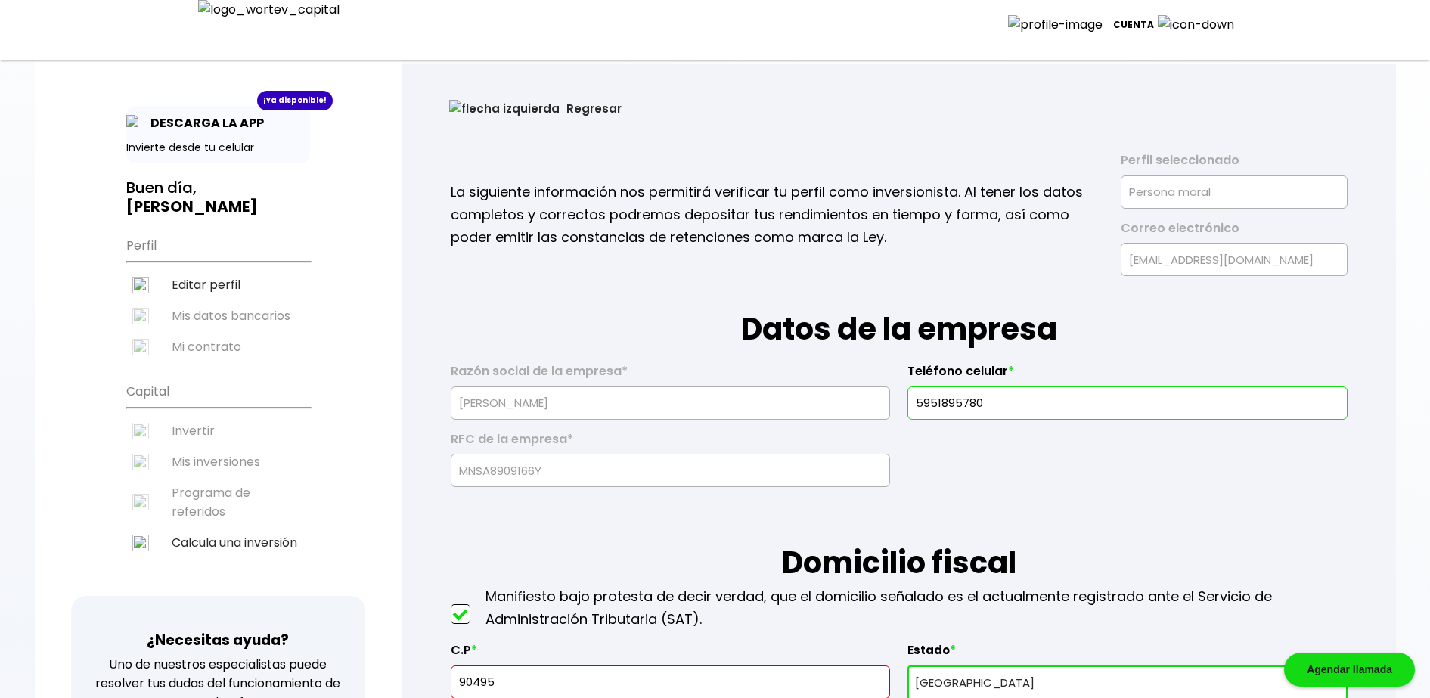
click at [510, 118] on button "Regresar" at bounding box center [536, 108] width 218 height 40
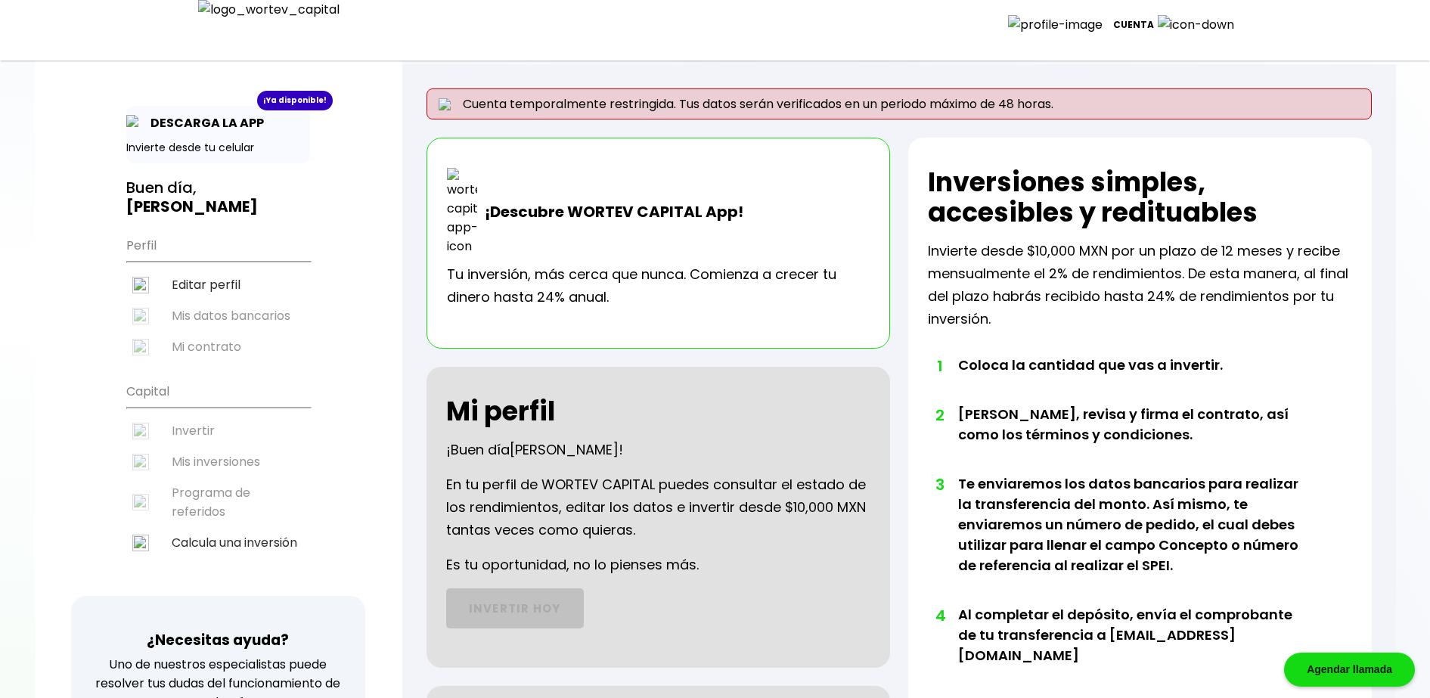
click at [215, 288] on li "Editar perfil" at bounding box center [218, 284] width 184 height 31
select select "DF"
select select "Caja Morelia [GEOGRAPHIC_DATA]"
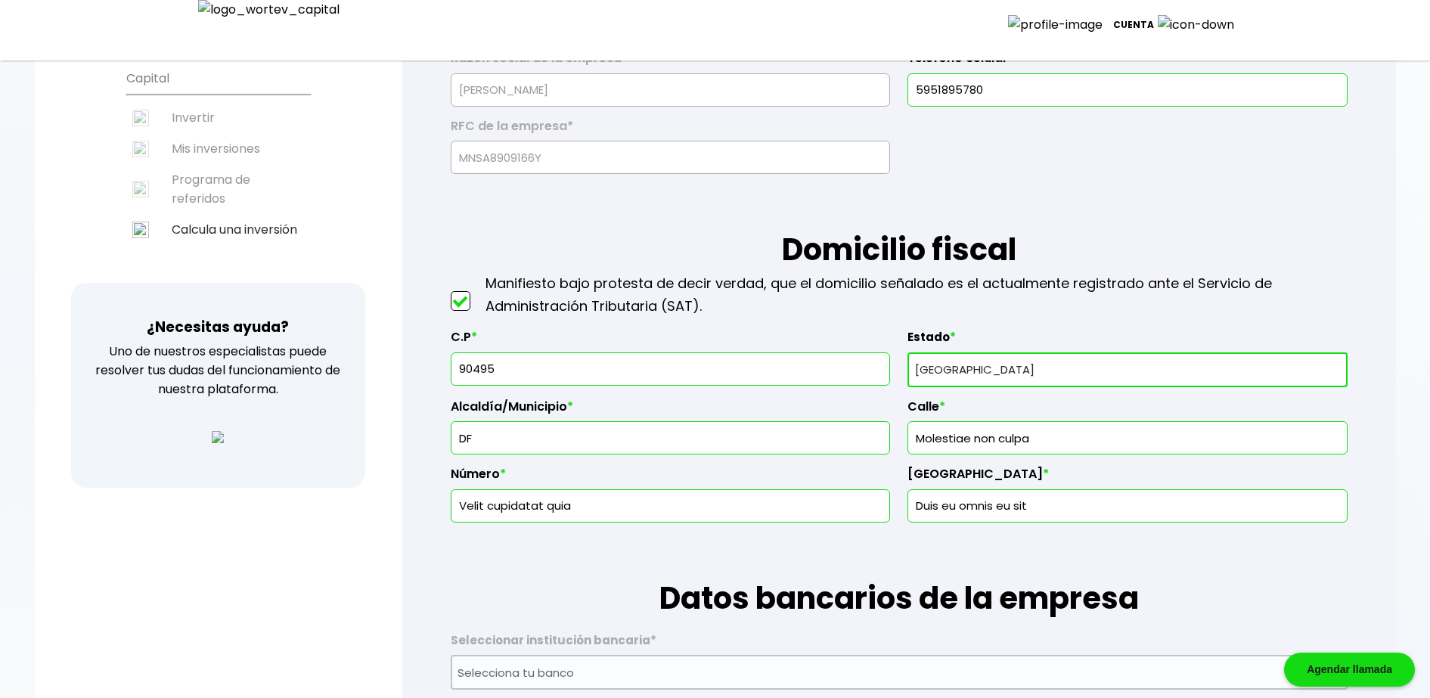
scroll to position [315, 0]
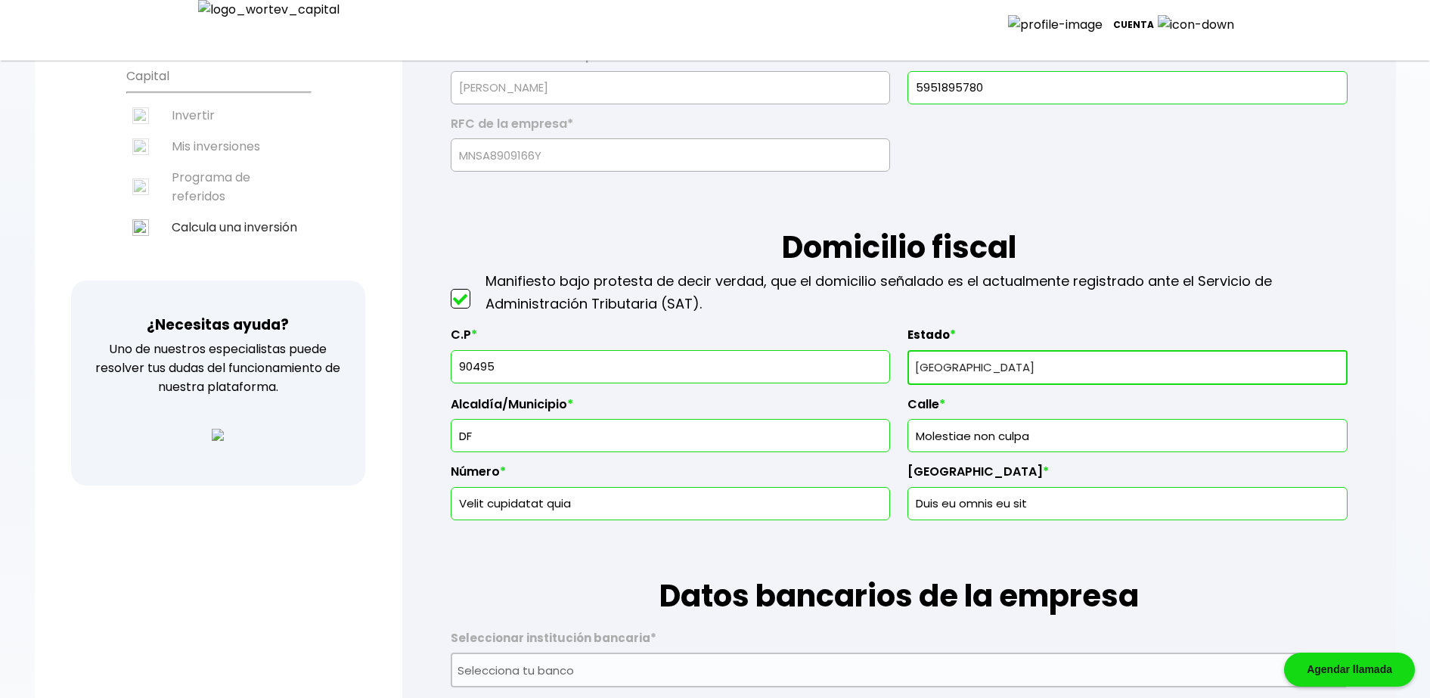
click at [582, 355] on input "90495" at bounding box center [671, 367] width 426 height 32
drag, startPoint x: 591, startPoint y: 360, endPoint x: 104, endPoint y: 272, distance: 494.9
type input "90495"
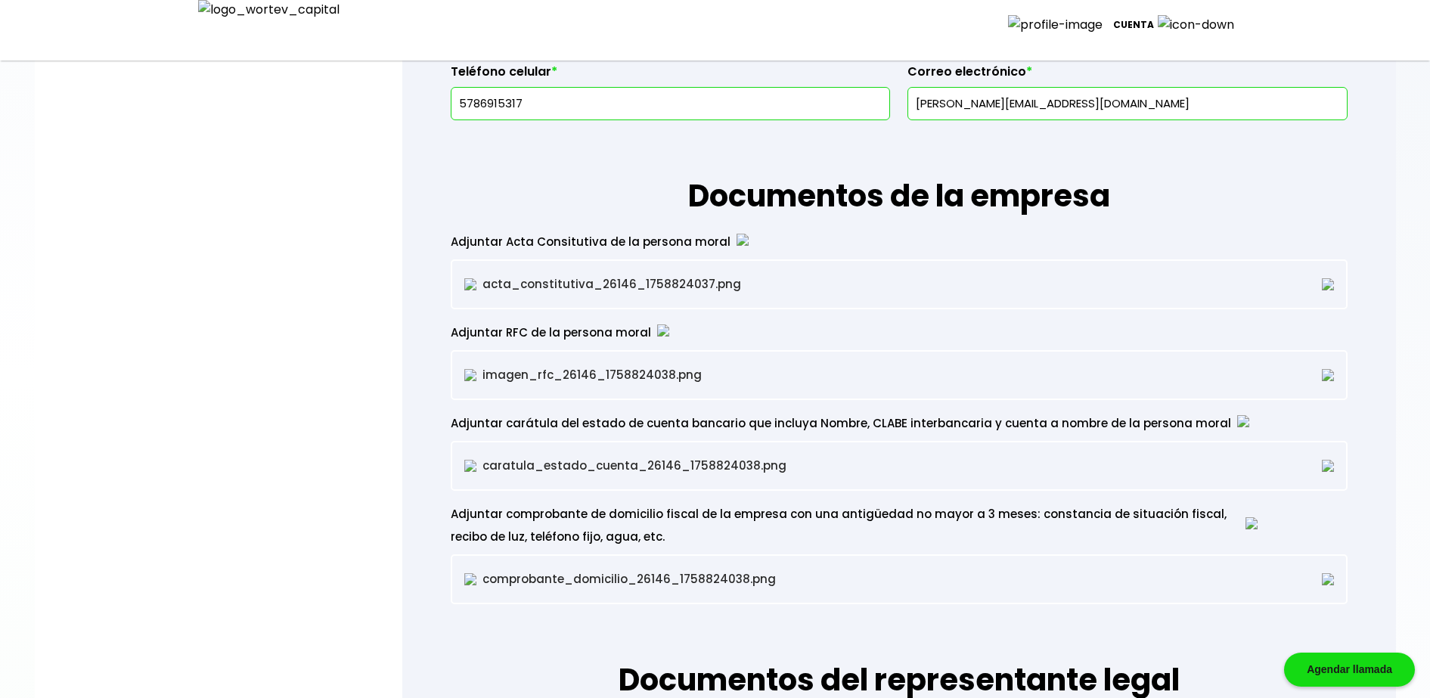
scroll to position [0, 0]
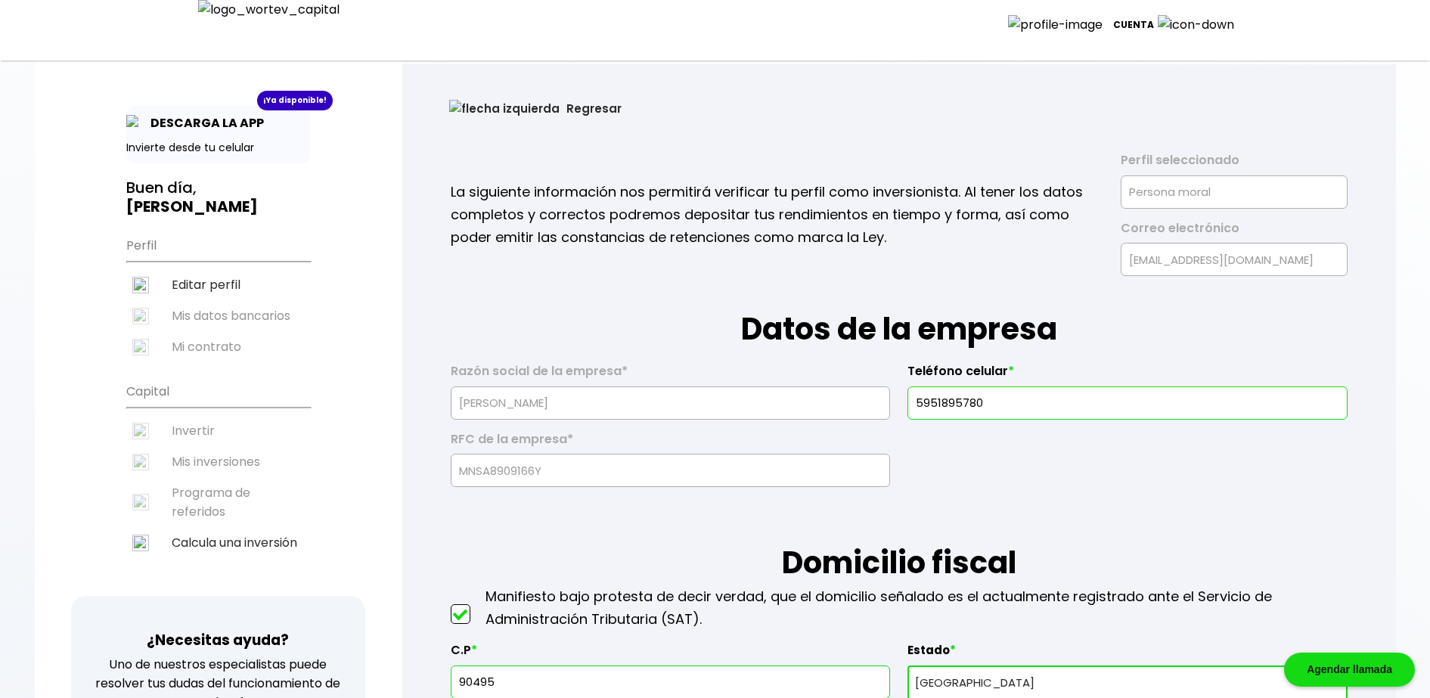
click at [480, 95] on button "Regresar" at bounding box center [536, 108] width 218 height 40
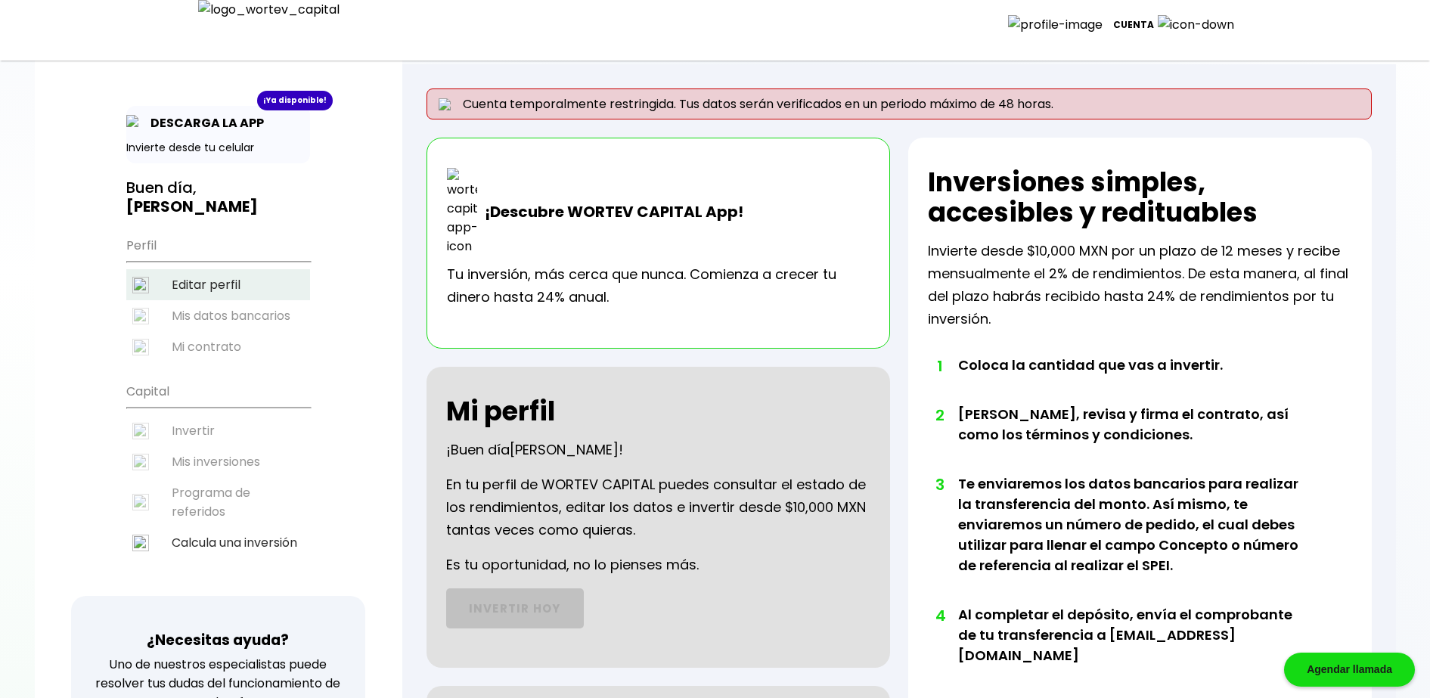
click at [227, 290] on li "Editar perfil" at bounding box center [218, 284] width 184 height 31
select select "DF"
select select "Caja Morelia [GEOGRAPHIC_DATA]"
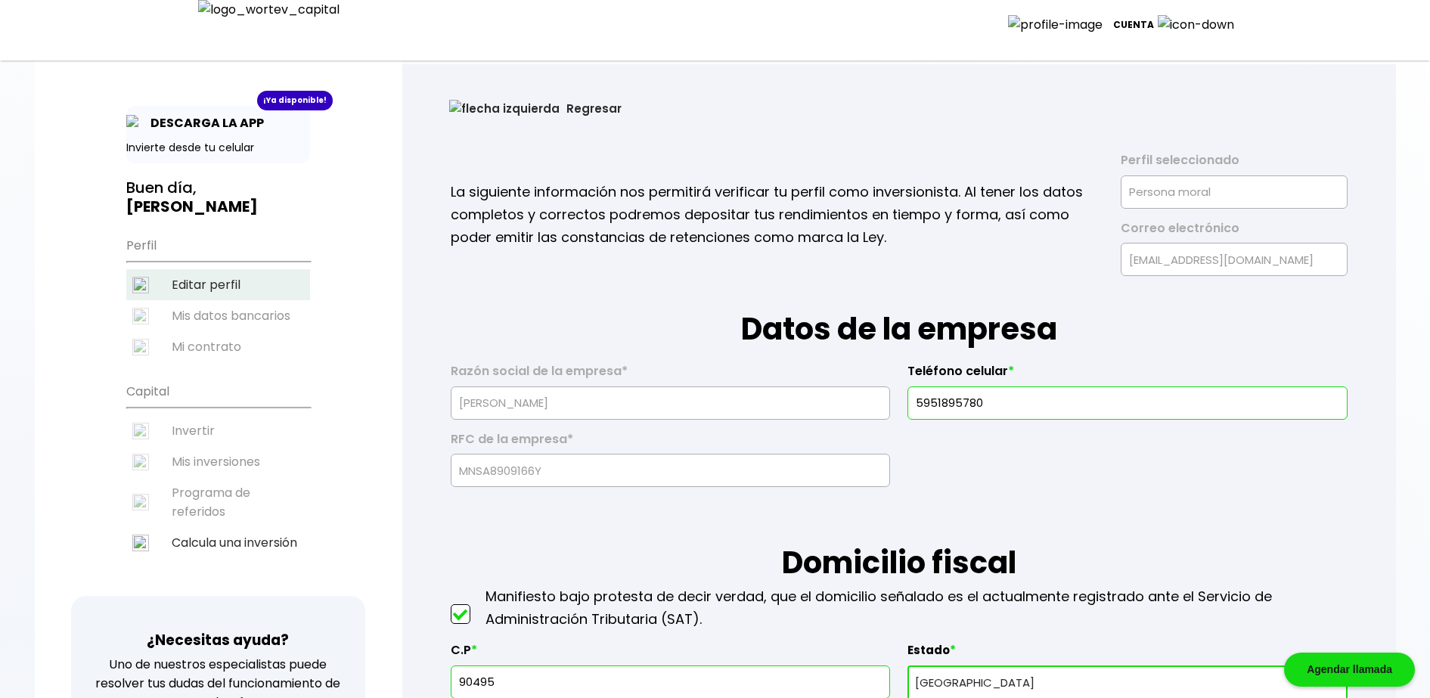
click at [220, 292] on li "Editar perfil" at bounding box center [218, 284] width 184 height 31
click at [225, 298] on li "Editar perfil" at bounding box center [218, 284] width 184 height 31
click at [224, 299] on li "Editar perfil" at bounding box center [218, 284] width 184 height 31
click at [458, 104] on img at bounding box center [504, 108] width 110 height 17
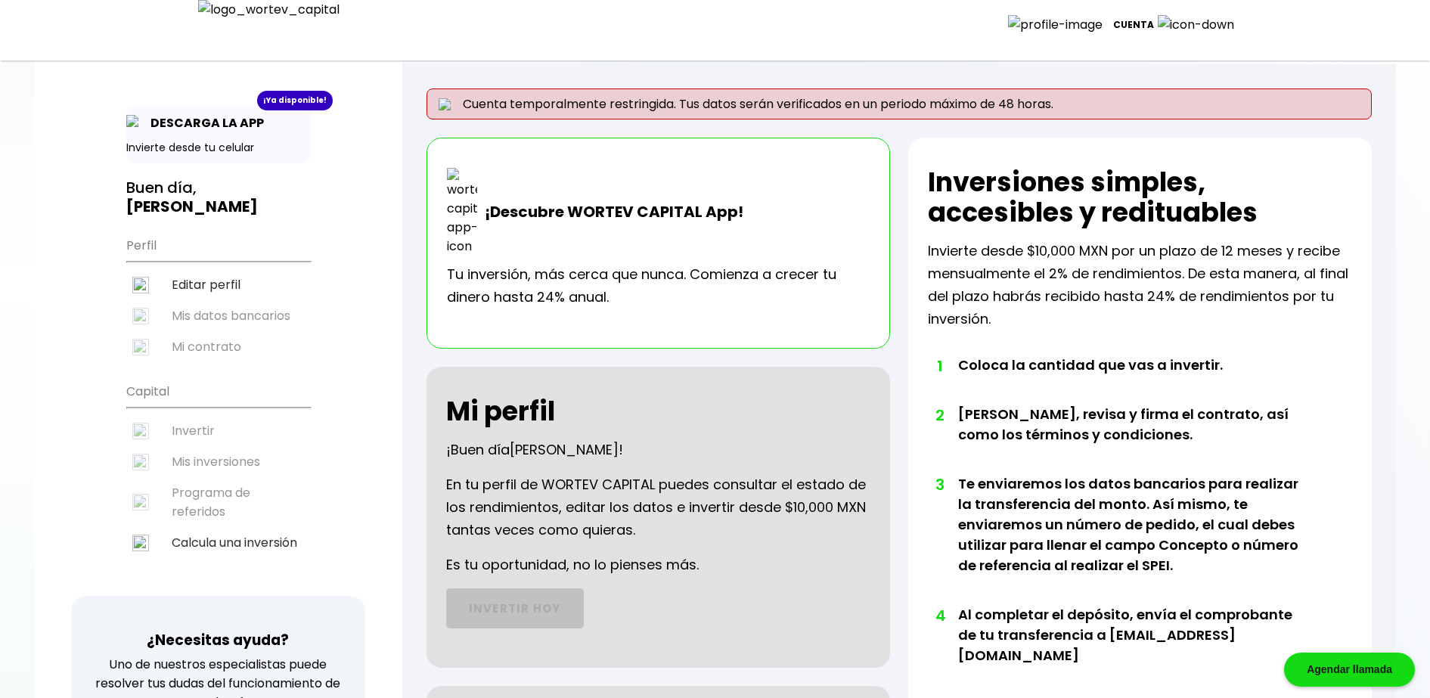
click at [210, 284] on li "Editar perfil" at bounding box center [218, 284] width 184 height 31
select select "DF"
select select "Caja Morelia [GEOGRAPHIC_DATA]"
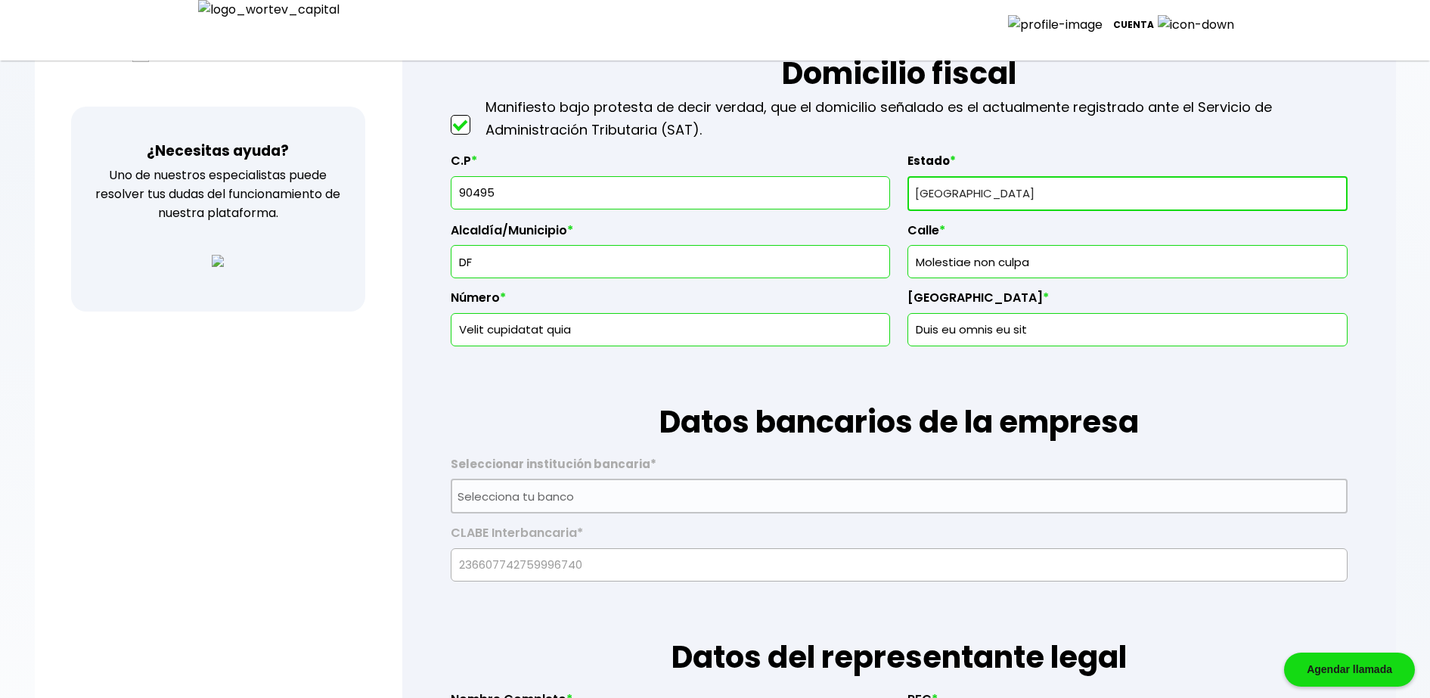
scroll to position [567, 0]
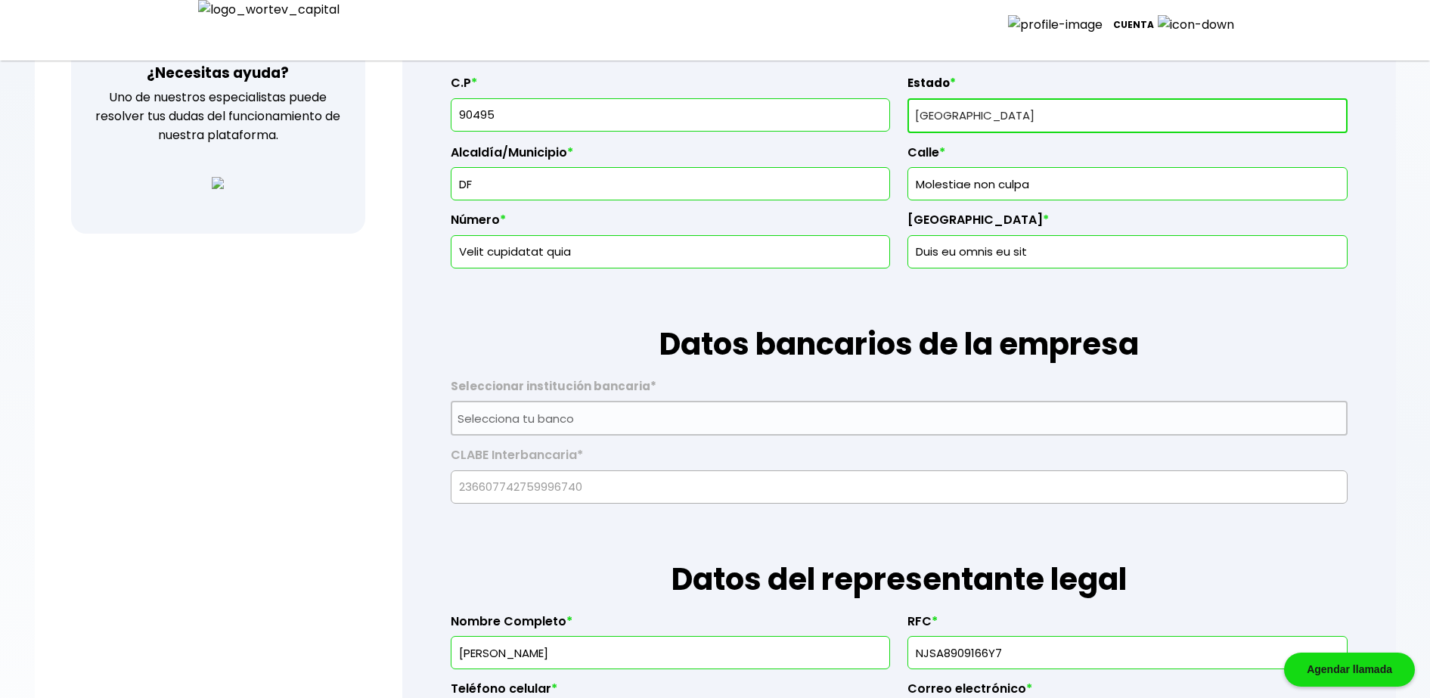
drag, startPoint x: 501, startPoint y: 115, endPoint x: 290, endPoint y: 120, distance: 211.1
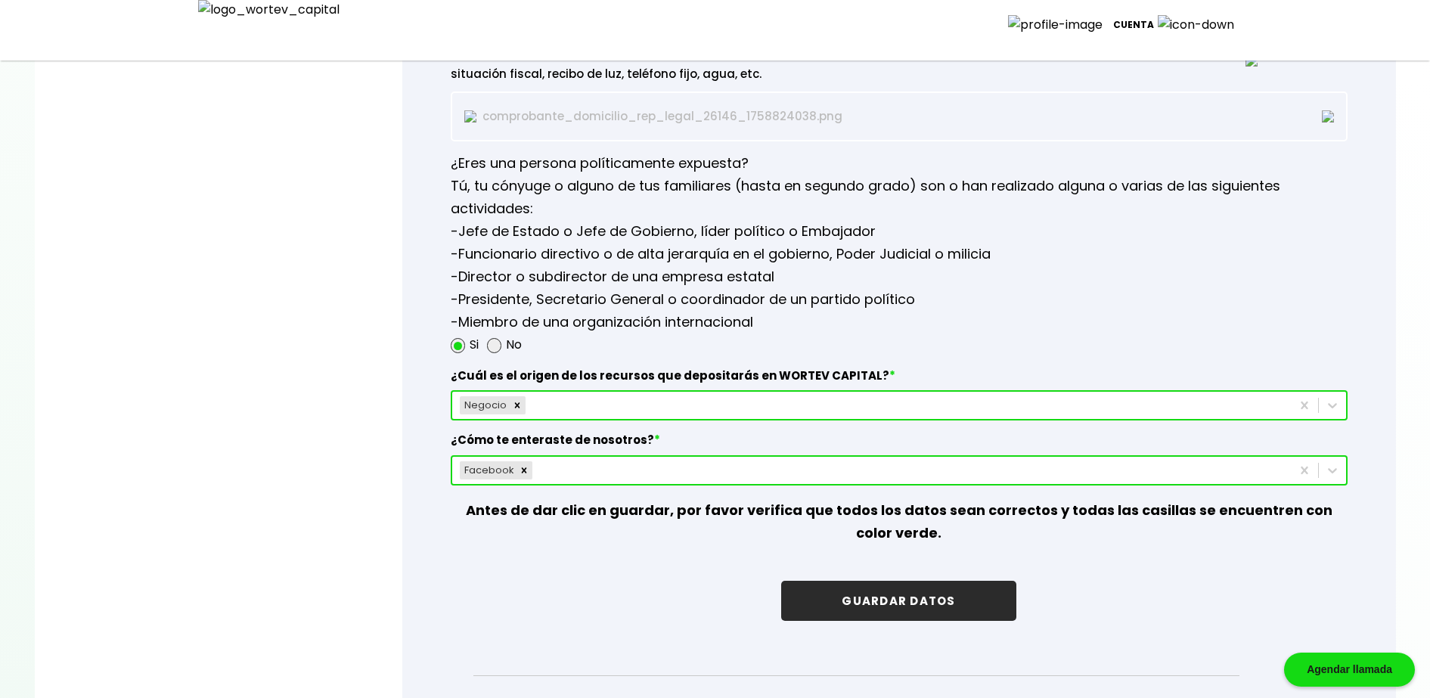
scroll to position [2237, 0]
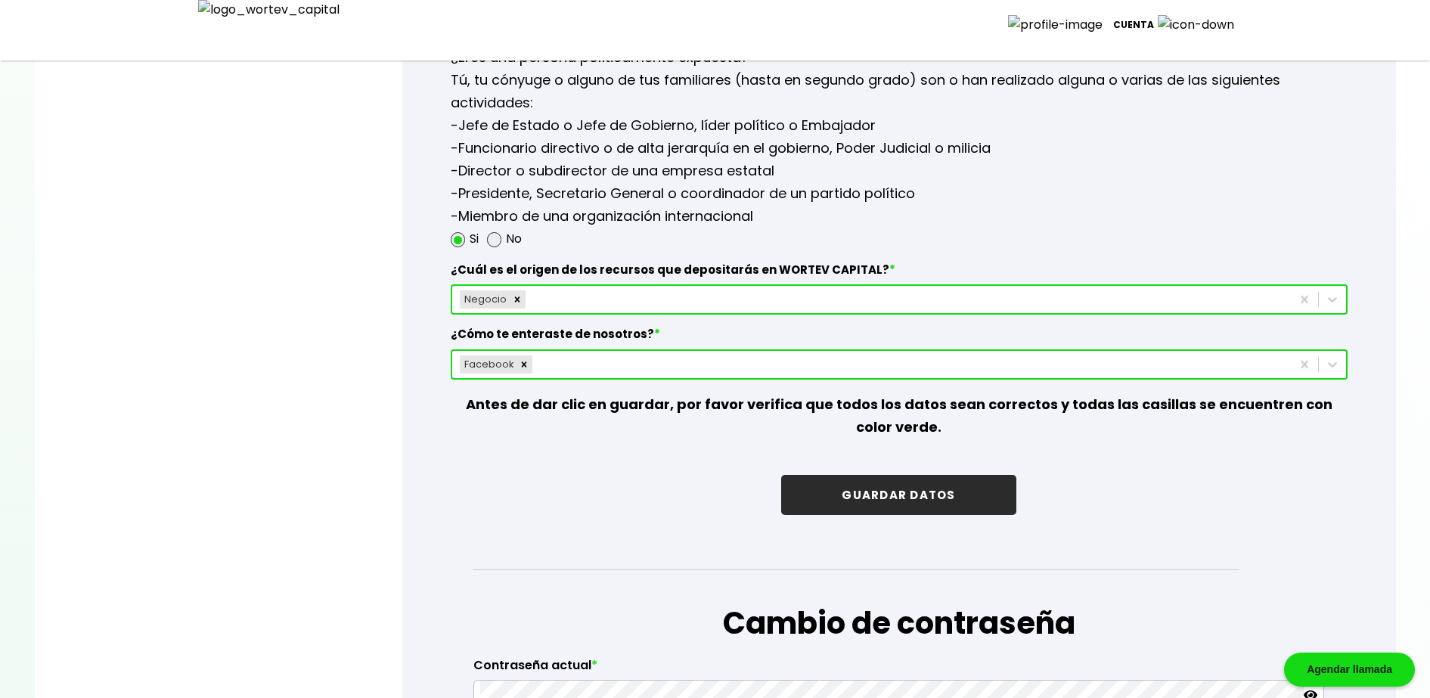
click at [945, 495] on button "GUARDAR DATOS" at bounding box center [898, 495] width 234 height 40
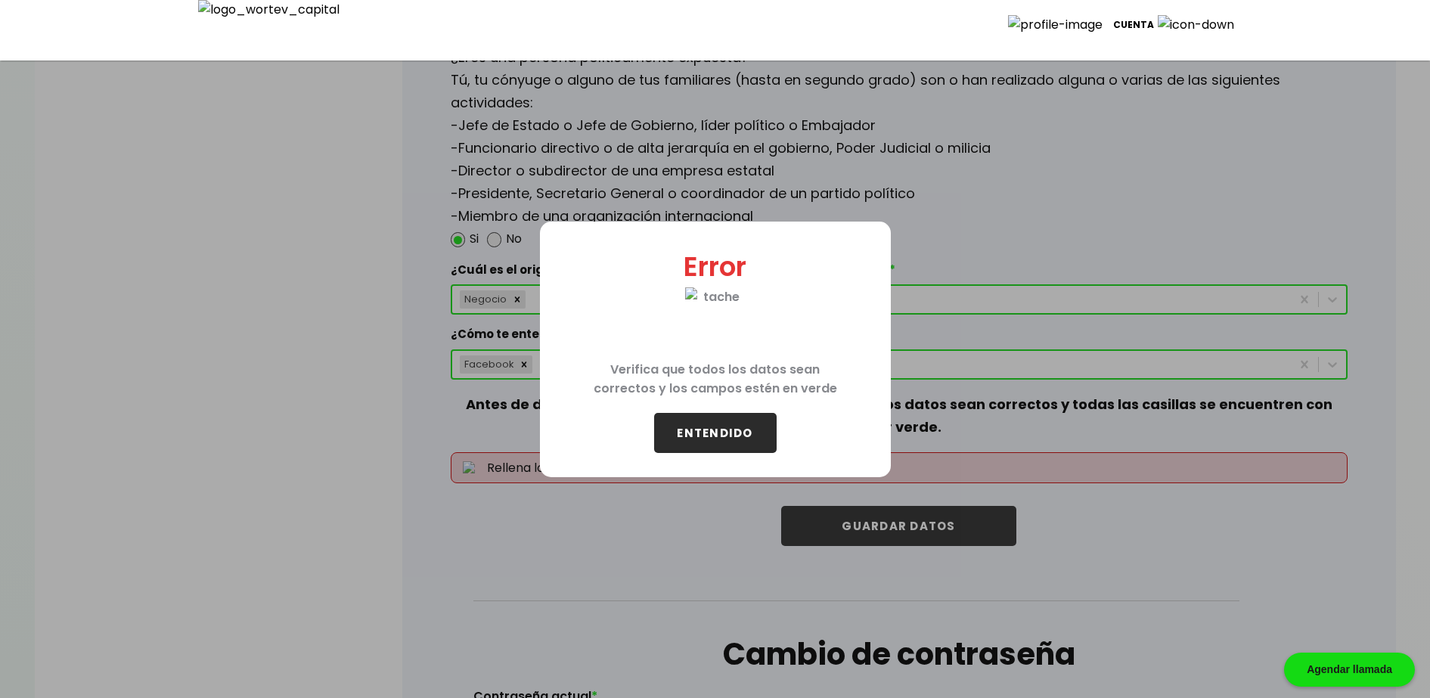
click at [704, 420] on button "ENTENDIDO" at bounding box center [715, 433] width 123 height 40
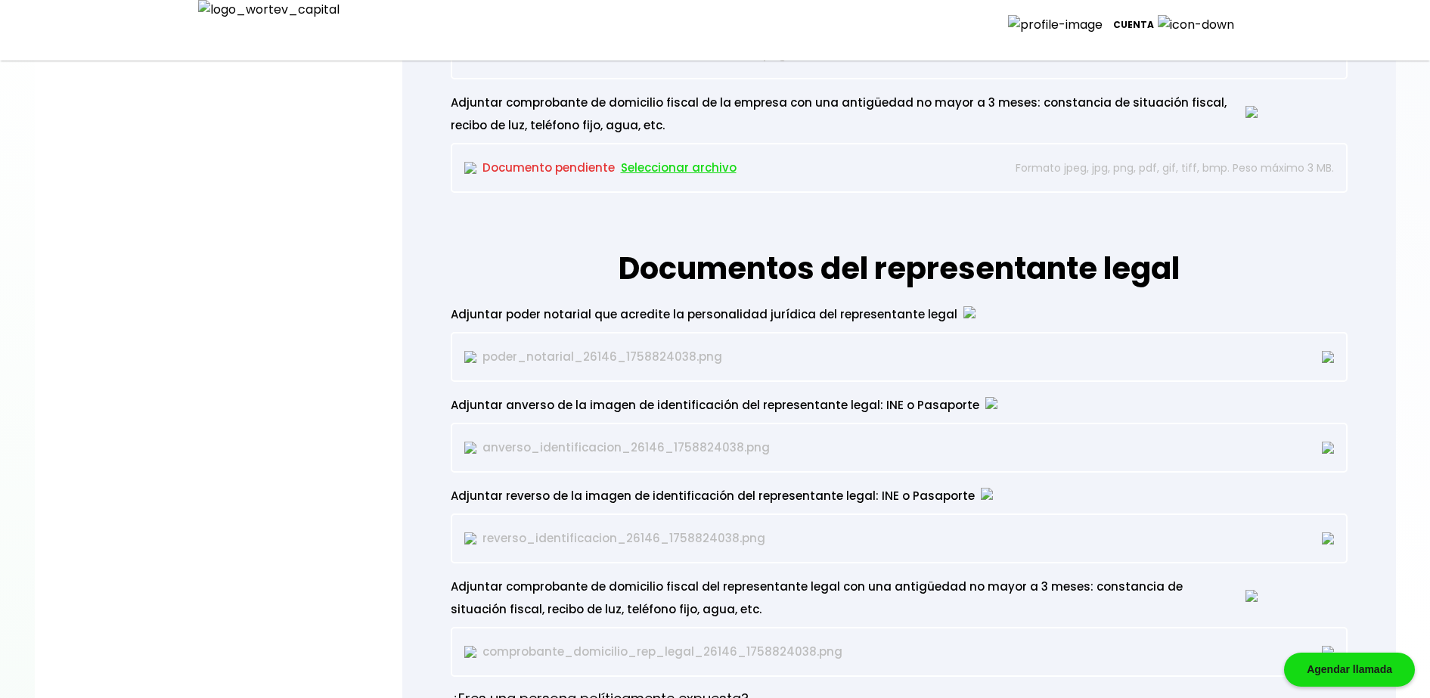
scroll to position [1450, 0]
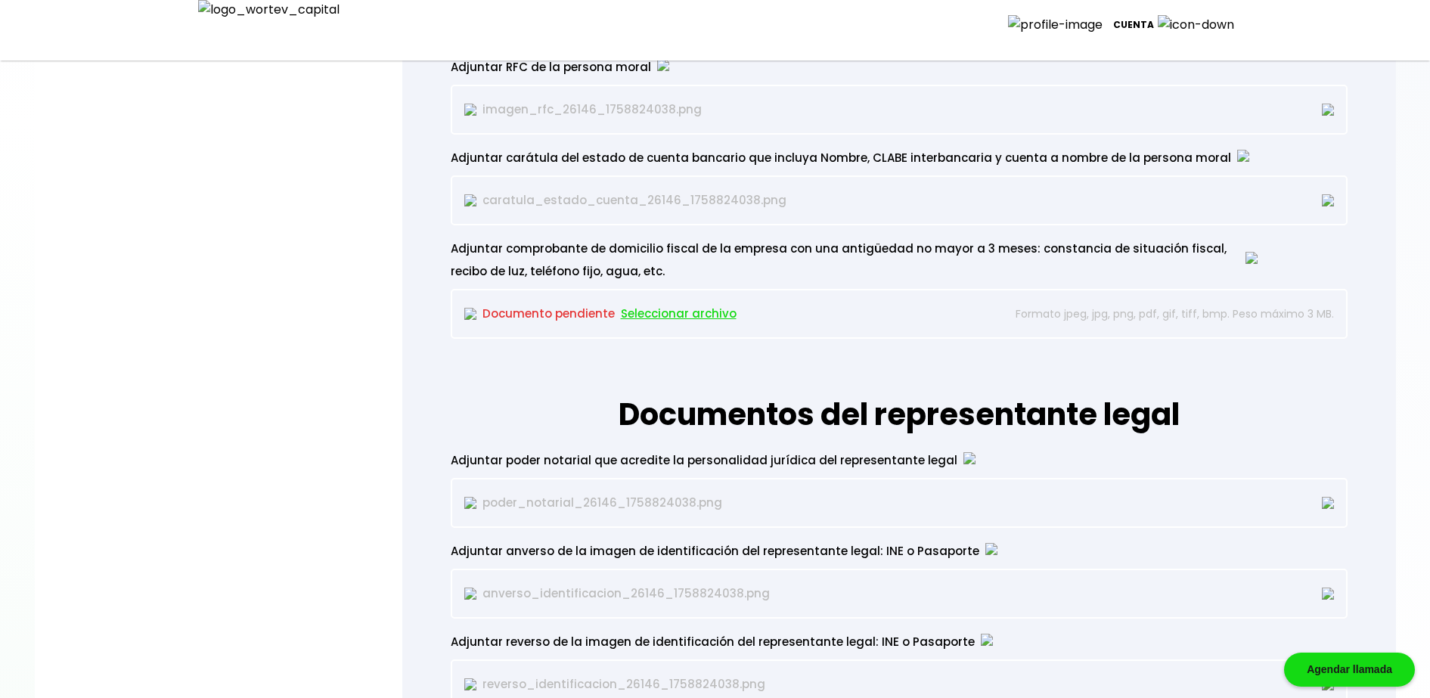
type input "90495"
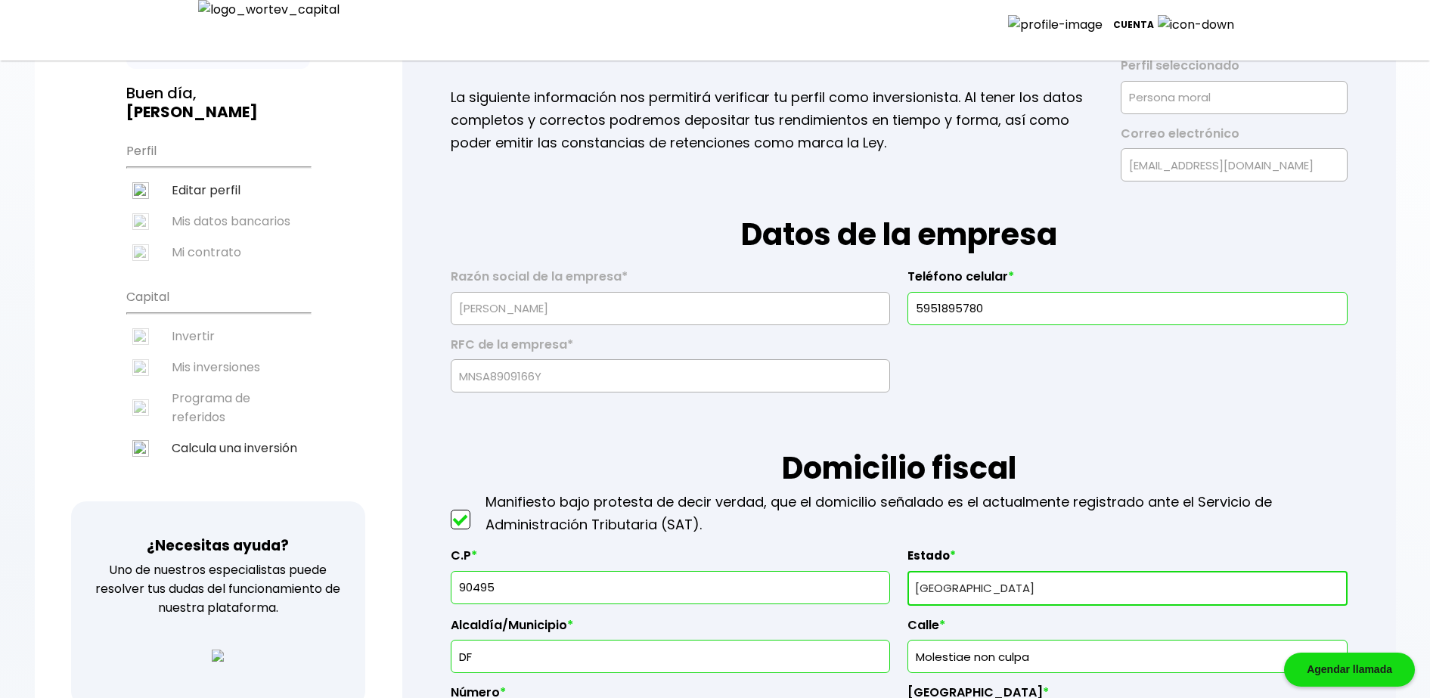
scroll to position [0, 0]
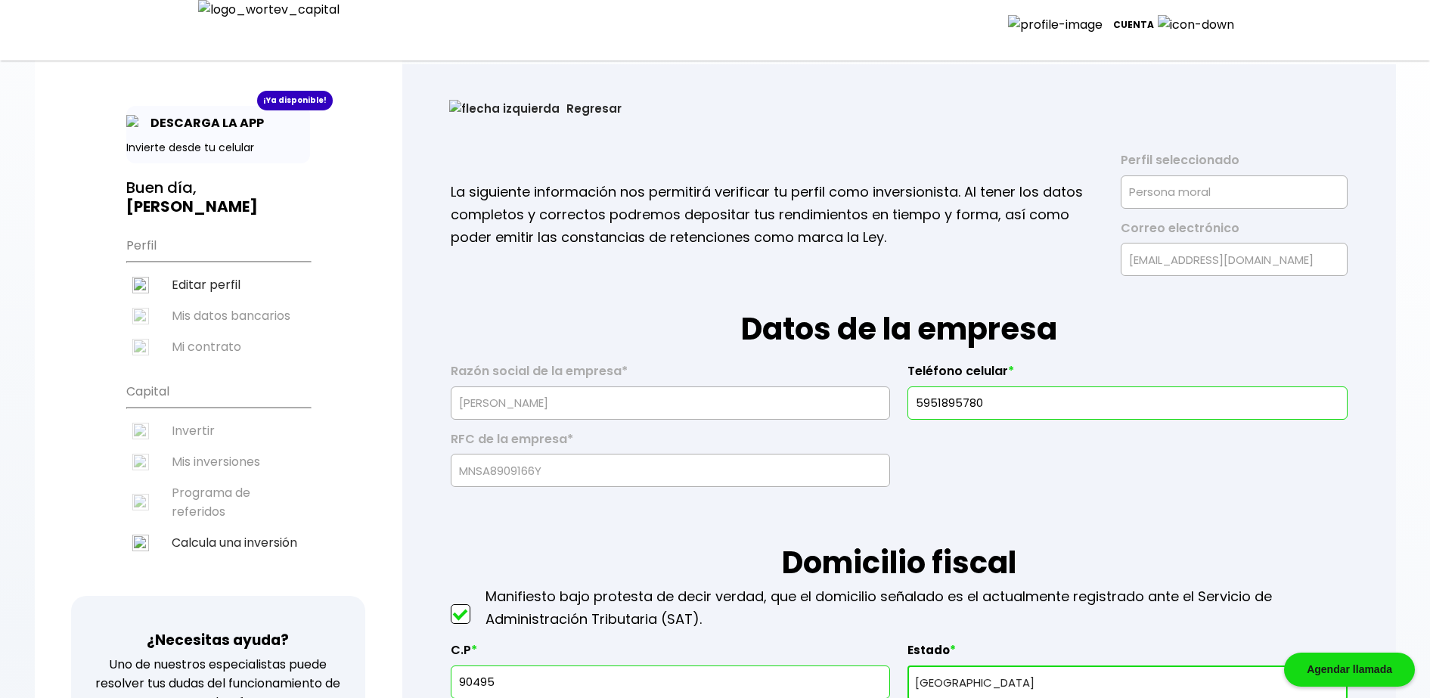
click at [480, 121] on button "Regresar" at bounding box center [536, 108] width 218 height 40
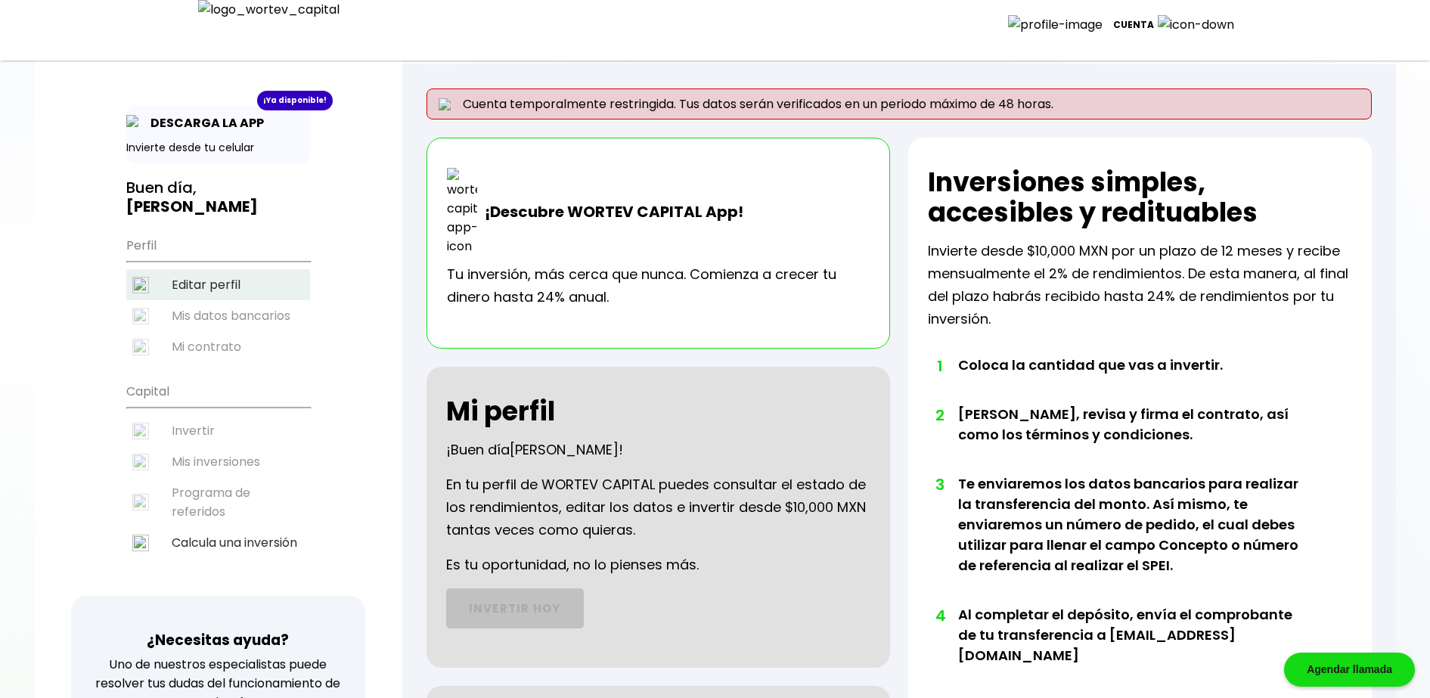
click at [235, 285] on li "Editar perfil" at bounding box center [218, 284] width 184 height 31
select select "DF"
select select "Caja Morelia [GEOGRAPHIC_DATA]"
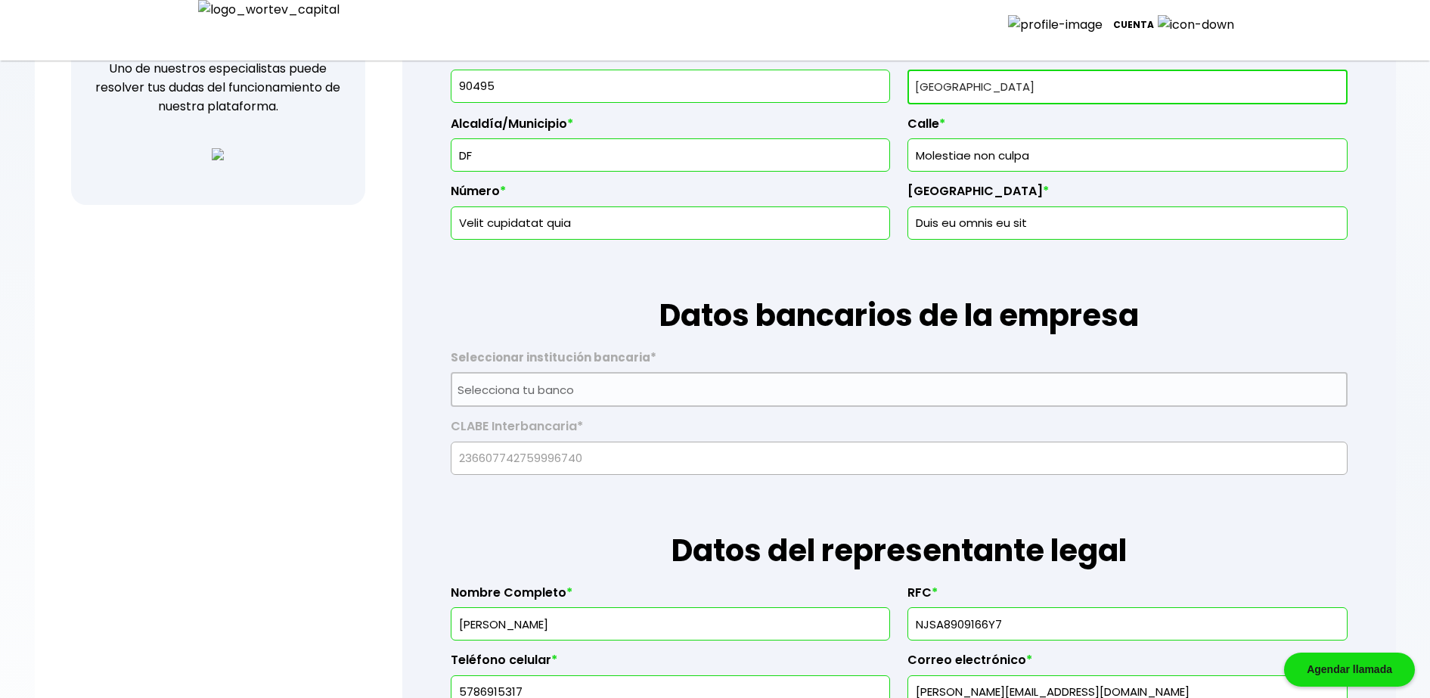
scroll to position [567, 0]
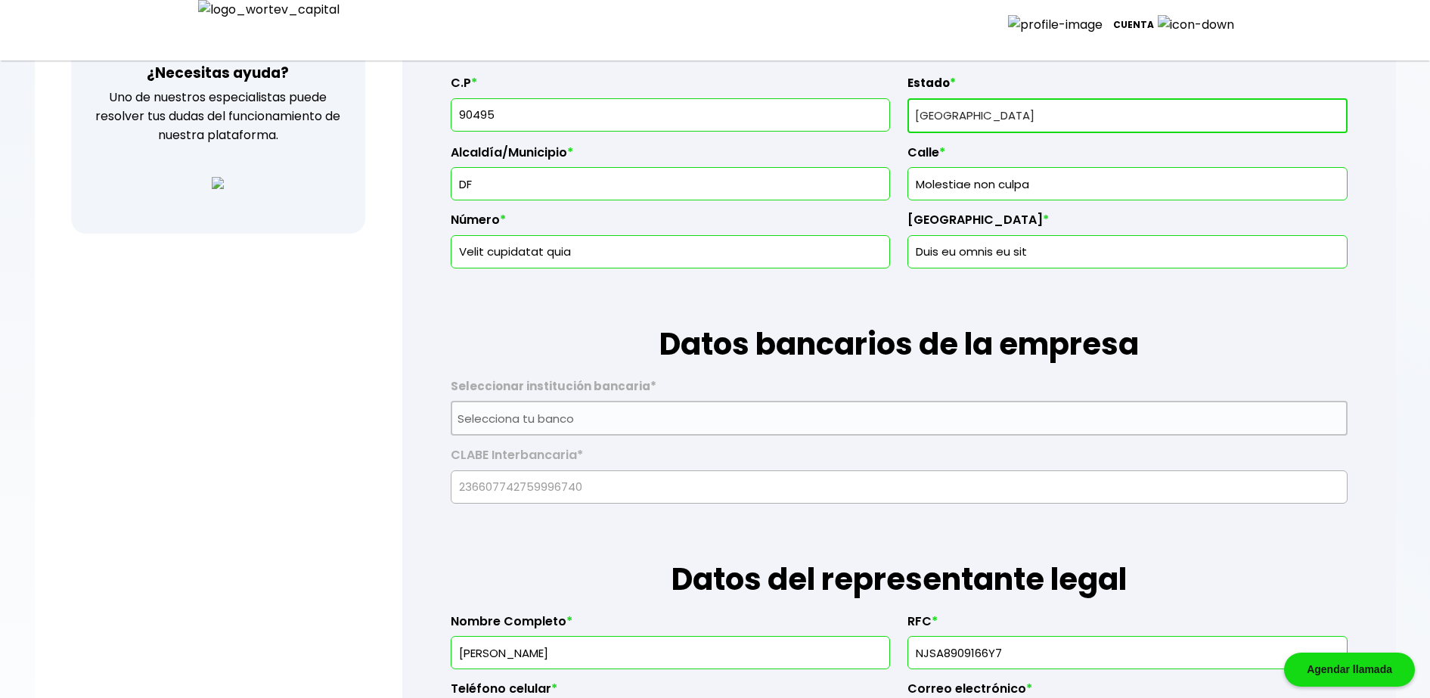
click at [1168, 249] on input "Duis eu omnis eu sit" at bounding box center [1127, 252] width 426 height 32
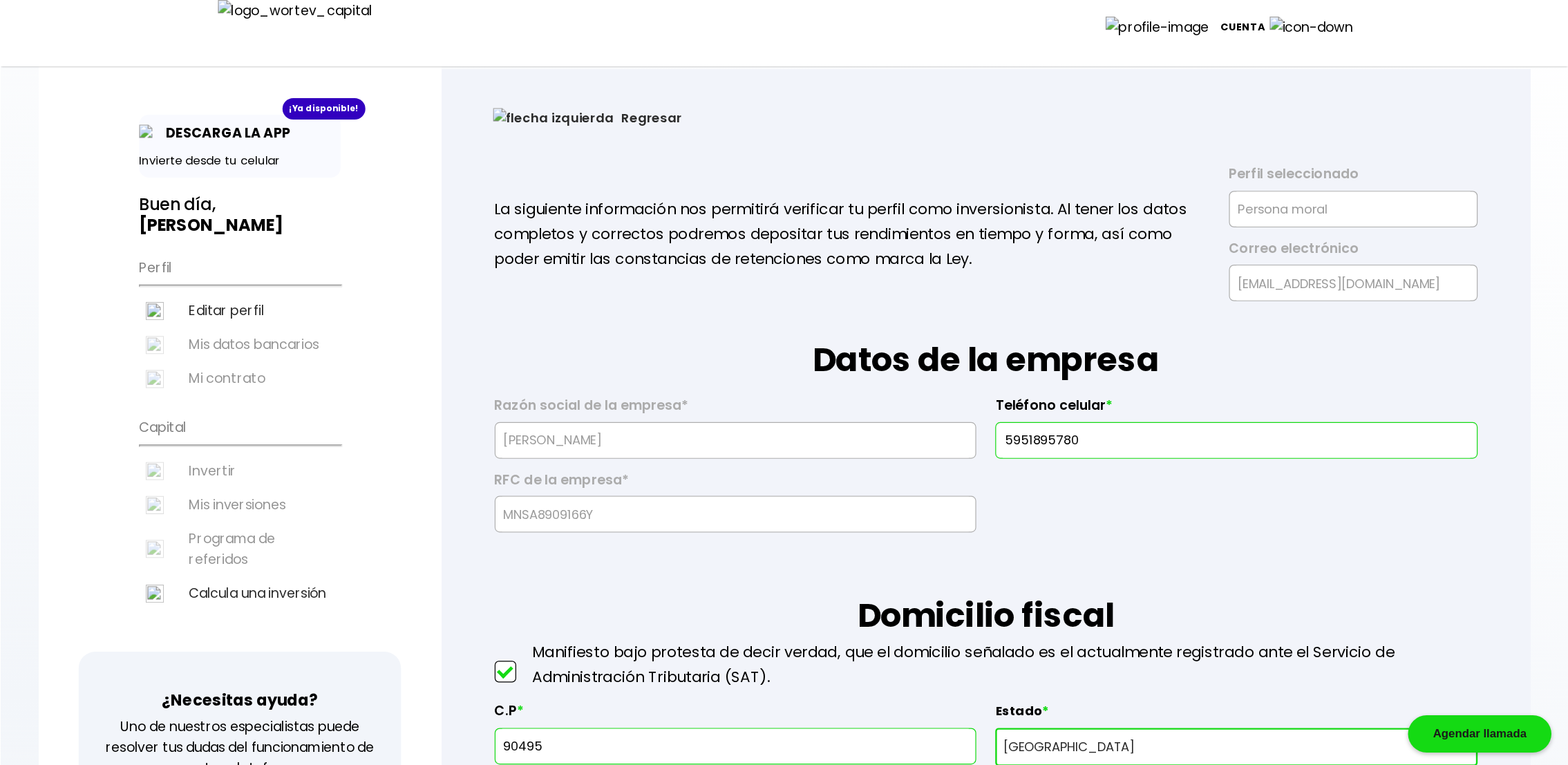
scroll to position [0, 0]
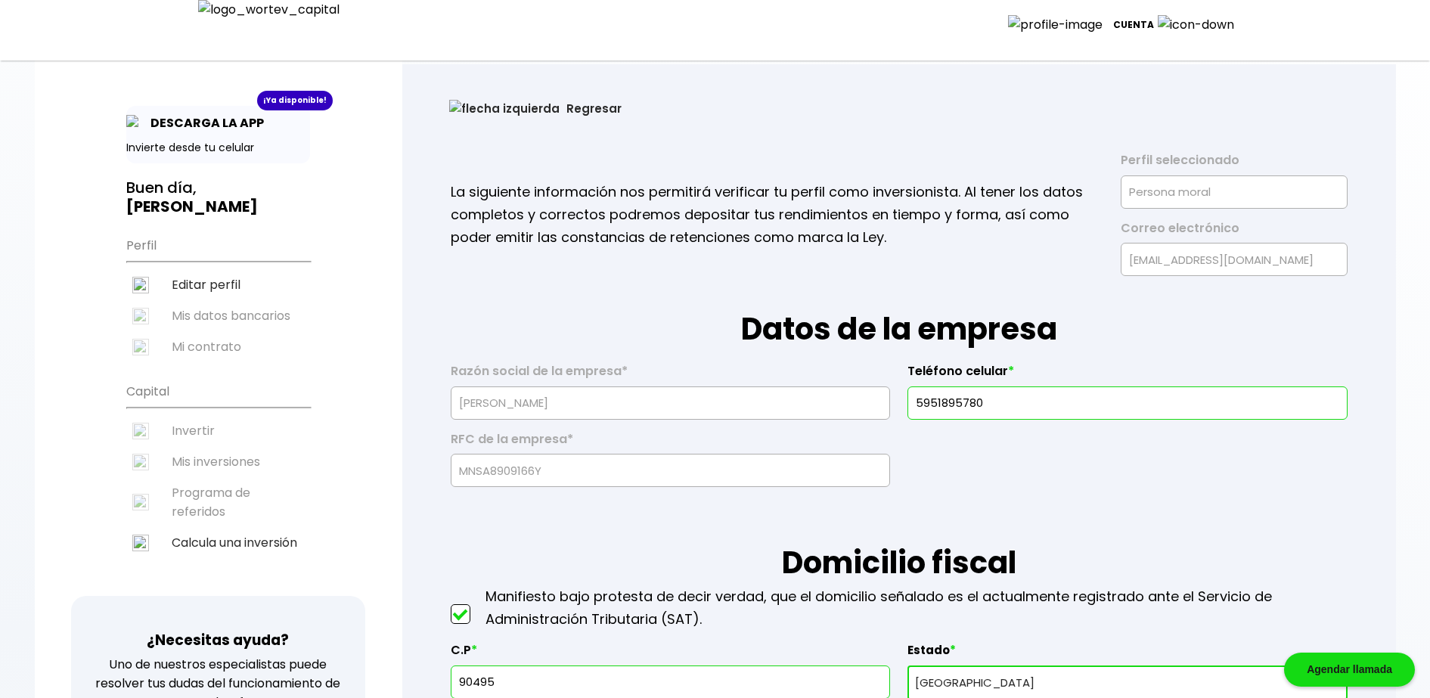
type input "Duis eu omnis eu sit0"
click at [465, 106] on button "Regresar" at bounding box center [536, 108] width 218 height 40
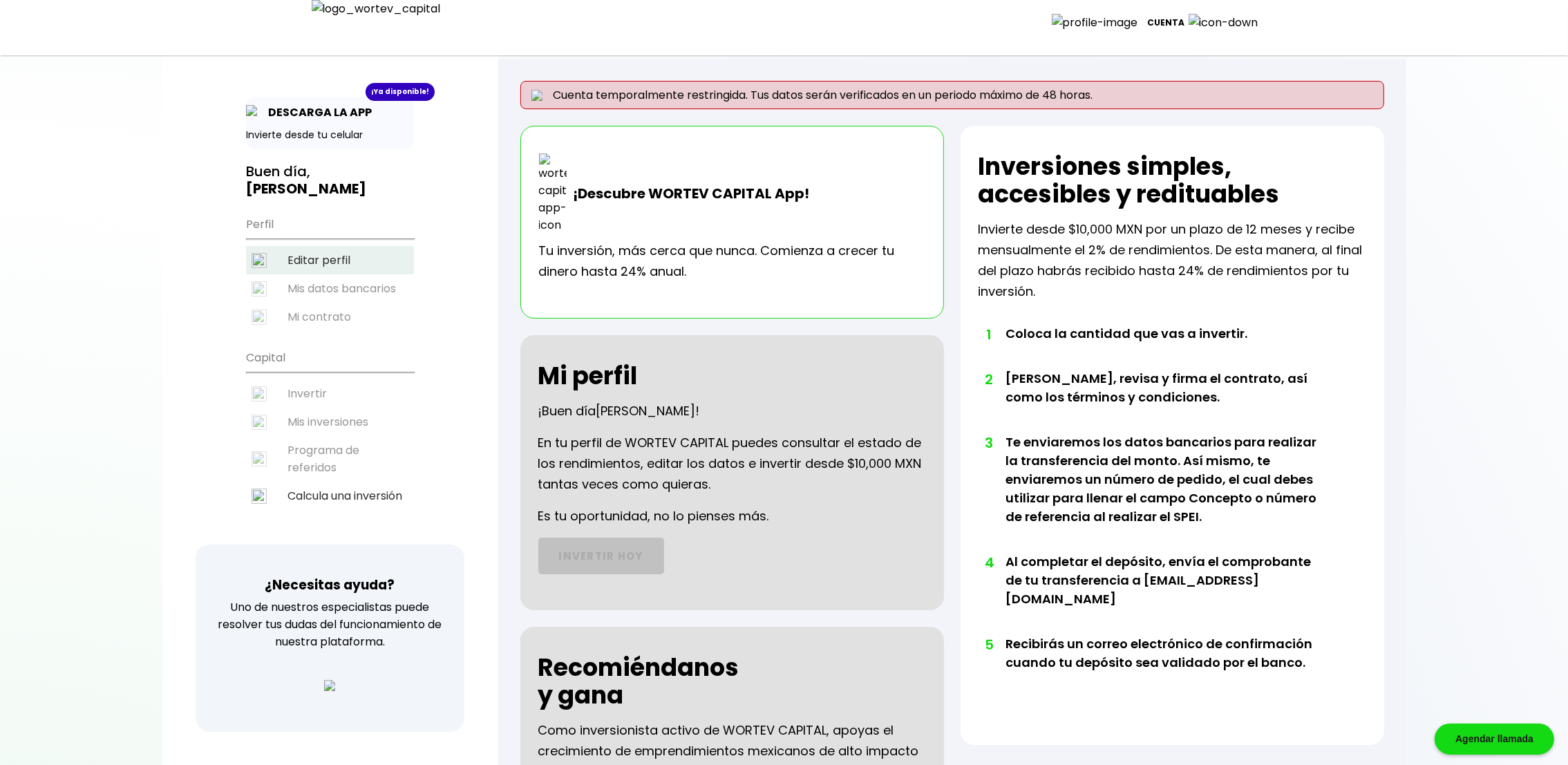
drag, startPoint x: 821, startPoint y: 18, endPoint x: 302, endPoint y: 250, distance: 568.5
click at [302, 250] on li "Editar perfil" at bounding box center [330, 260] width 168 height 28
select select "DF"
select select "Caja Morelia [GEOGRAPHIC_DATA]"
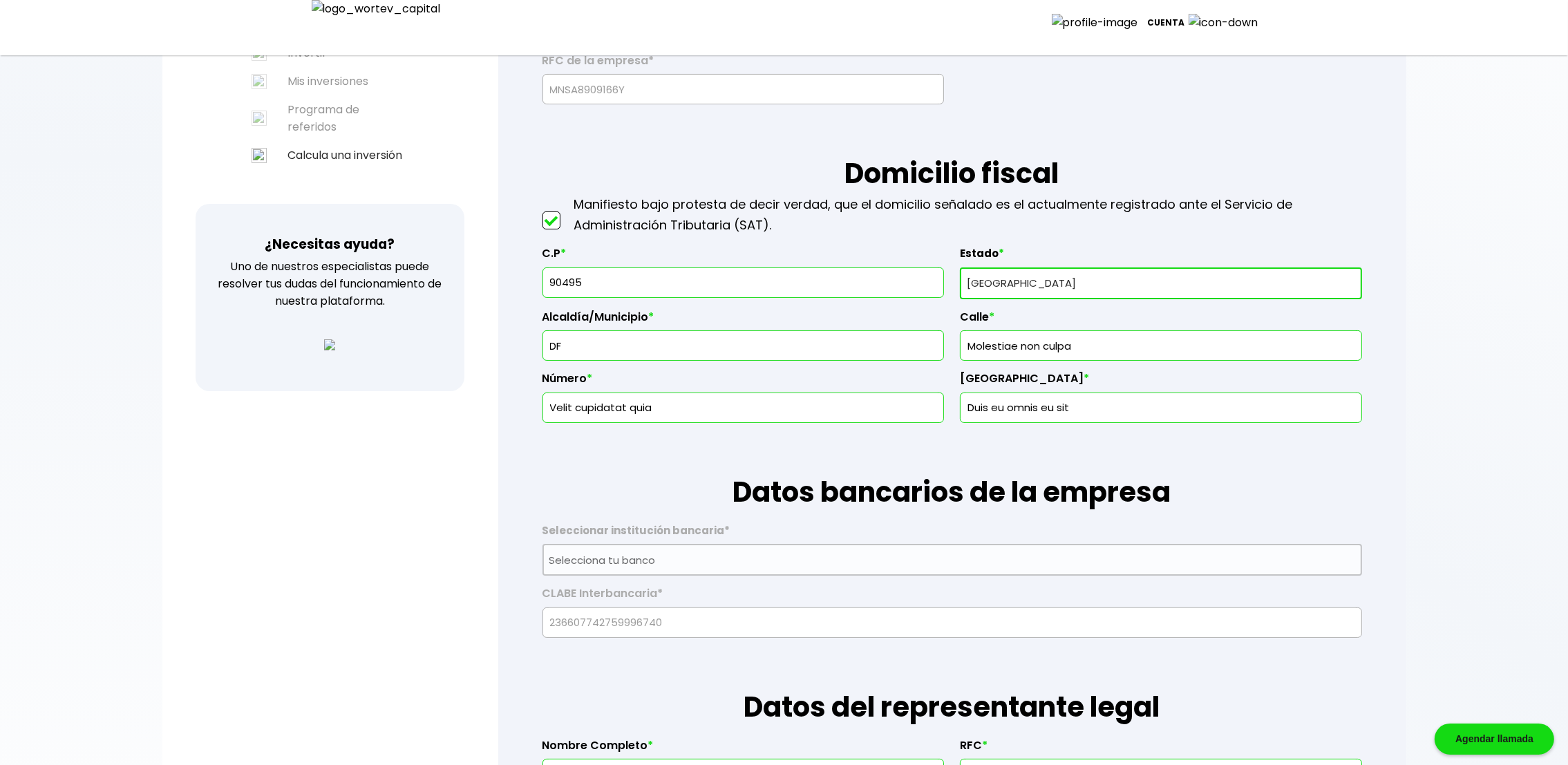
scroll to position [518, 0]
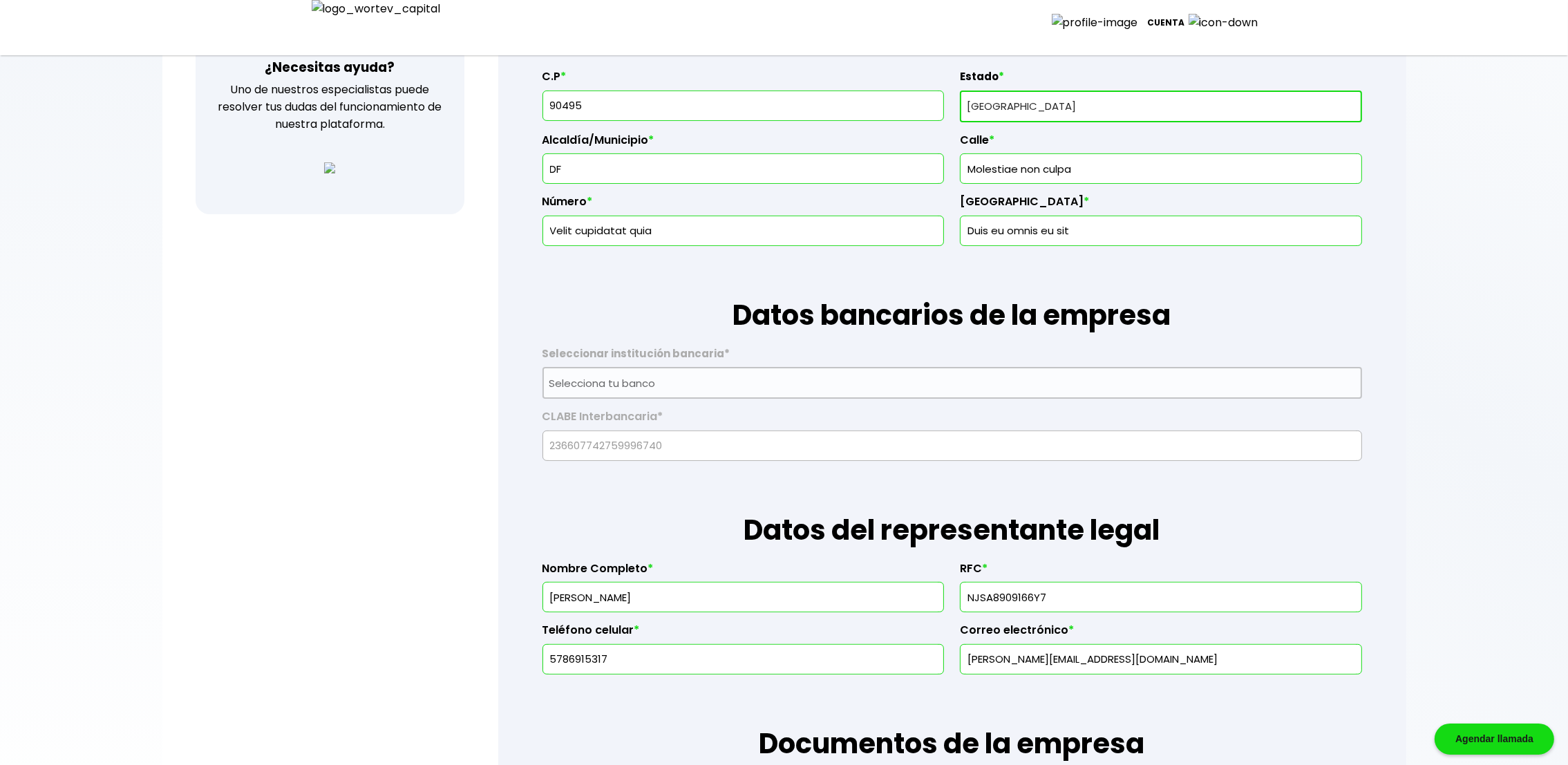
click at [1121, 166] on input "Molestiae non culpa" at bounding box center [1160, 169] width 389 height 29
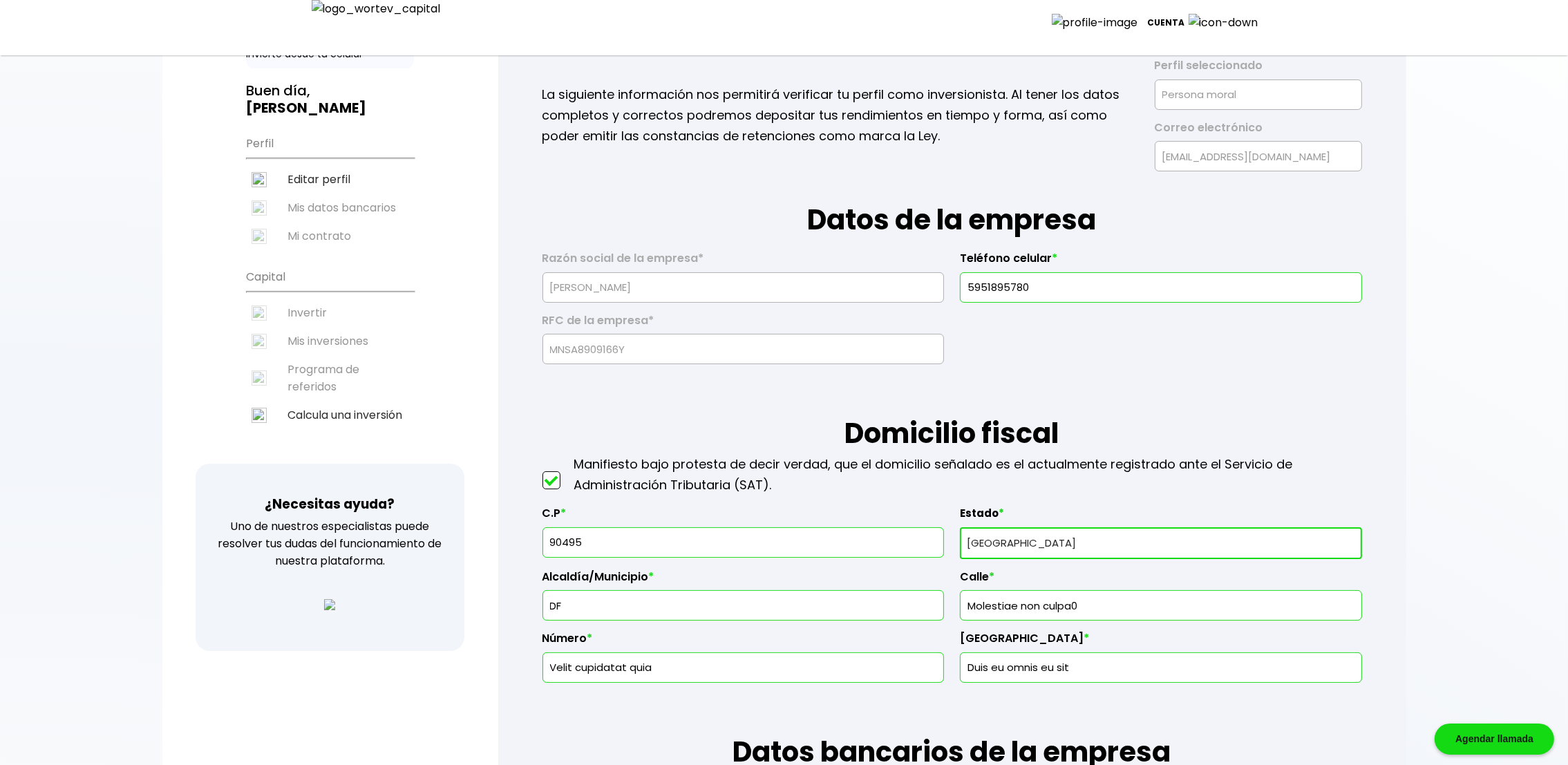
scroll to position [0, 0]
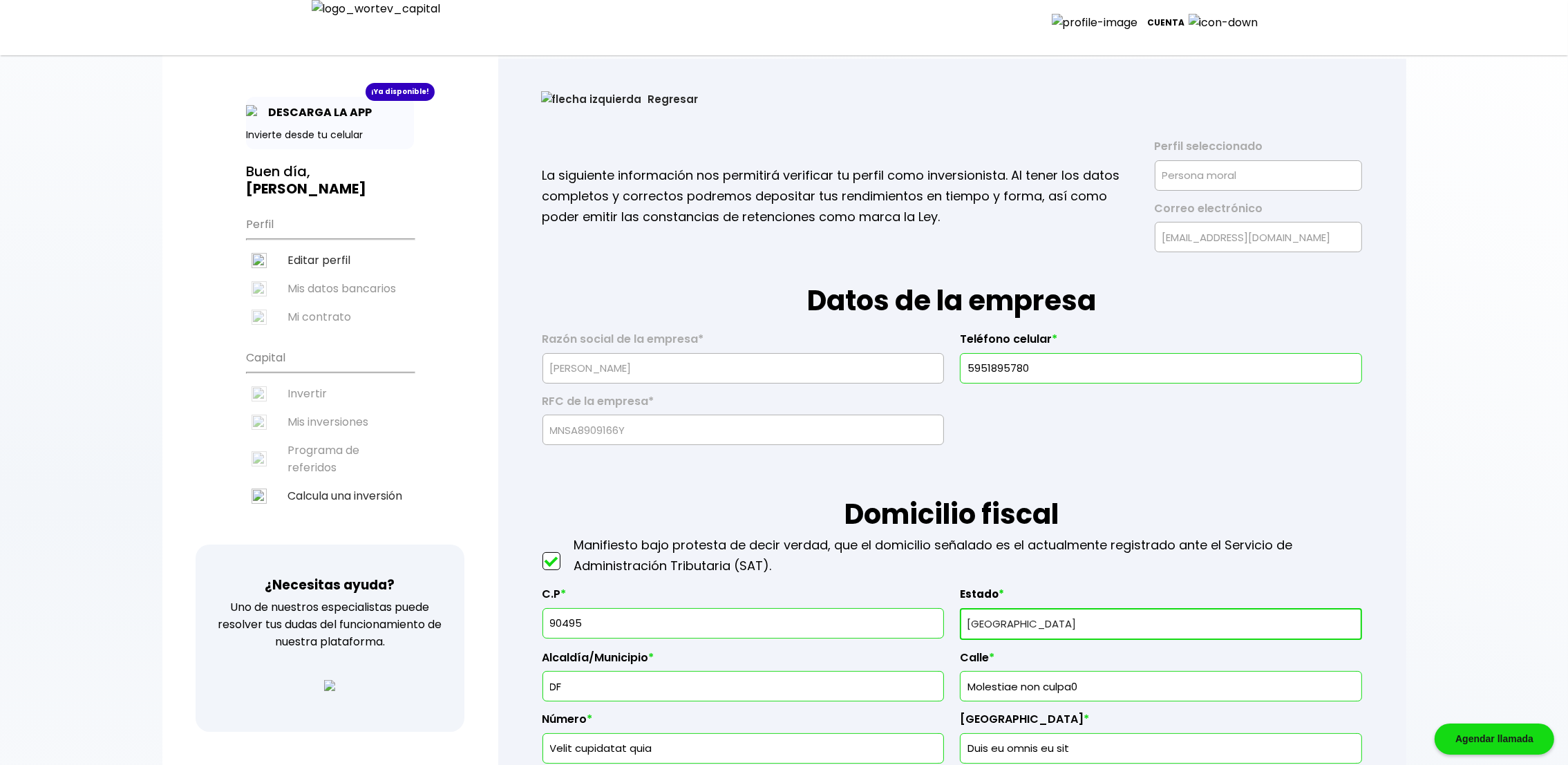
type input "Molestiae non culpa0"
click at [576, 95] on button "Regresar" at bounding box center [620, 99] width 199 height 37
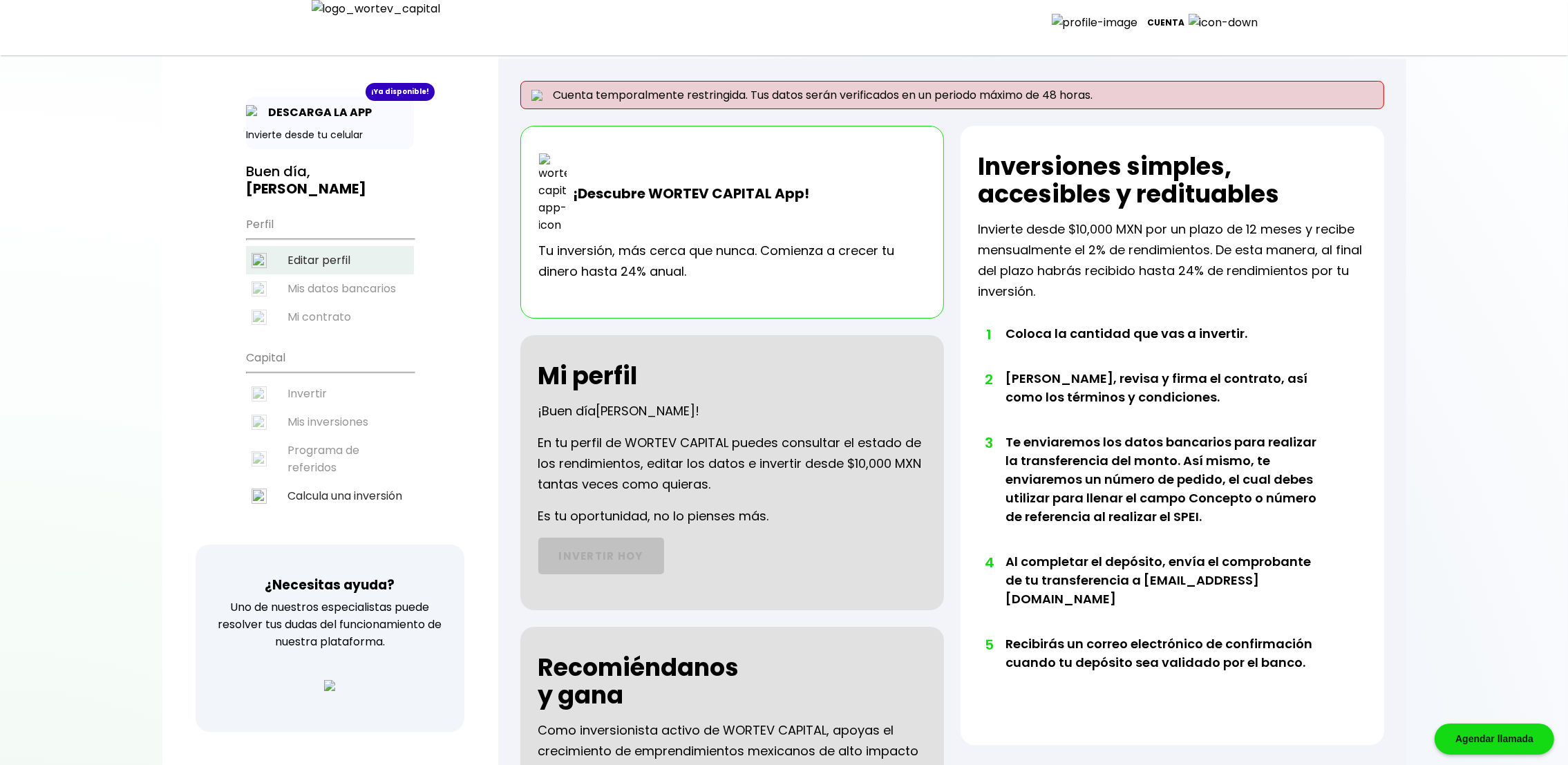
click at [326, 254] on li "Editar perfil" at bounding box center [330, 260] width 168 height 28
select select "DF"
select select "Caja Morelia [GEOGRAPHIC_DATA]"
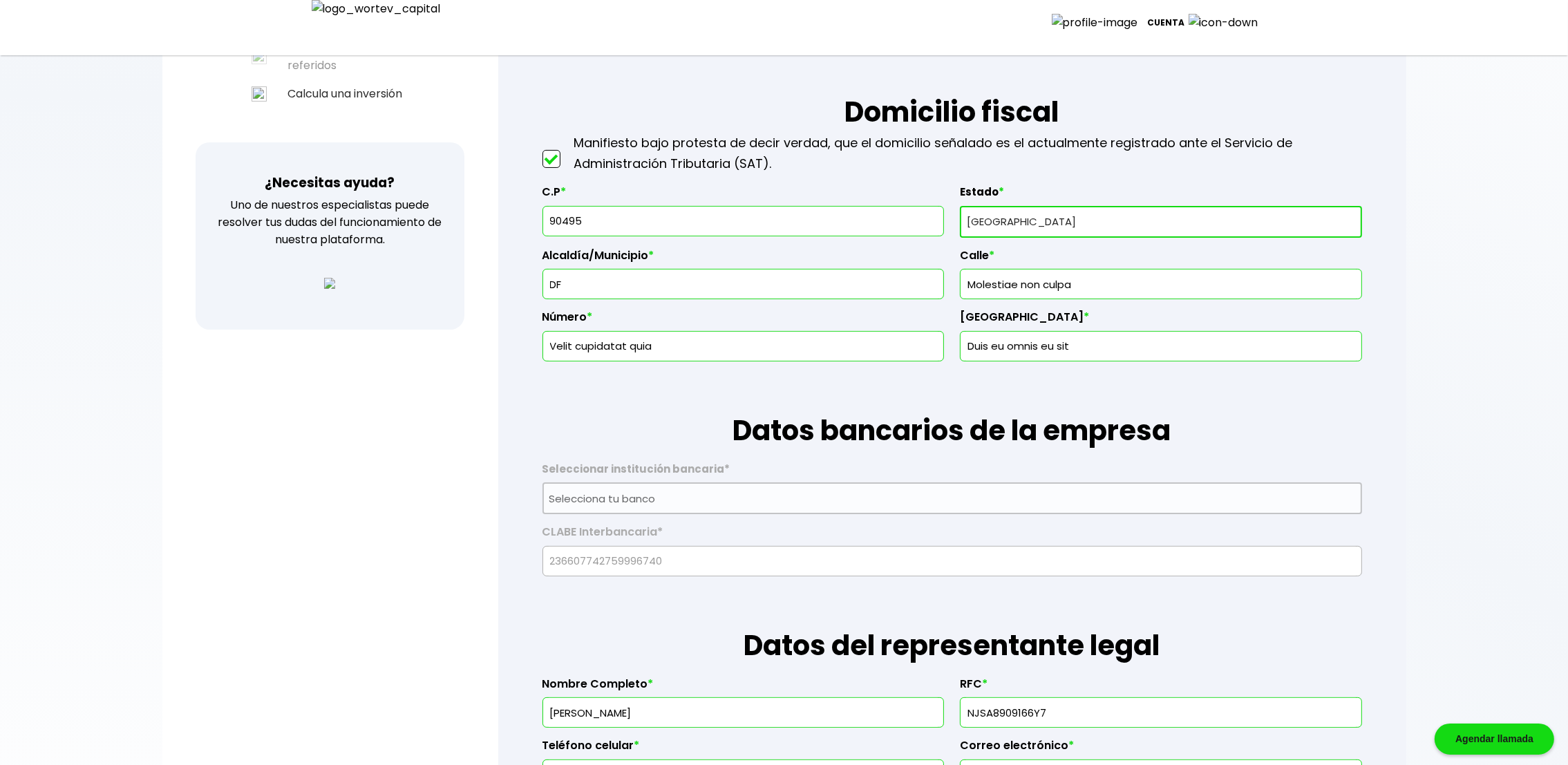
scroll to position [385, 0]
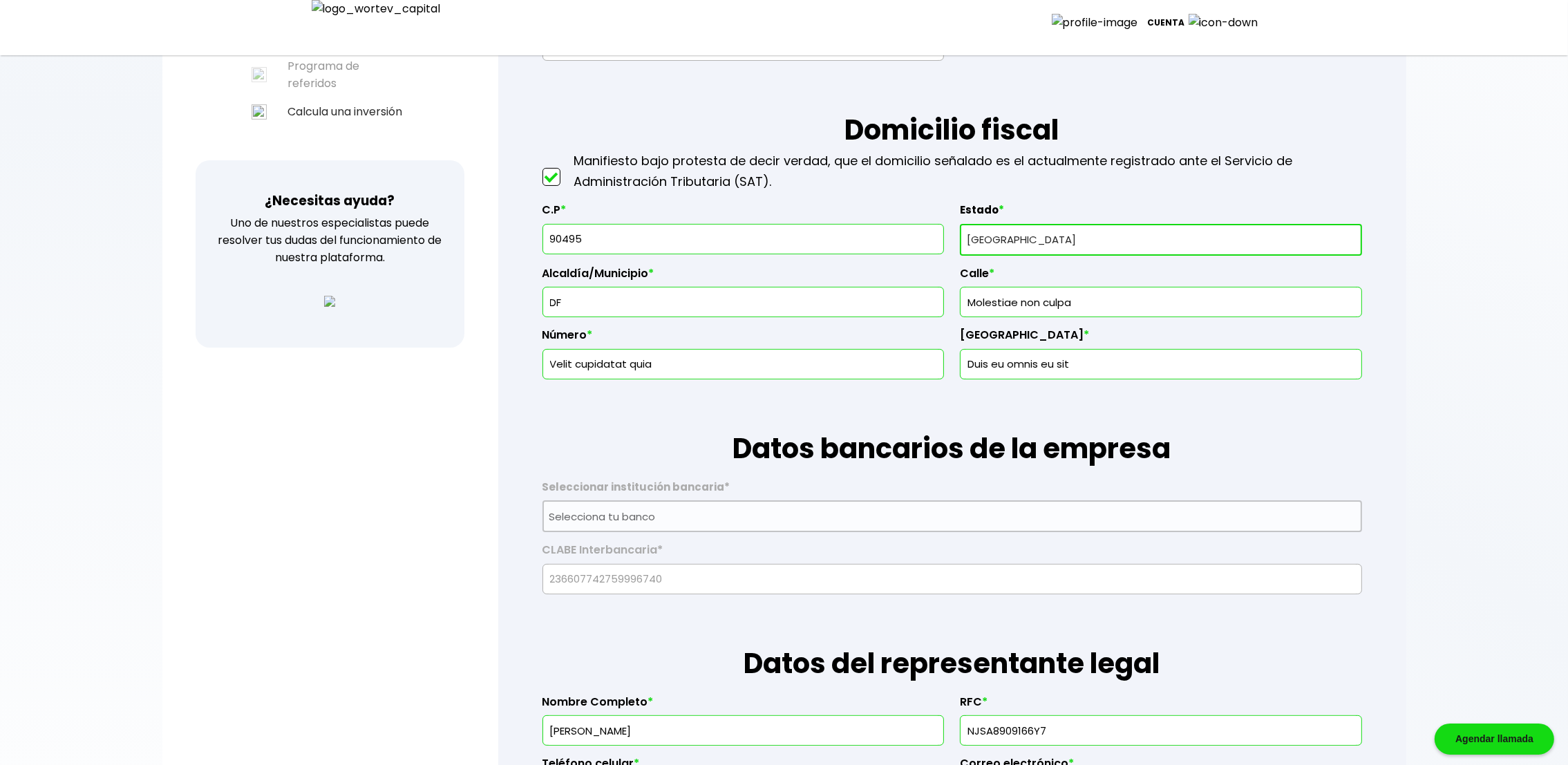
click at [1048, 240] on select "Selecciona tu estado [GEOGRAPHIC_DATA] [GEOGRAPHIC_DATA][US_STATE] [GEOGRAPHIC_…" at bounding box center [1160, 239] width 401 height 32
select select "BC"
click at [960, 224] on select "Selecciona tu estado [GEOGRAPHIC_DATA] [GEOGRAPHIC_DATA][US_STATE] [GEOGRAPHIC_…" at bounding box center [1160, 239] width 401 height 32
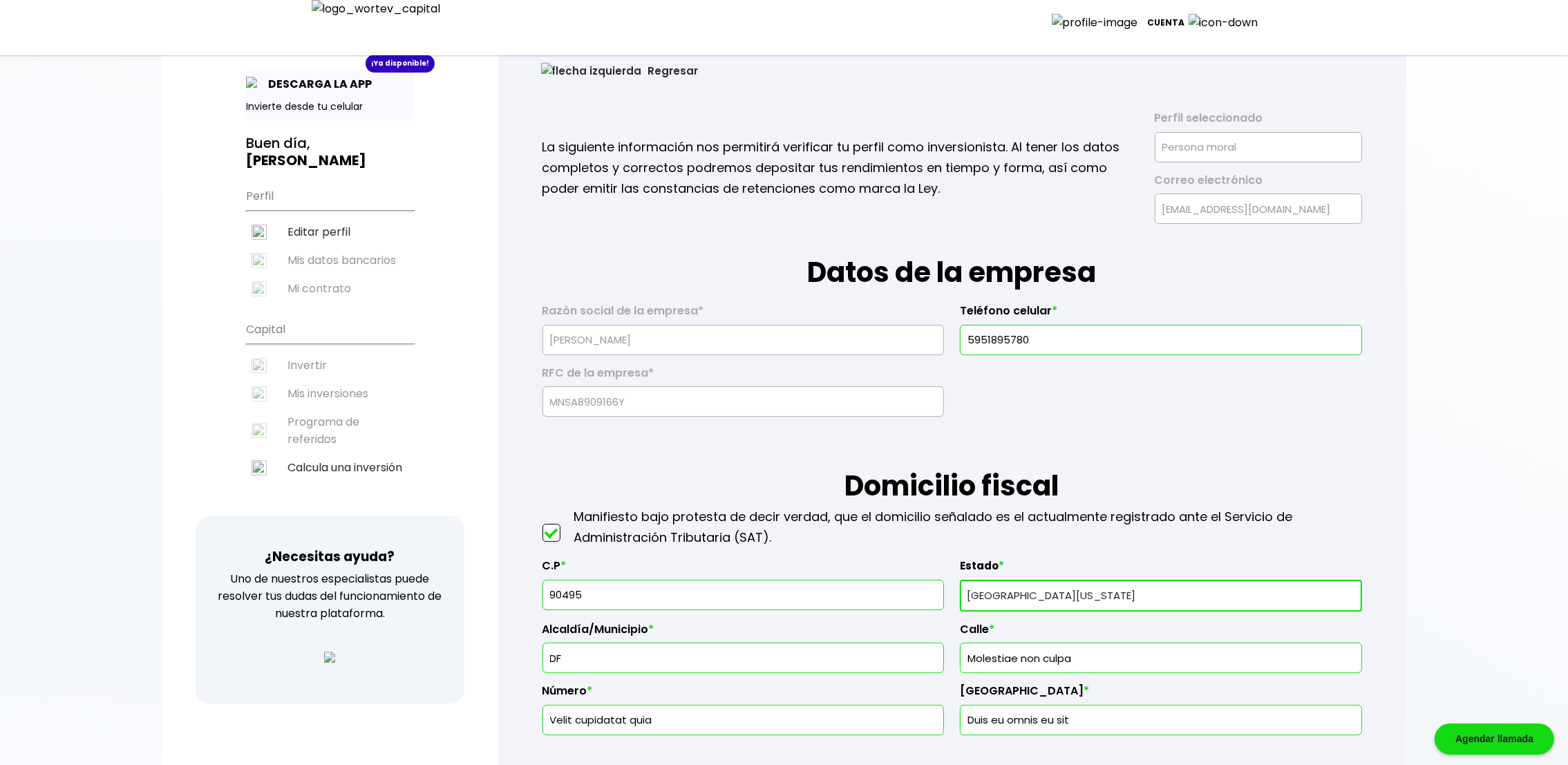
scroll to position [0, 0]
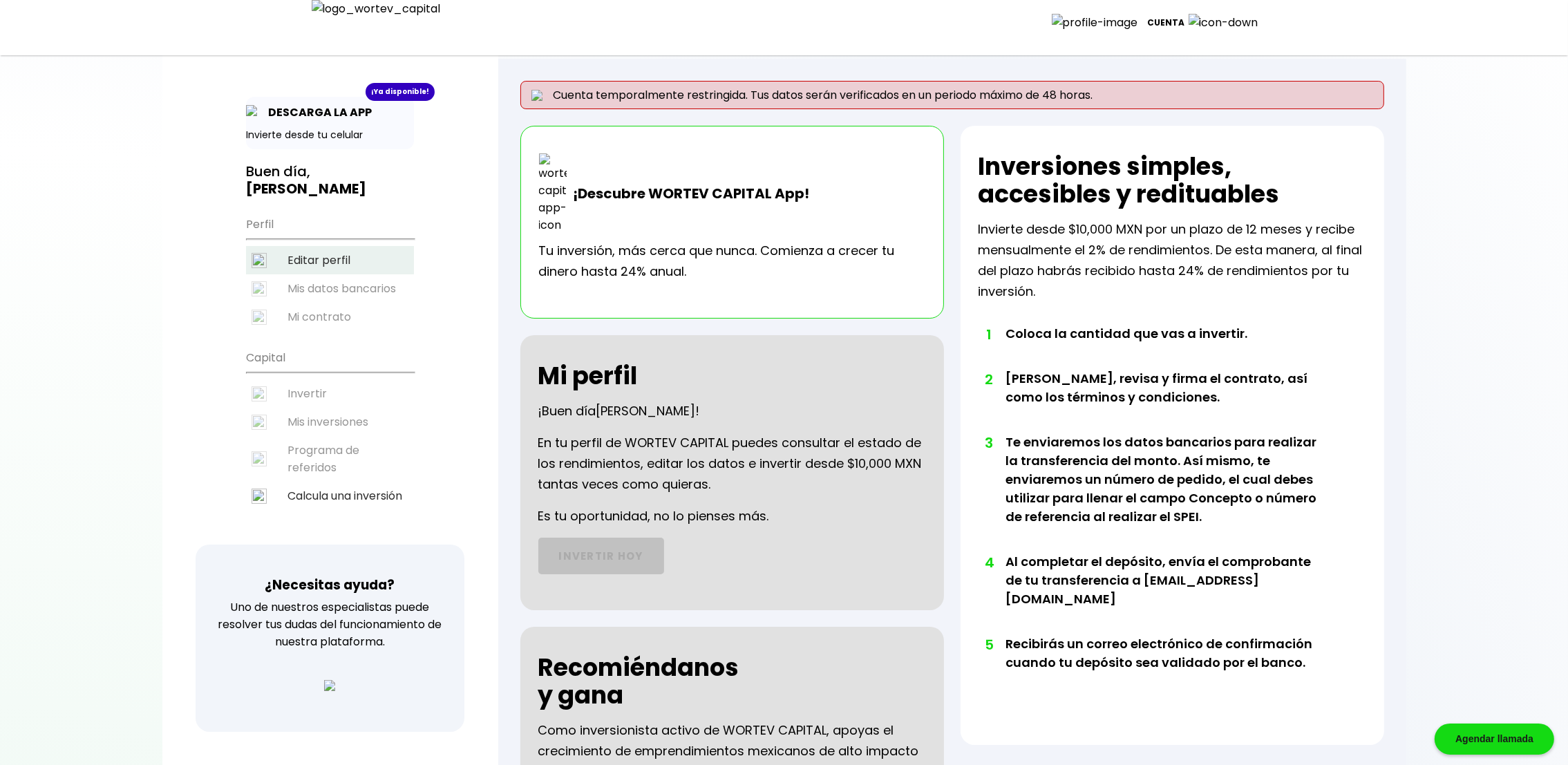
click at [316, 251] on li "Editar perfil" at bounding box center [330, 260] width 168 height 28
select select "DF"
select select "Caja Morelia [GEOGRAPHIC_DATA]"
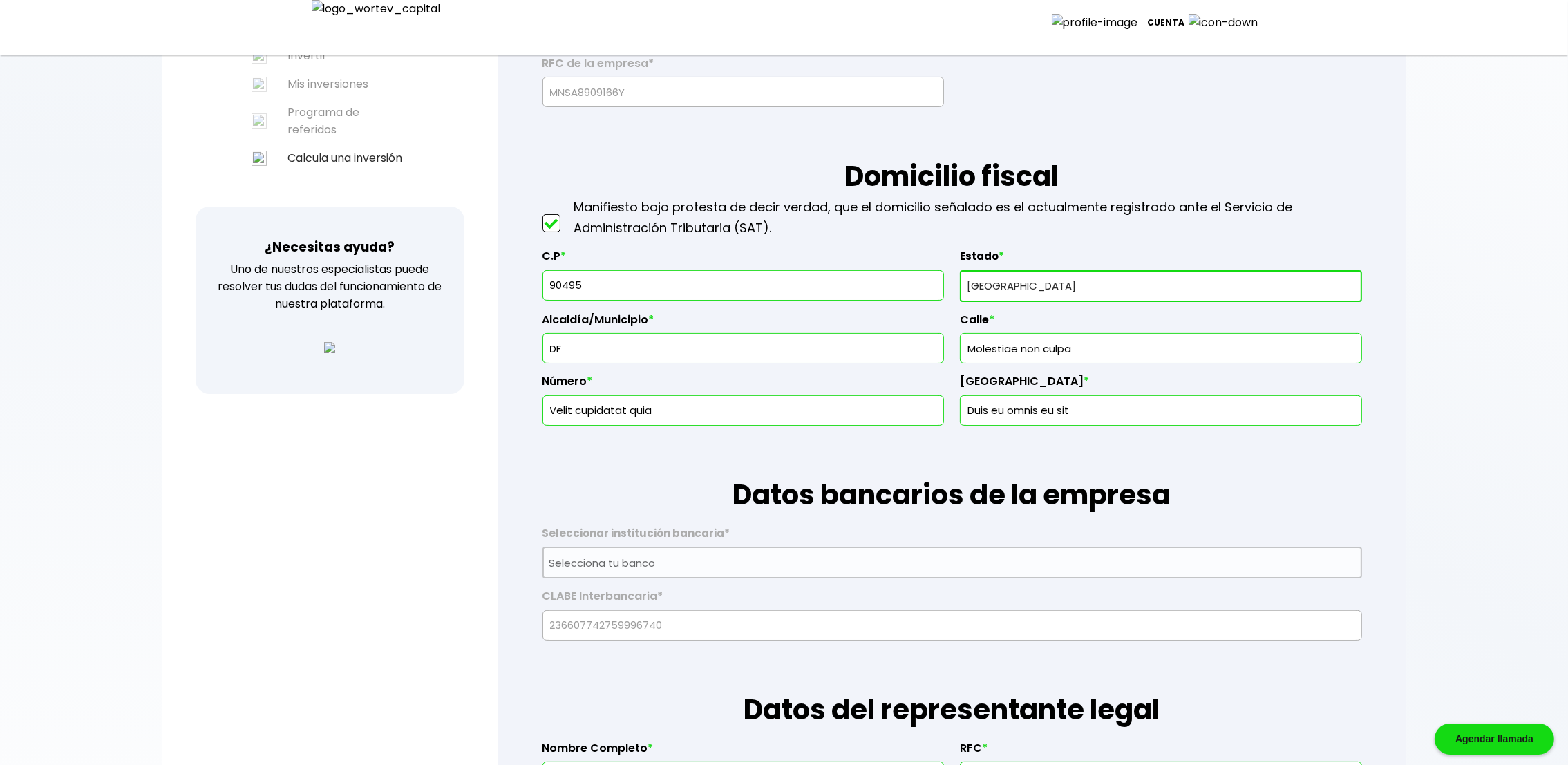
scroll to position [402, 0]
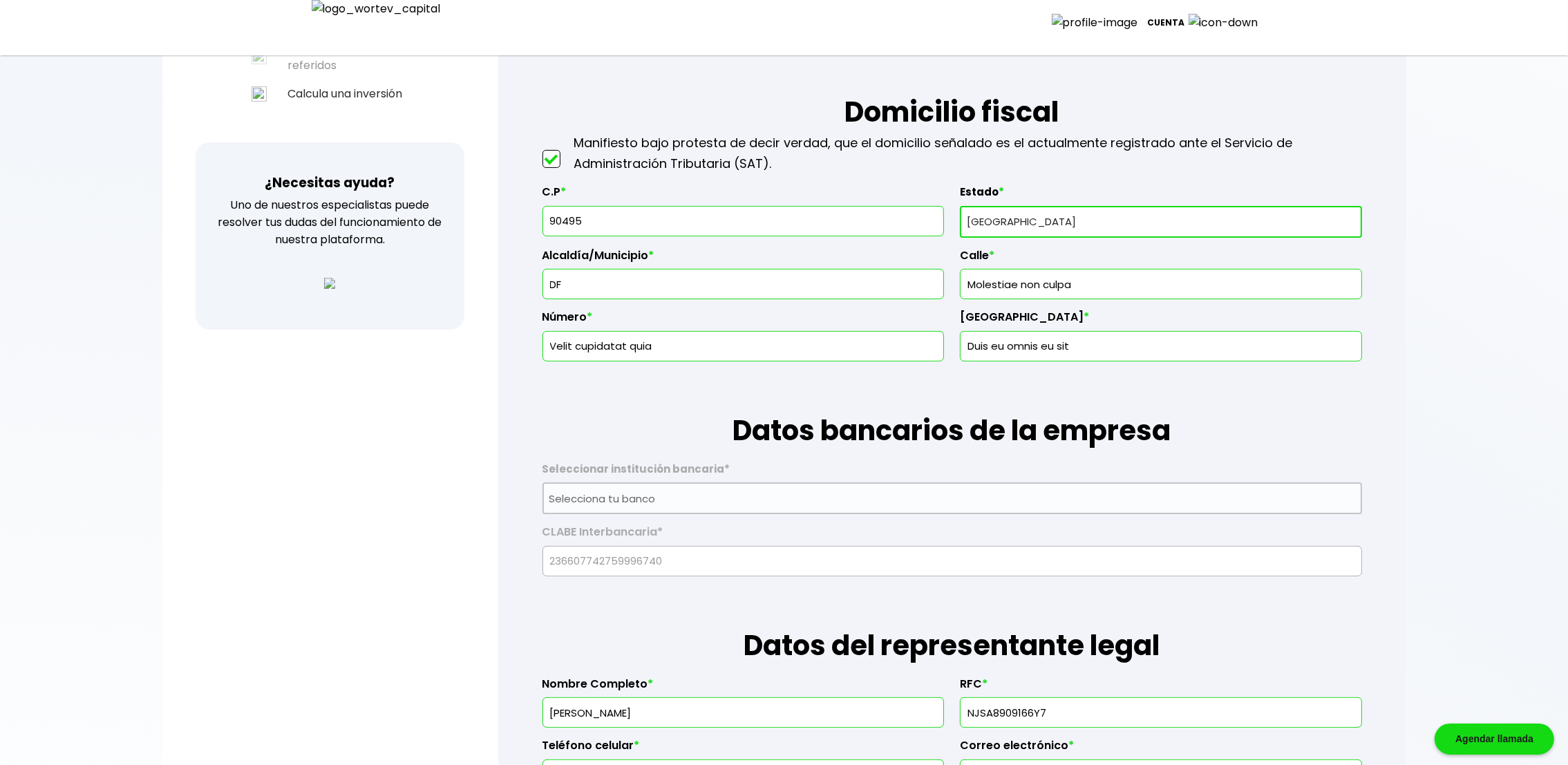
drag, startPoint x: 678, startPoint y: 341, endPoint x: 590, endPoint y: 353, distance: 88.8
click at [590, 353] on input "Velit cupidatat quia" at bounding box center [744, 346] width 389 height 29
type input "Velit cu"
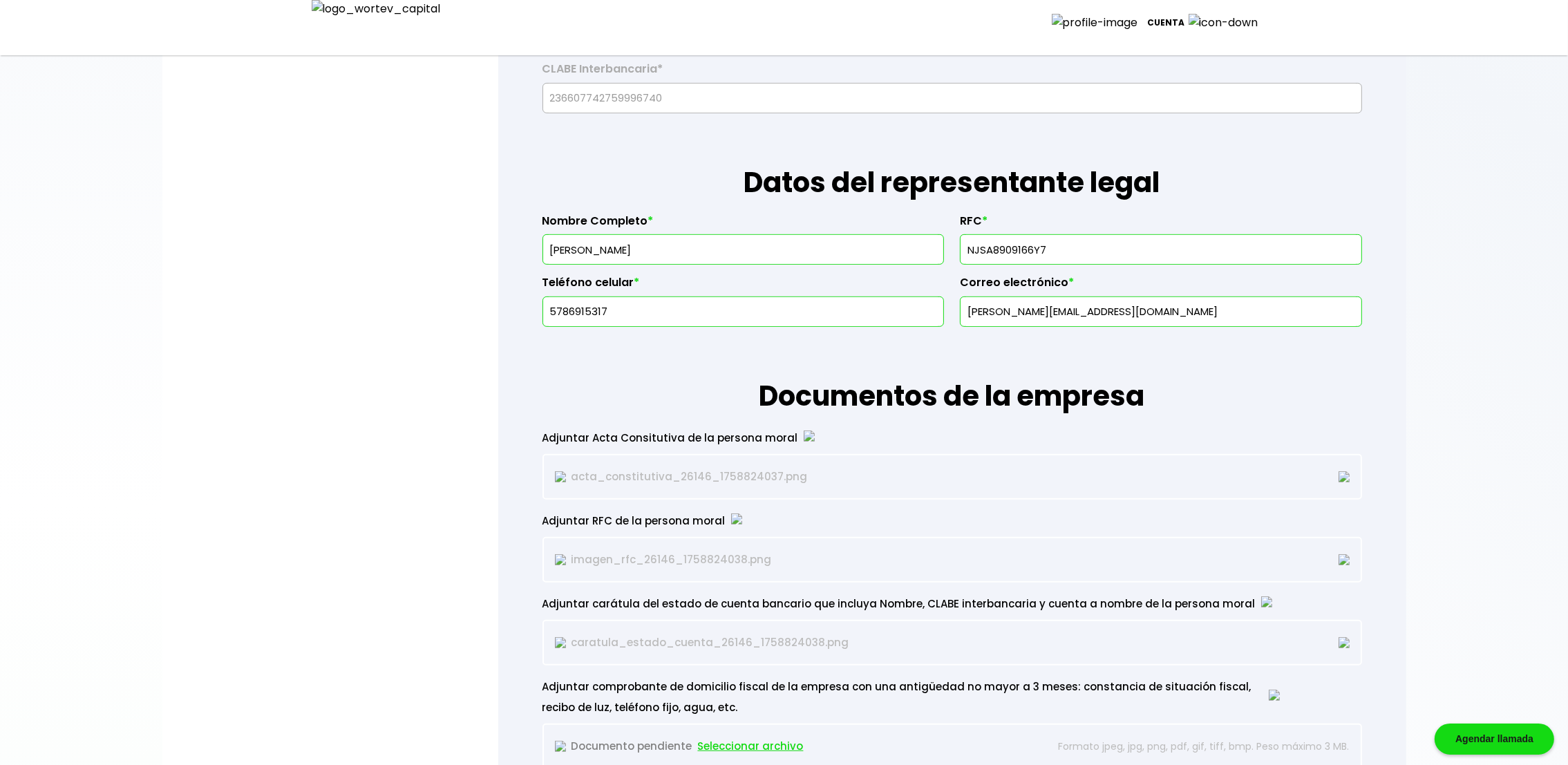
scroll to position [0, 0]
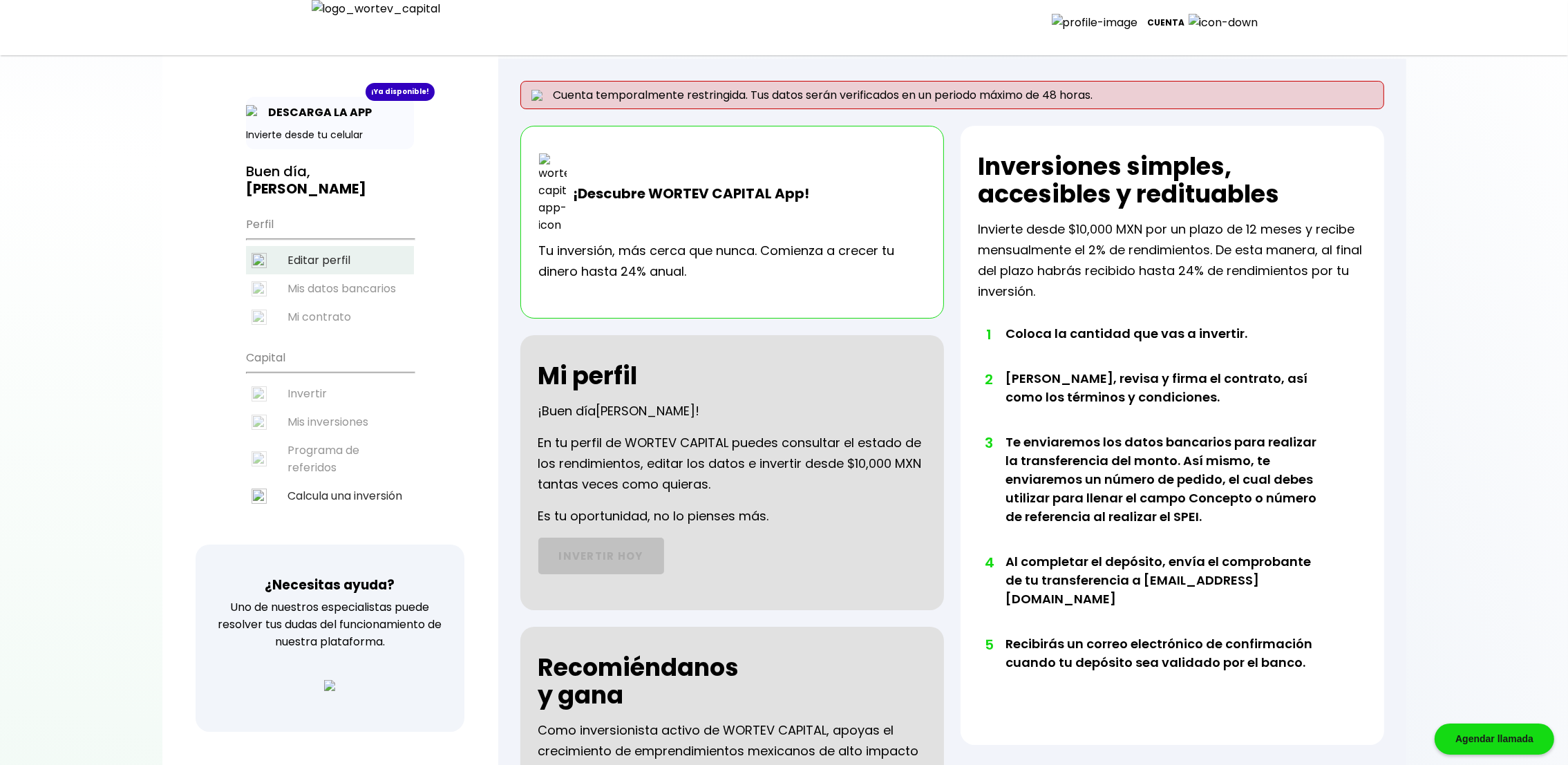
click at [318, 257] on li "Editar perfil" at bounding box center [330, 260] width 168 height 28
select select "DF"
select select "Caja Morelia [GEOGRAPHIC_DATA]"
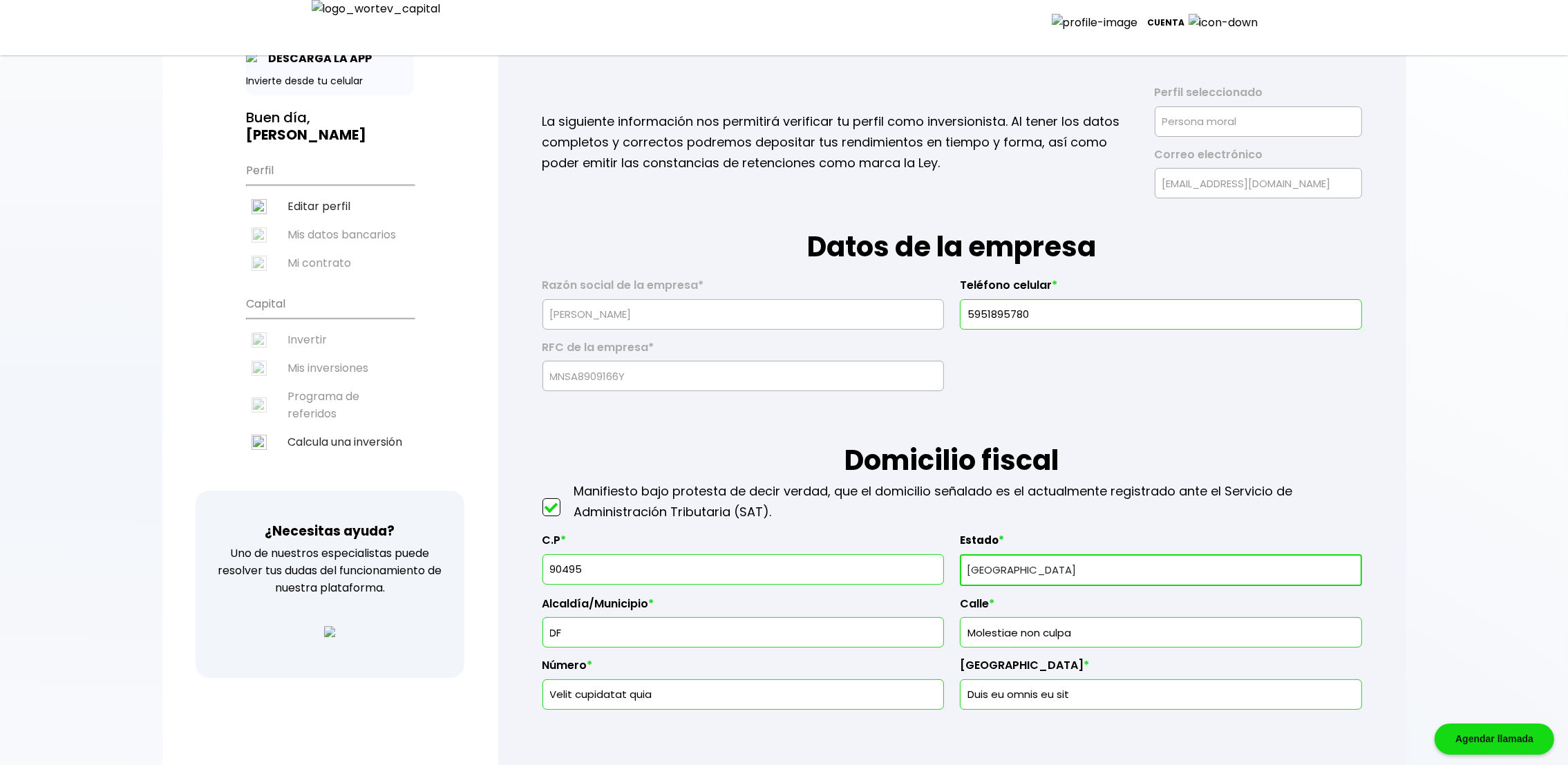
scroll to position [69, 0]
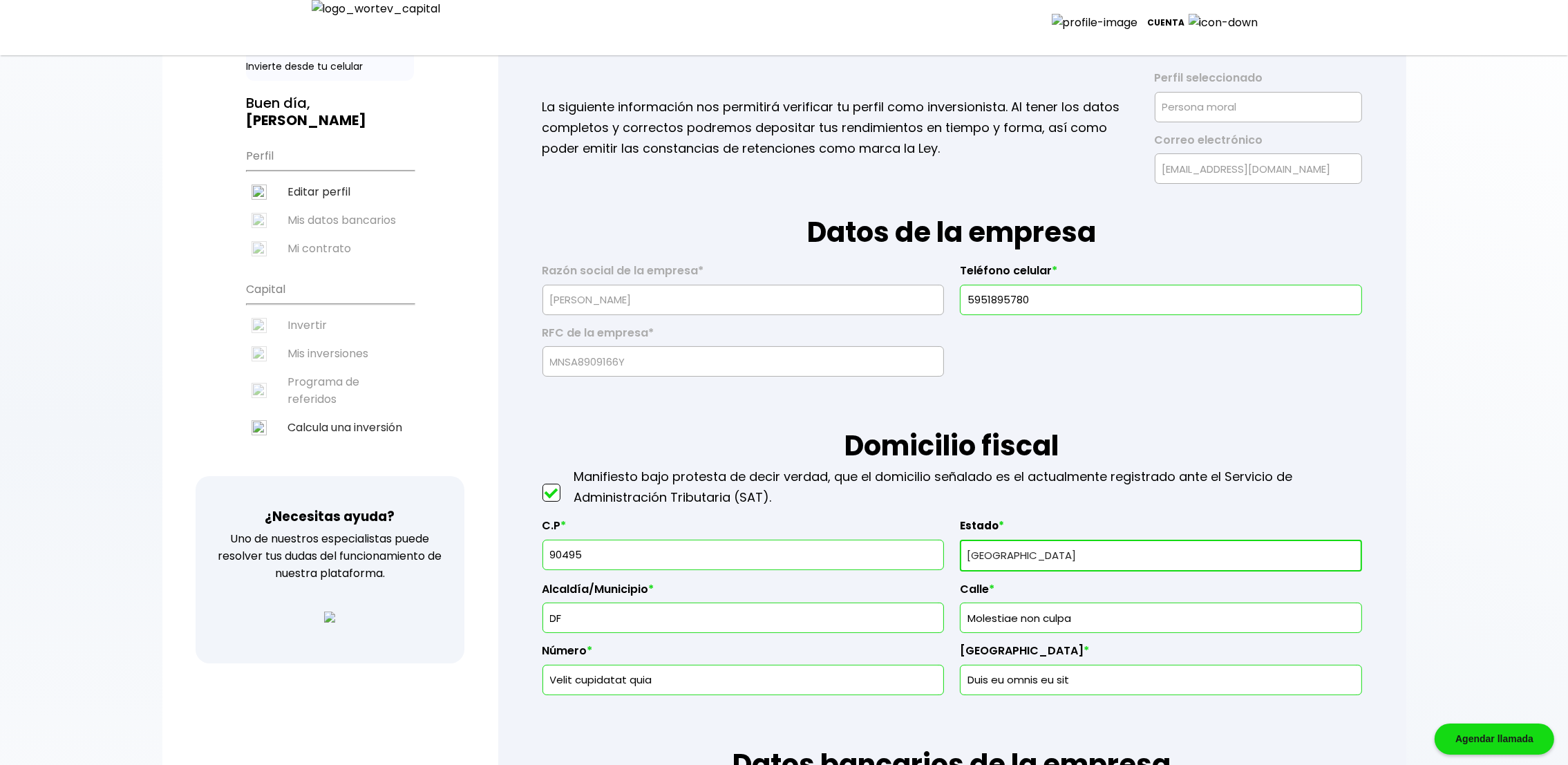
click at [654, 622] on input "DF" at bounding box center [744, 618] width 389 height 29
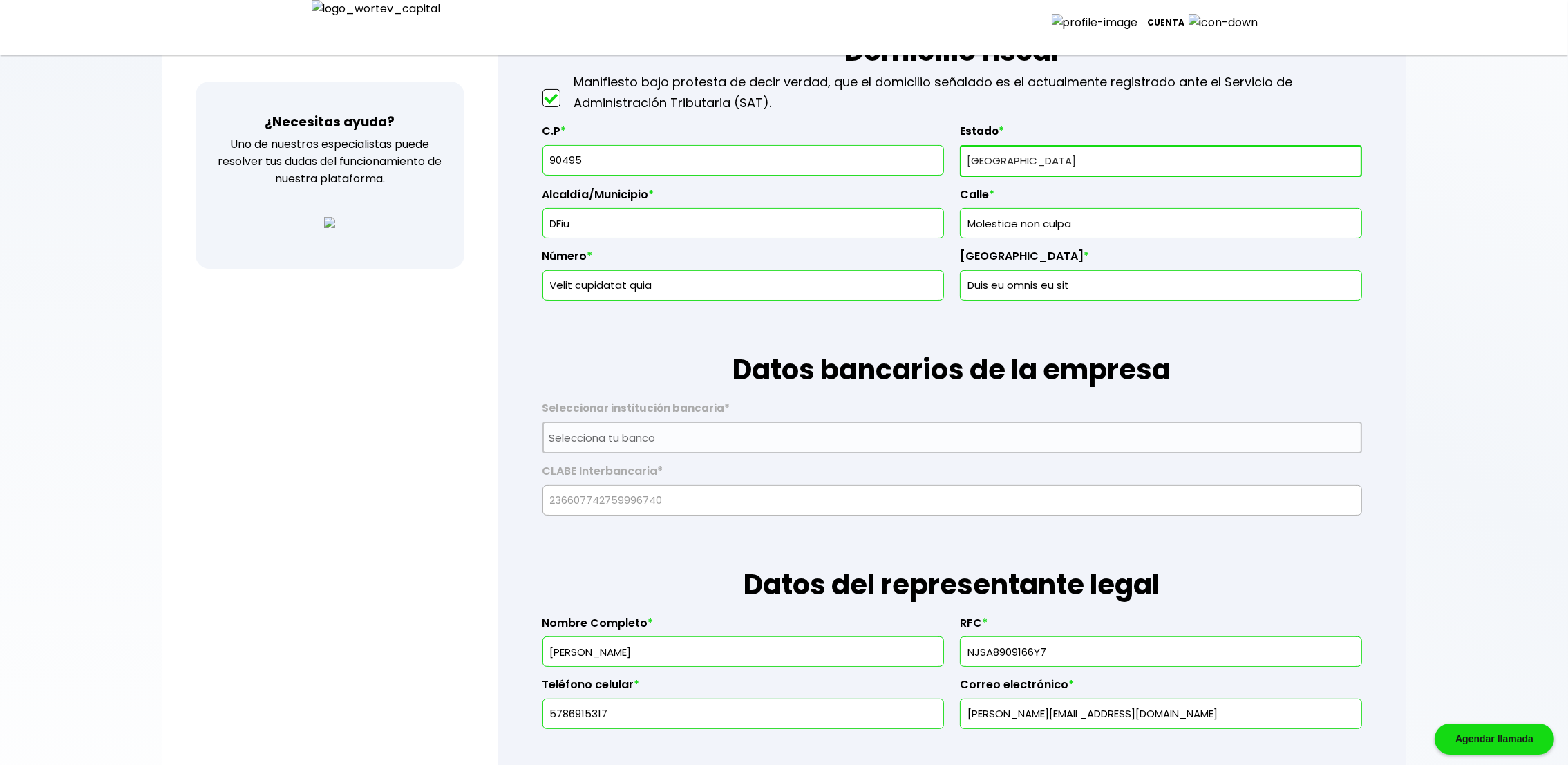
scroll to position [446, 0]
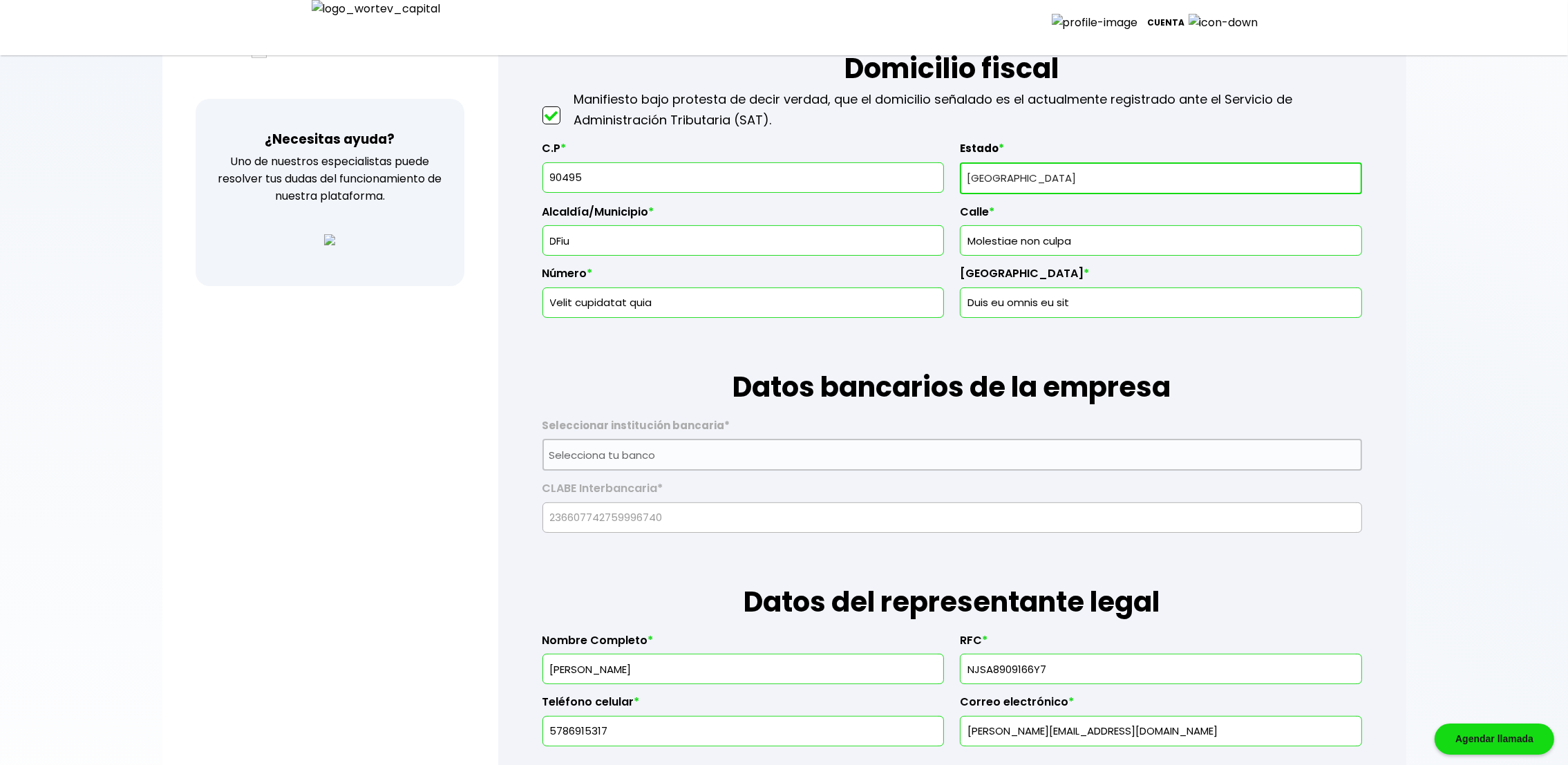
type input "DFiu"
click at [821, 195] on div "Alcaldía/Municipio * [GEOGRAPHIC_DATA]" at bounding box center [743, 226] width 401 height 62
click at [614, 175] on input "90495" at bounding box center [744, 177] width 389 height 29
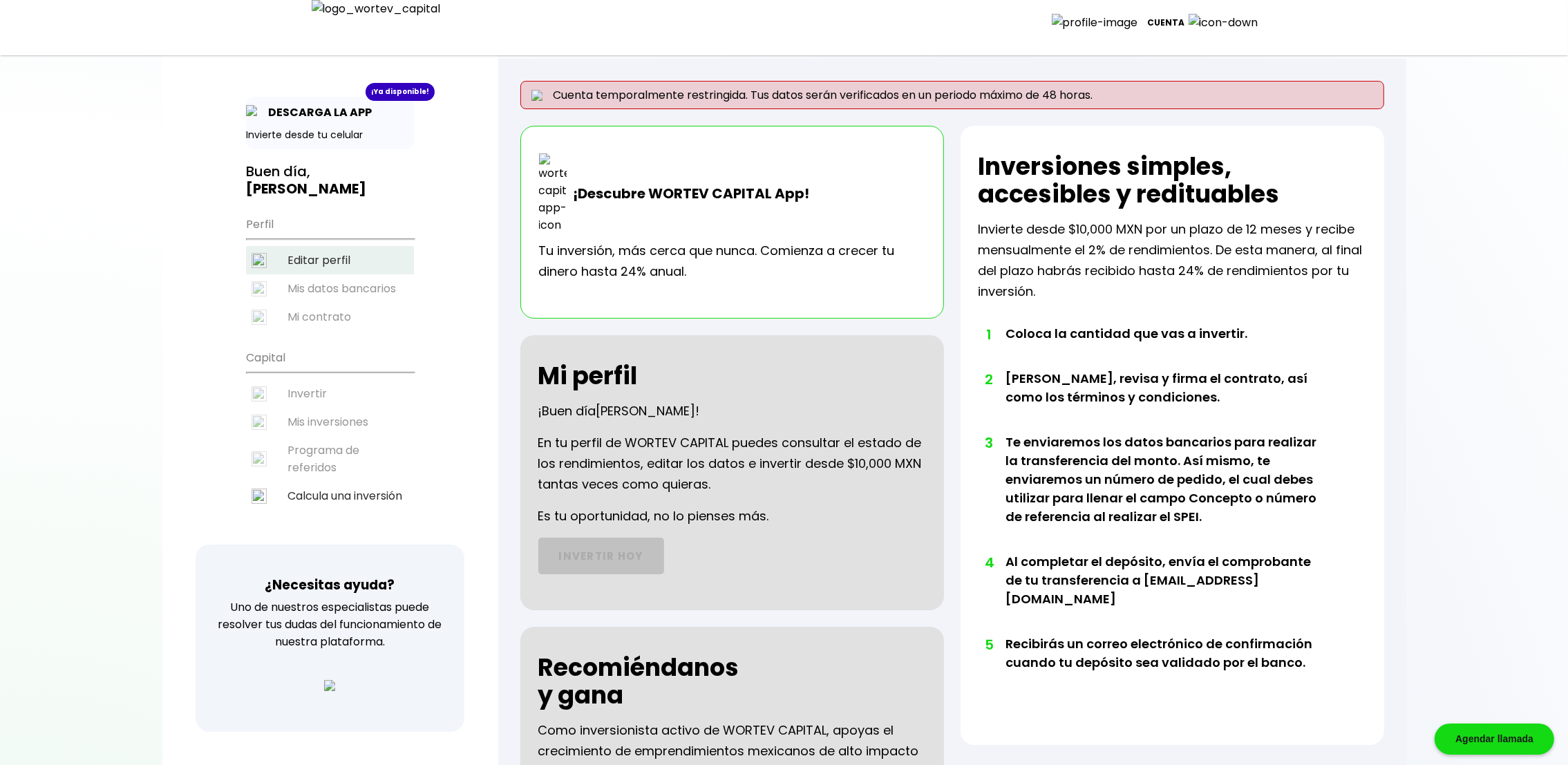
click at [337, 253] on li "Editar perfil" at bounding box center [330, 260] width 168 height 28
select select "DF"
select select "Caja Morelia [GEOGRAPHIC_DATA]"
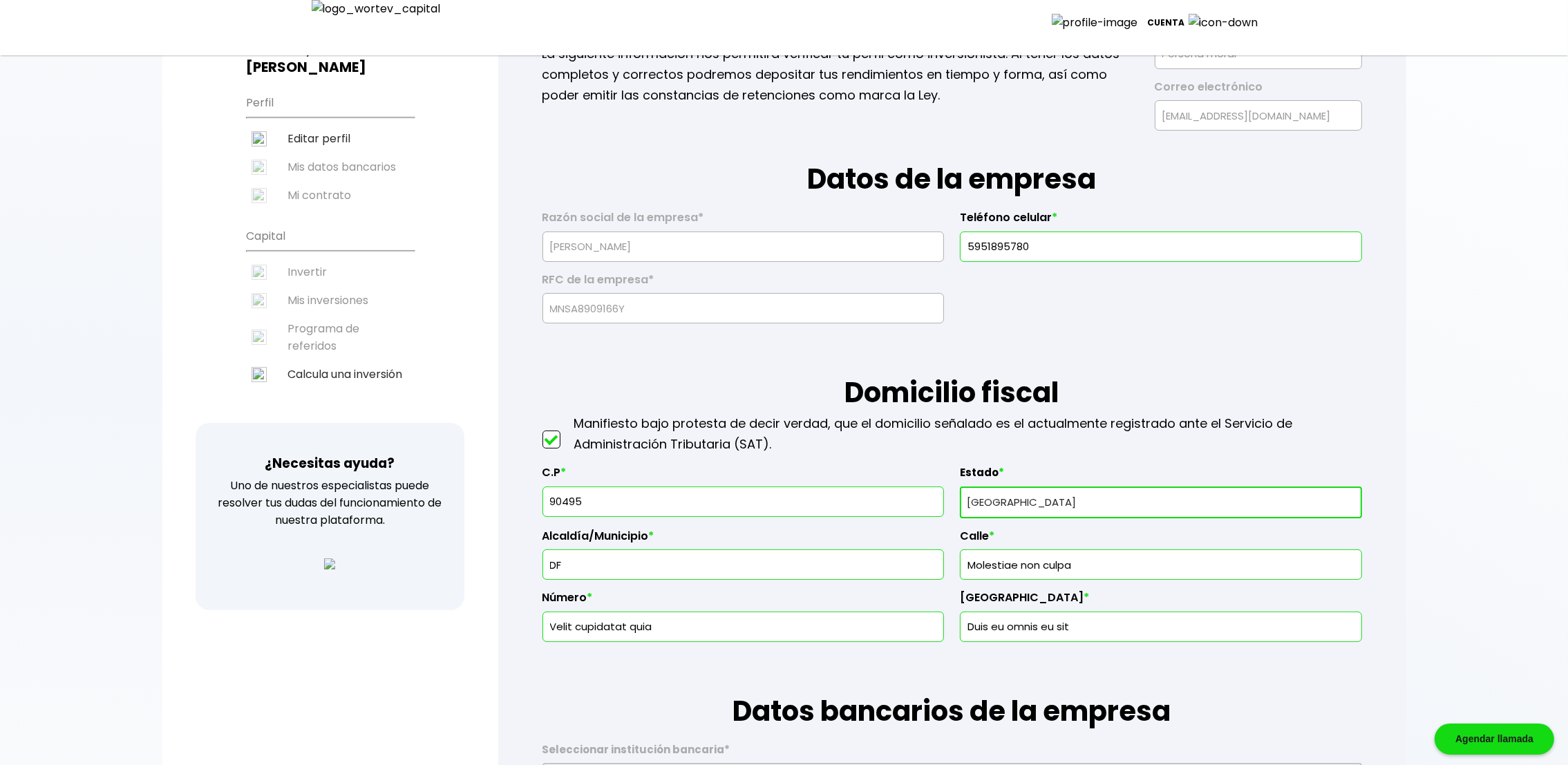
scroll to position [39, 0]
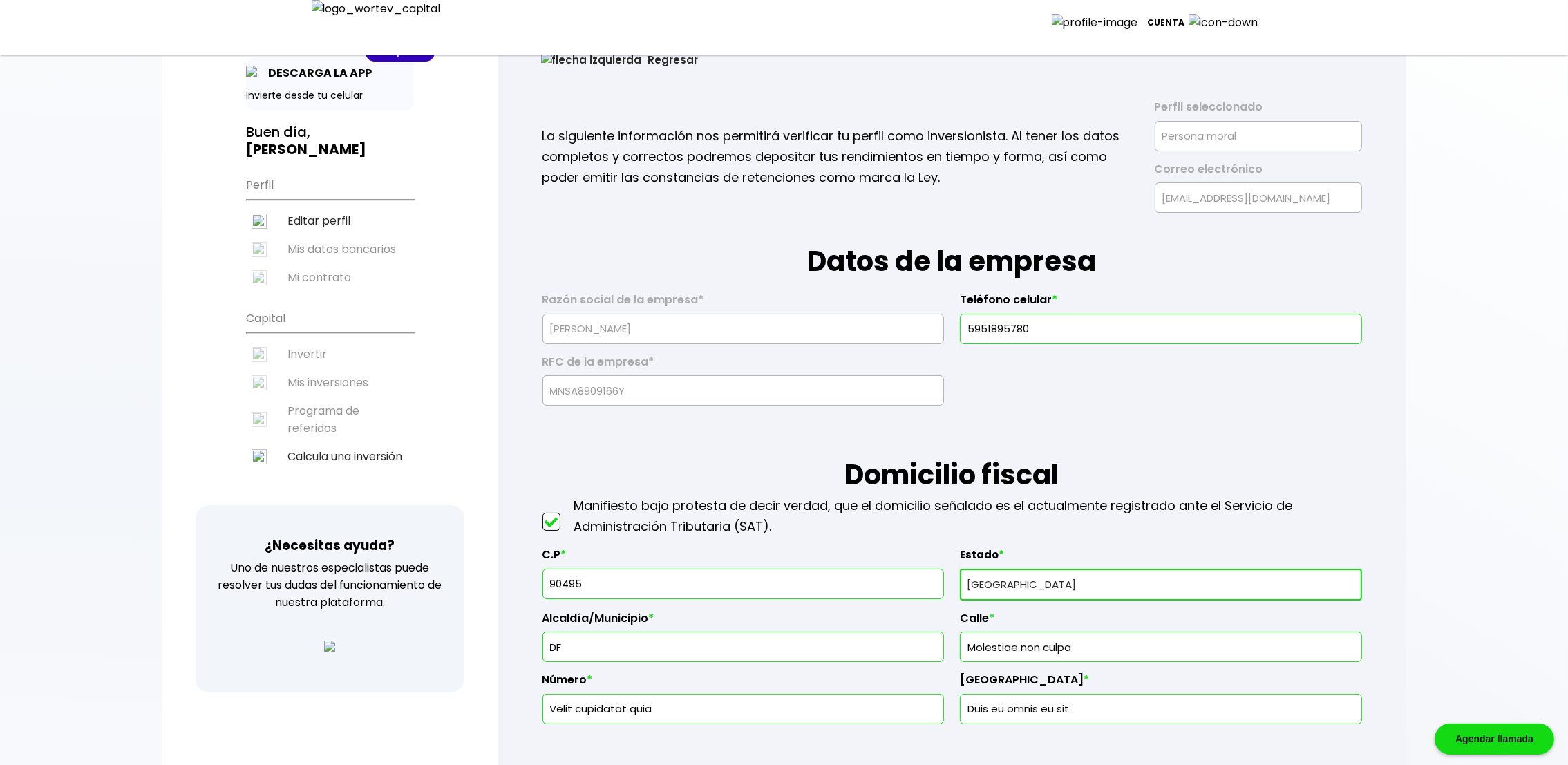
click at [623, 590] on input "90495" at bounding box center [744, 584] width 389 height 29
type input "90499"
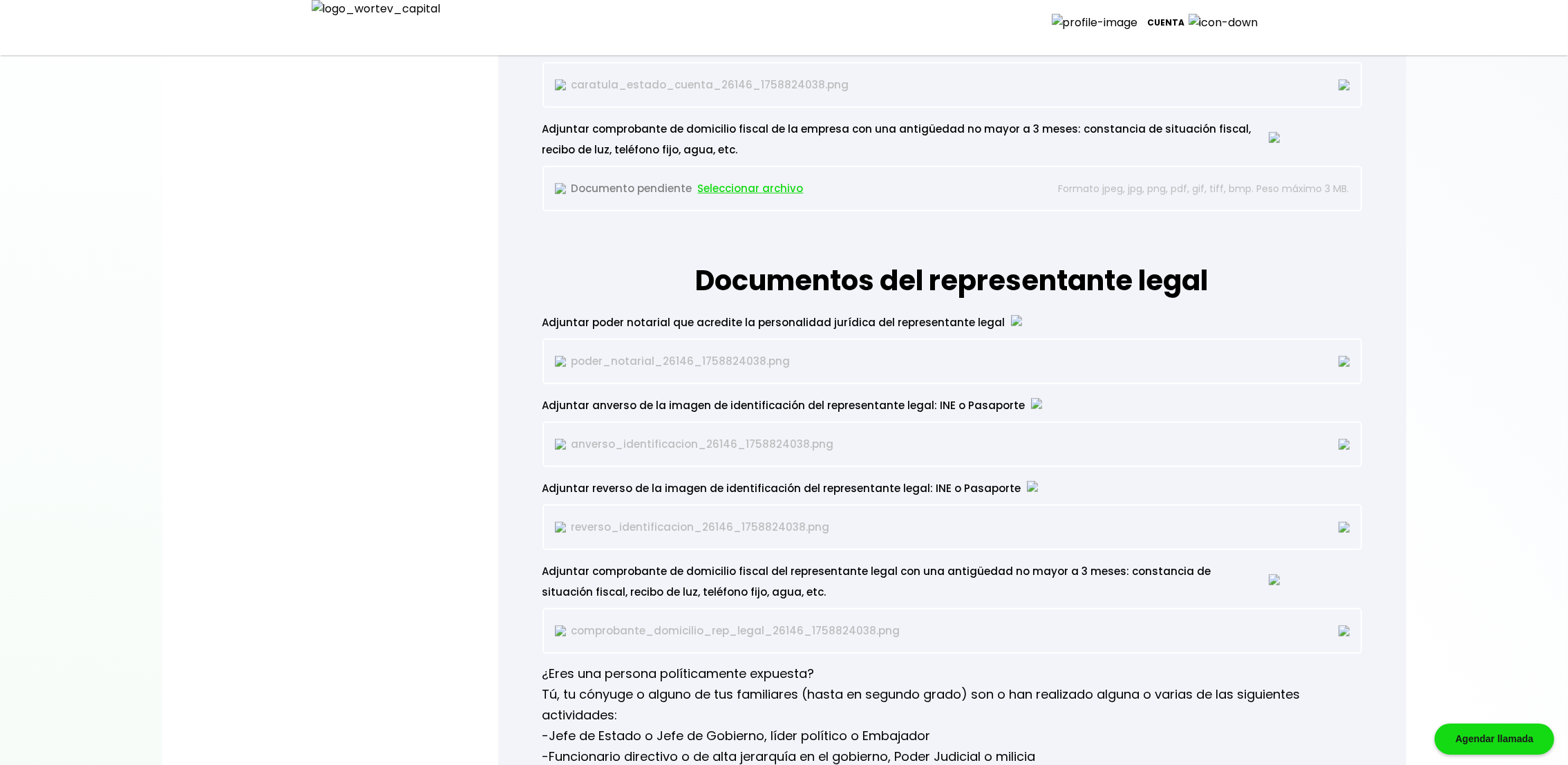
scroll to position [1581, 0]
